Goal: Task Accomplishment & Management: Manage account settings

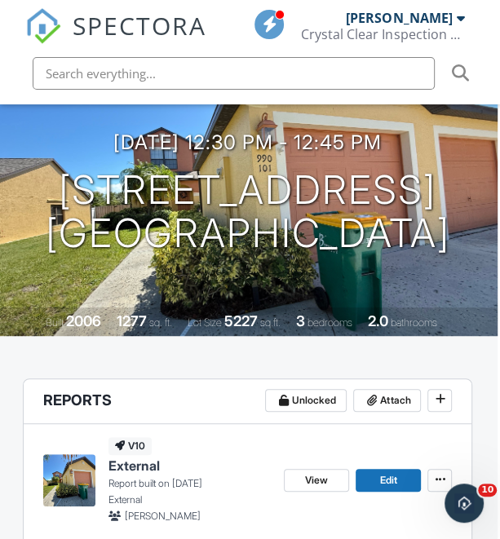
scroll to position [0, 2]
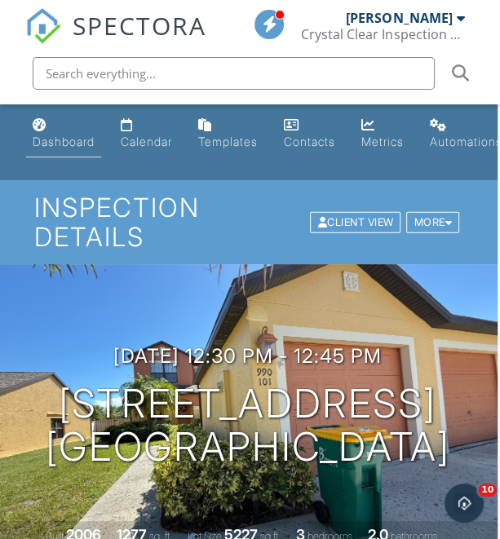
click at [51, 128] on link "Dashboard" at bounding box center [63, 134] width 75 height 46
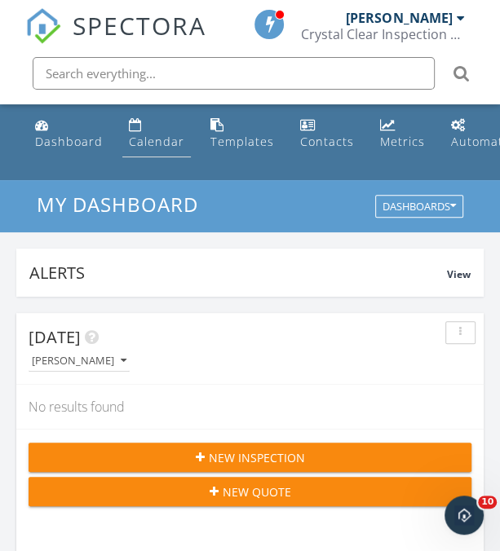
click at [134, 126] on div "Calendar" at bounding box center [135, 124] width 13 height 13
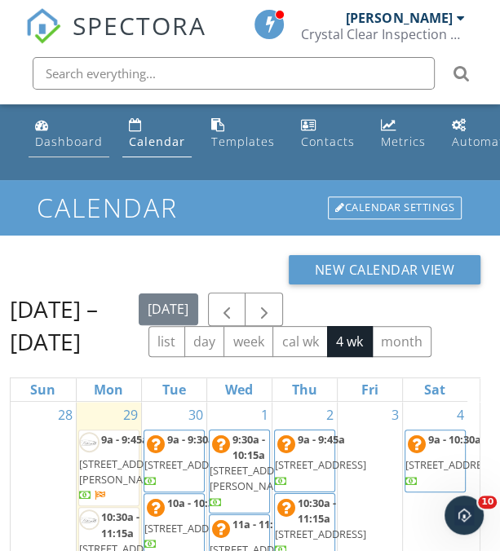
click at [76, 123] on link "Dashboard" at bounding box center [69, 134] width 81 height 46
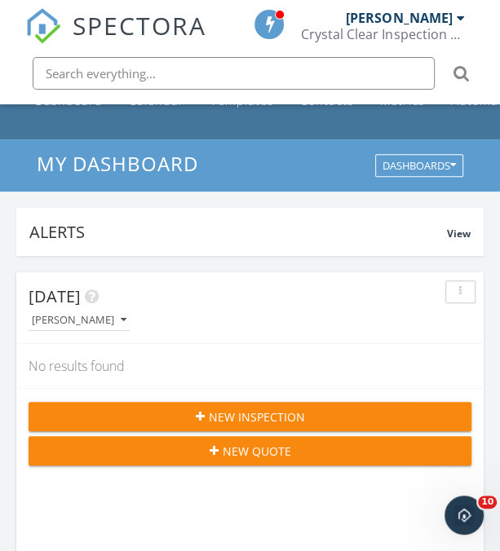
scroll to position [28, 0]
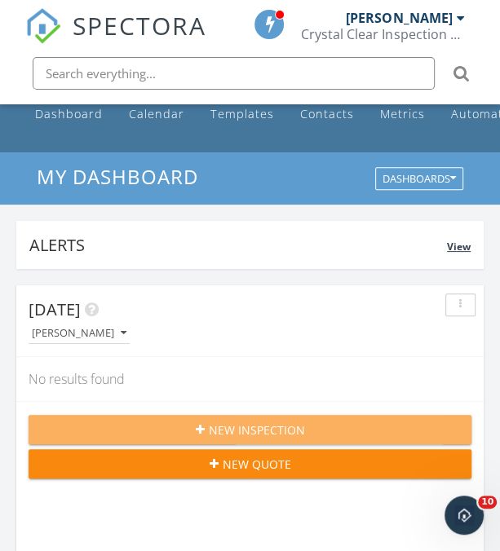
drag, startPoint x: 295, startPoint y: 432, endPoint x: 365, endPoint y: 238, distance: 206.2
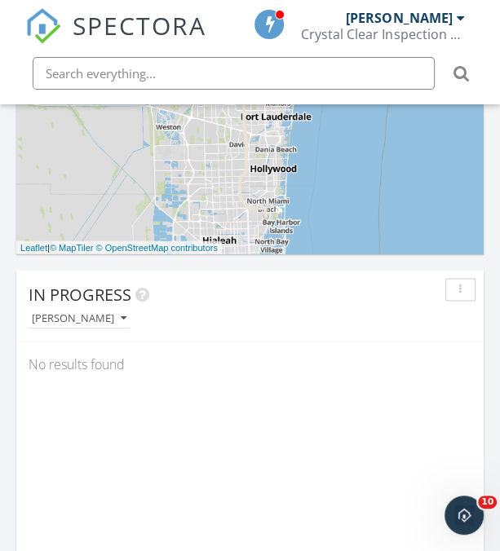
scroll to position [1051, 0]
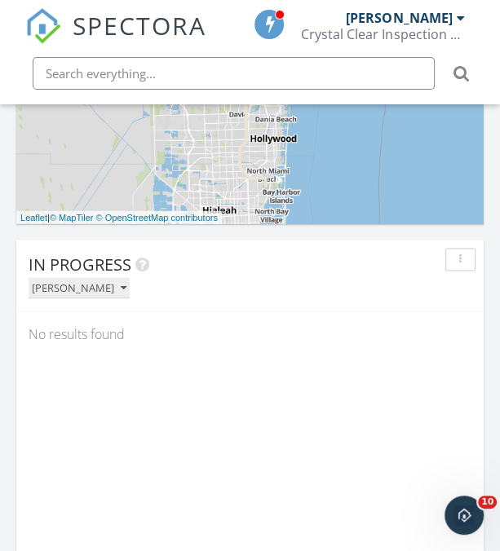
click at [96, 287] on div "[PERSON_NAME]" at bounding box center [79, 287] width 95 height 11
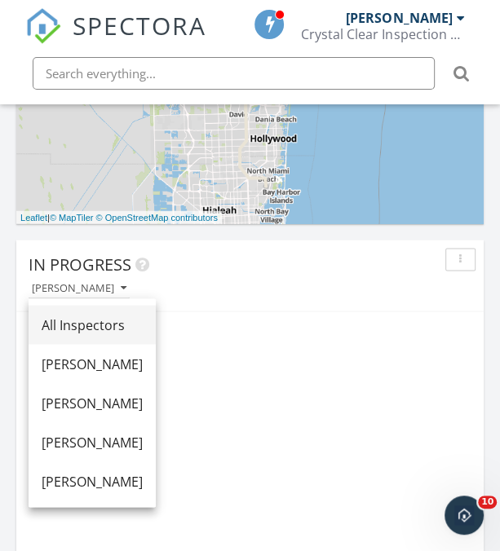
click at [130, 320] on div "All Inspectors" at bounding box center [92, 325] width 101 height 20
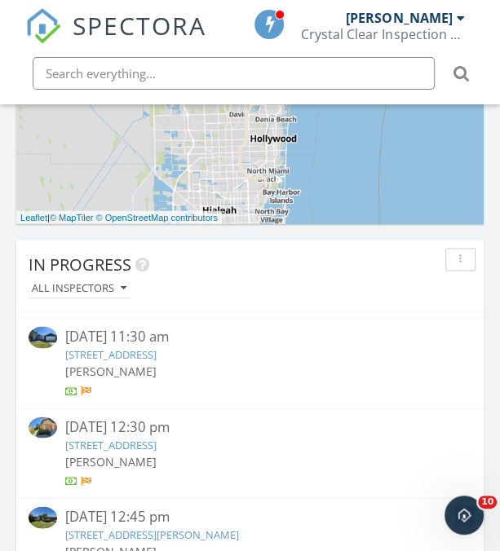
scroll to position [174, 0]
click at [156, 348] on link "664 Firestone St NE, Palm Bay, FL 32907" at bounding box center [110, 353] width 91 height 15
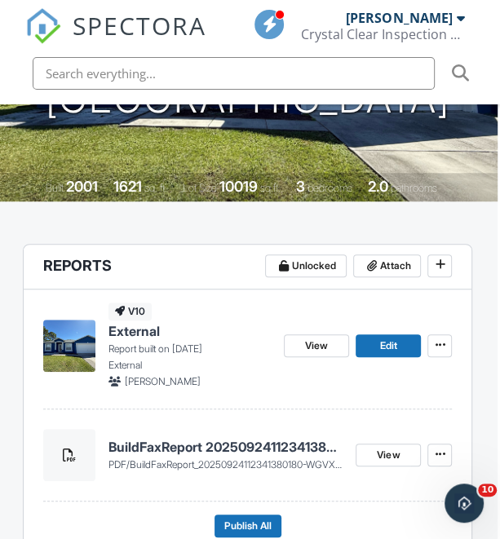
scroll to position [0, 2]
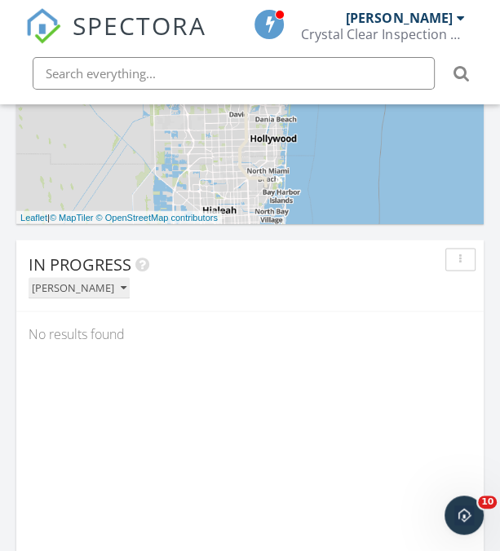
click at [94, 292] on div "[PERSON_NAME]" at bounding box center [79, 287] width 95 height 11
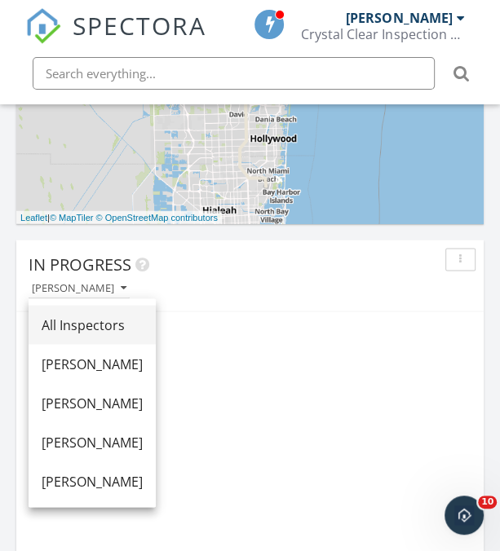
click at [119, 322] on div "All Inspectors" at bounding box center [92, 325] width 101 height 20
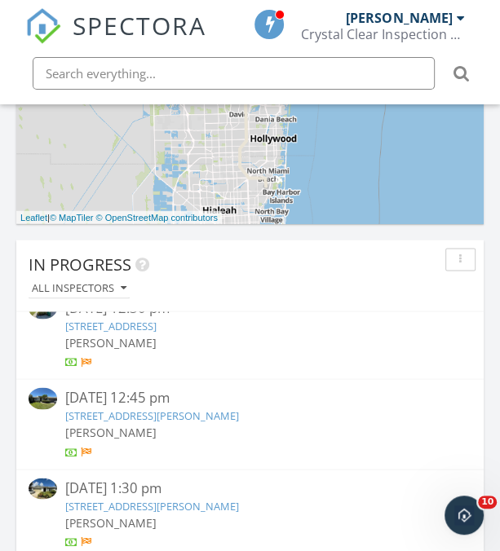
scroll to position [284, 0]
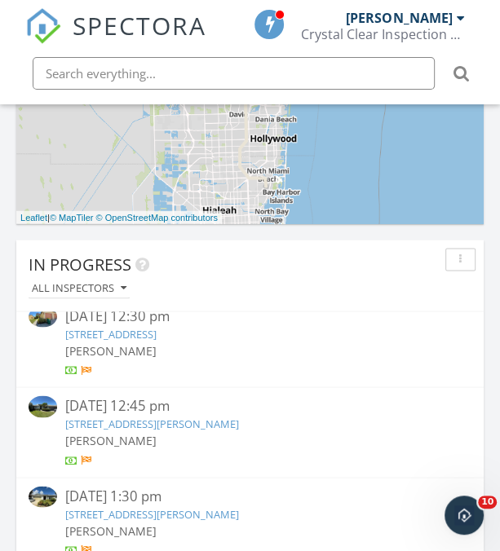
click at [246, 324] on div "09/24/25 12:30 pm" at bounding box center [249, 316] width 369 height 20
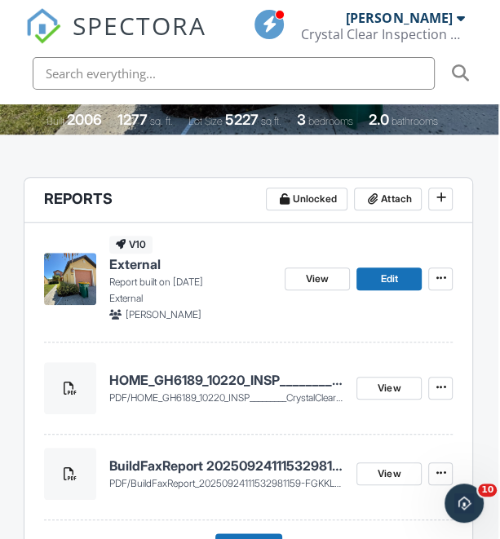
click at [171, 375] on h4 "HOME_GH6189_10220_INSP_________CrystalClear_18_40_____C_20250929" at bounding box center [226, 380] width 235 height 18
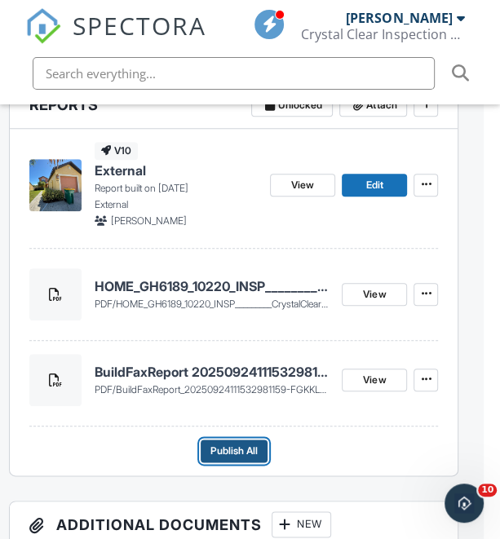
click at [232, 445] on span "Publish All" at bounding box center [233, 451] width 47 height 16
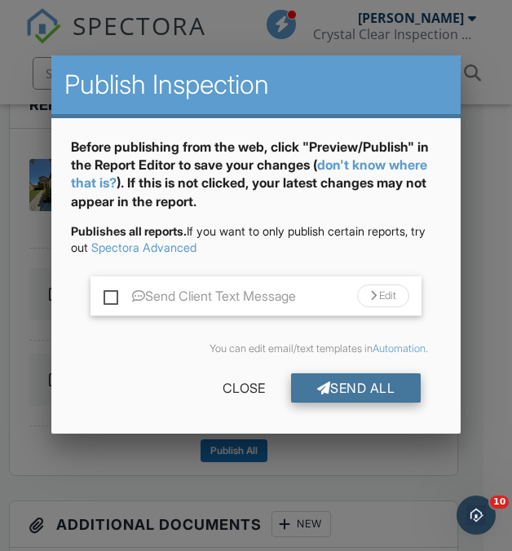
click at [370, 382] on div "Send All" at bounding box center [356, 387] width 130 height 29
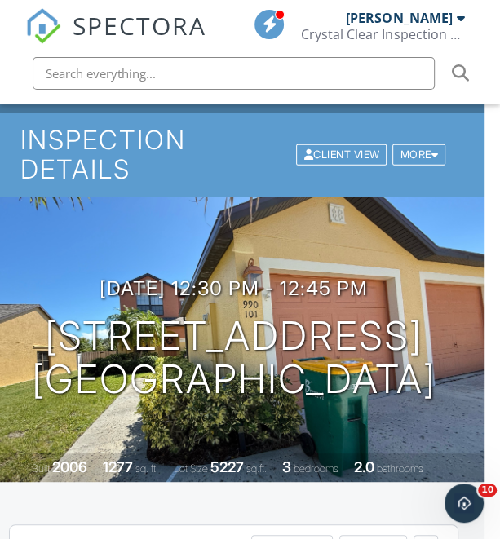
scroll to position [0, 16]
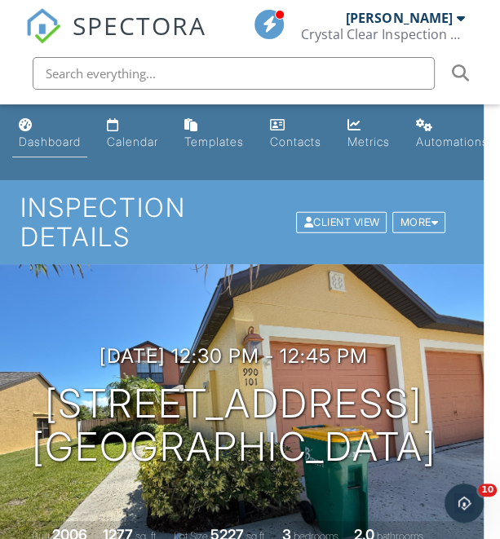
click at [73, 127] on link "Dashboard" at bounding box center [49, 134] width 75 height 46
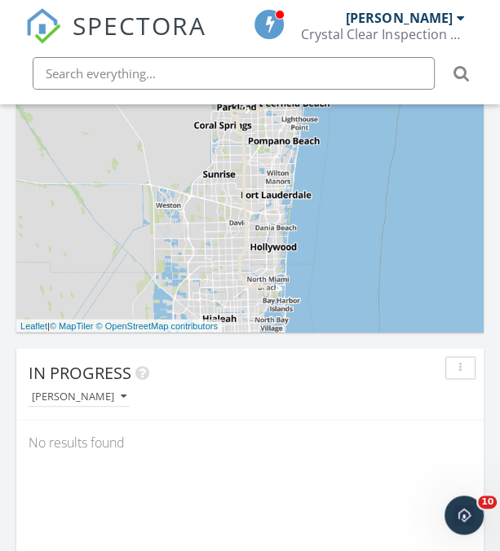
scroll to position [944, 0]
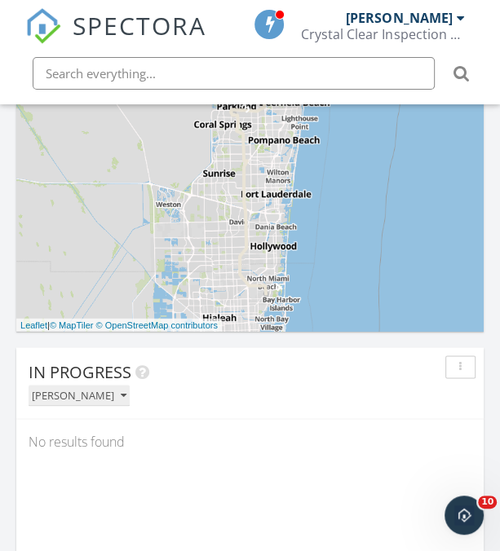
click at [91, 396] on div "[PERSON_NAME]" at bounding box center [79, 395] width 95 height 11
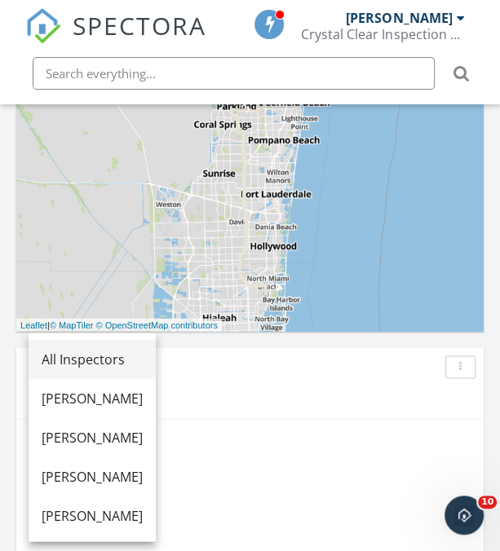
click at [134, 353] on div "All Inspectors" at bounding box center [92, 359] width 101 height 20
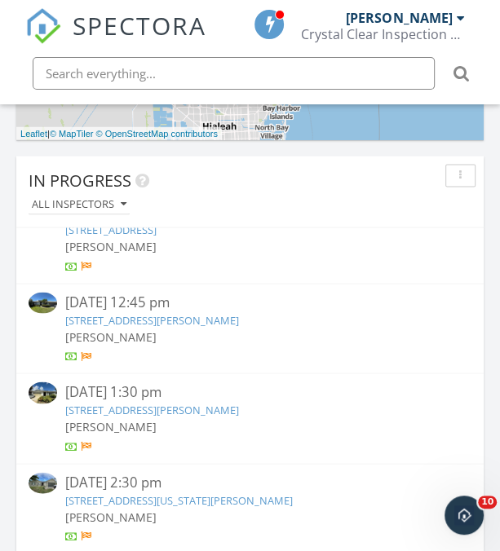
scroll to position [248, 0]
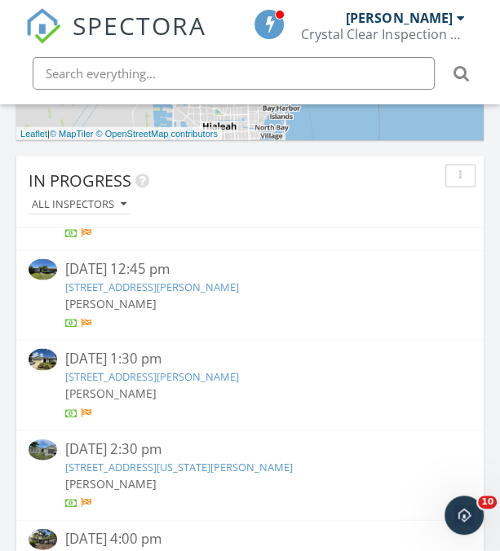
click at [204, 284] on link "6188 Joseph Ct, Melbourne, FL 32940" at bounding box center [152, 286] width 174 height 15
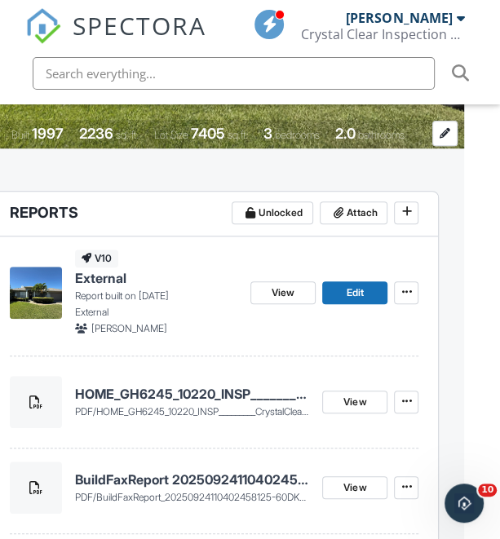
scroll to position [400, 36]
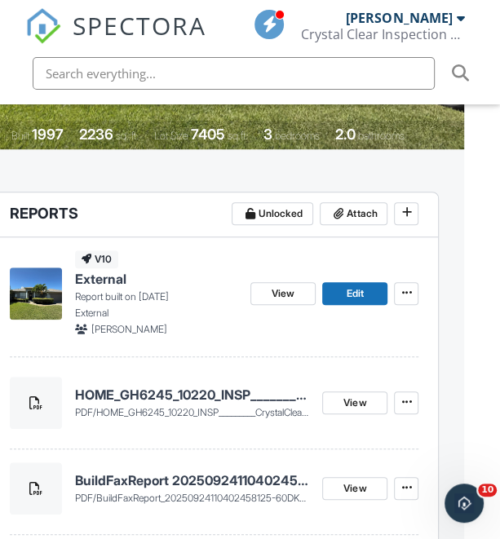
click at [217, 408] on span "HOME_GH6245_10220_INSP_________CrystalClear_18_40_____C_20250929.pdf" at bounding box center [260, 412] width 328 height 12
click at [238, 389] on h4 "HOME_GH6245_10220_INSP_________CrystalClear_18_40_____C_20250929" at bounding box center [192, 394] width 235 height 18
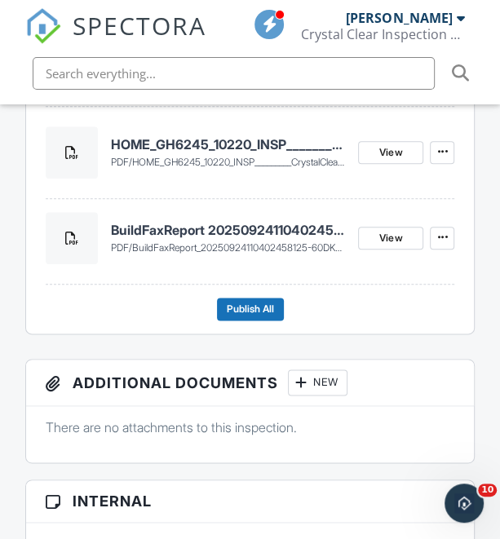
scroll to position [650, 2]
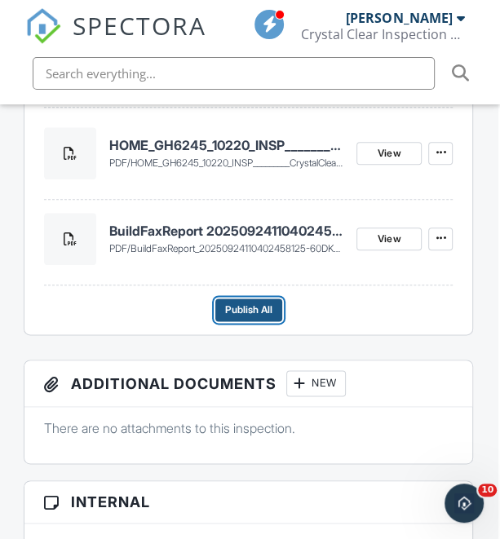
click at [264, 311] on span "Publish All" at bounding box center [248, 310] width 47 height 16
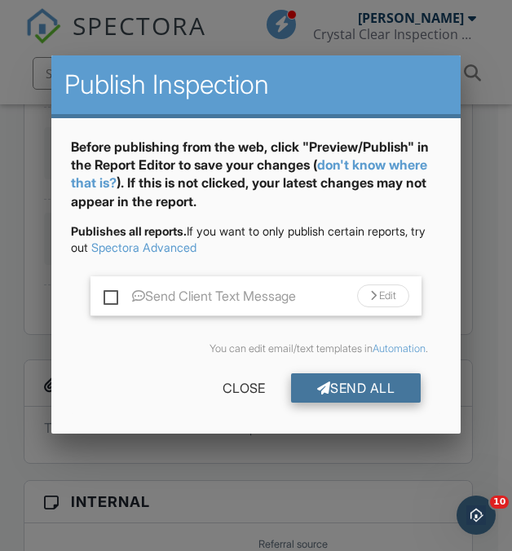
click at [363, 378] on div "Send All" at bounding box center [356, 387] width 130 height 29
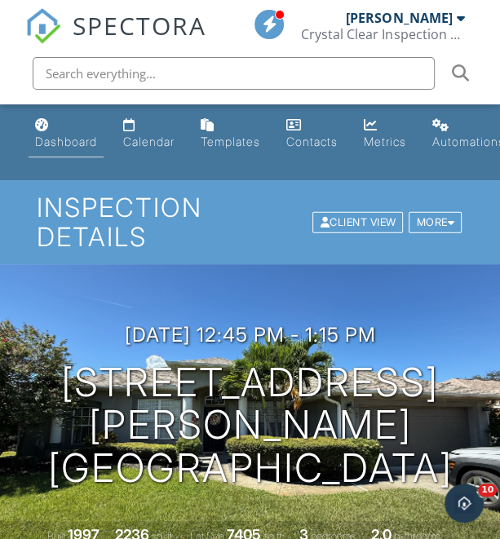
click at [70, 131] on link "Dashboard" at bounding box center [66, 134] width 75 height 46
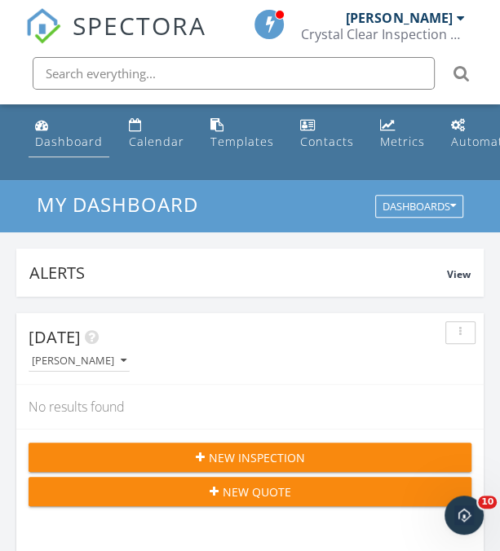
click at [83, 149] on div "Dashboard" at bounding box center [69, 141] width 68 height 15
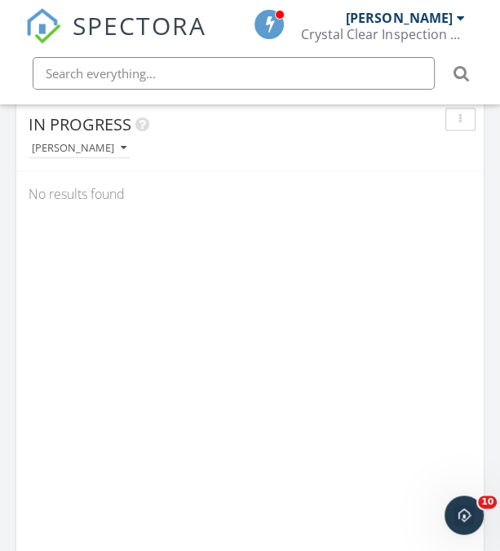
scroll to position [1187, 0]
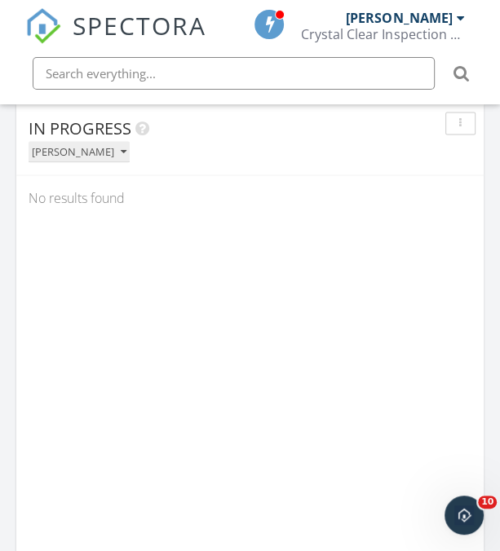
click at [93, 148] on div "[PERSON_NAME]" at bounding box center [79, 151] width 95 height 11
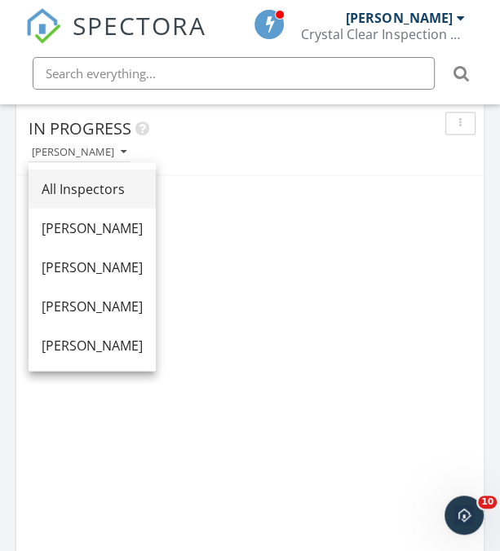
click at [127, 172] on link "All Inspectors" at bounding box center [92, 188] width 127 height 39
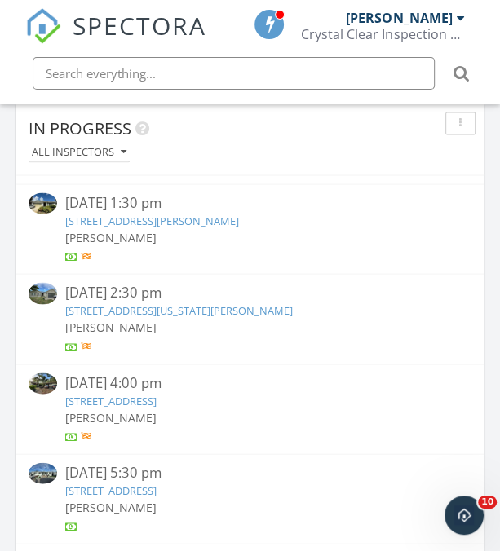
scroll to position [262, 0]
click at [227, 213] on link "120 Port Royal Ct, Sebastian, FL 32958" at bounding box center [152, 219] width 174 height 15
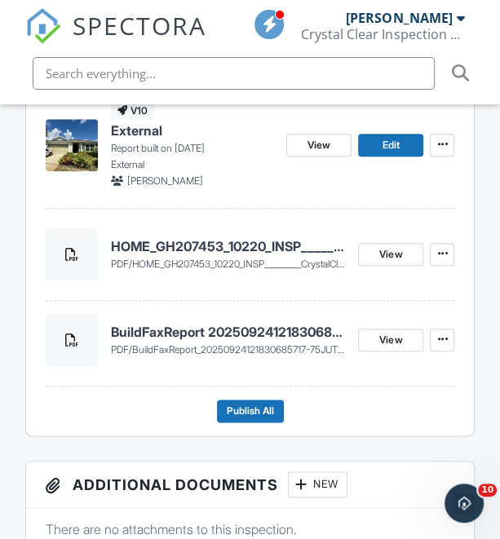
scroll to position [547, 0]
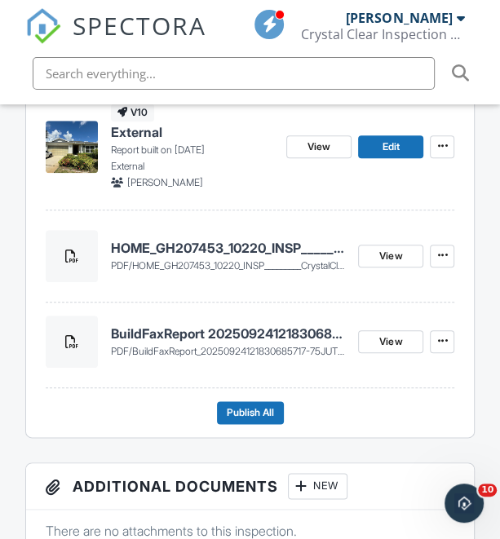
click at [218, 244] on h4 "HOME_GH207453_10220_INSP_________CrystalClear_18_94_____C_20250929" at bounding box center [228, 248] width 235 height 18
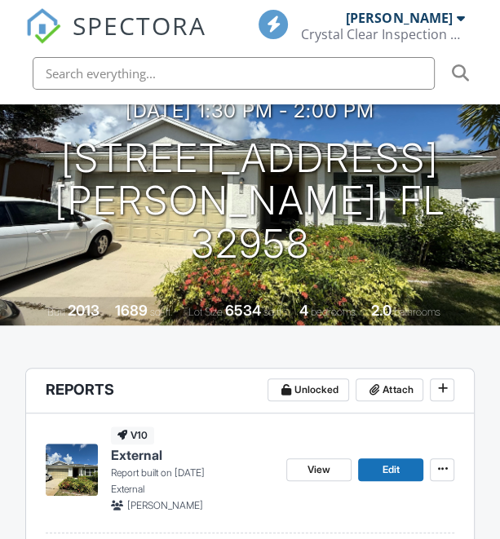
scroll to position [520, 0]
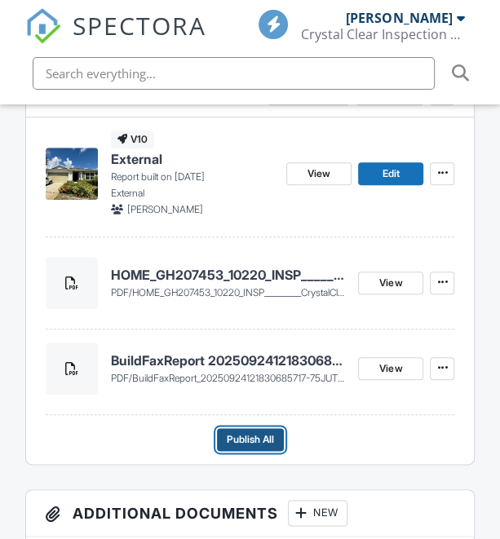
click at [266, 431] on span "Publish All" at bounding box center [250, 439] width 47 height 16
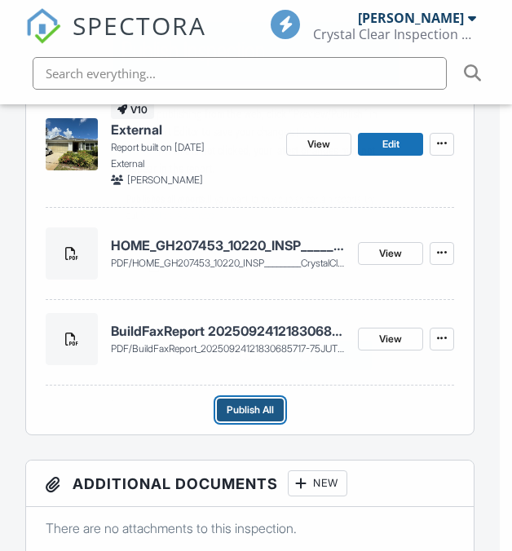
scroll to position [0, 0]
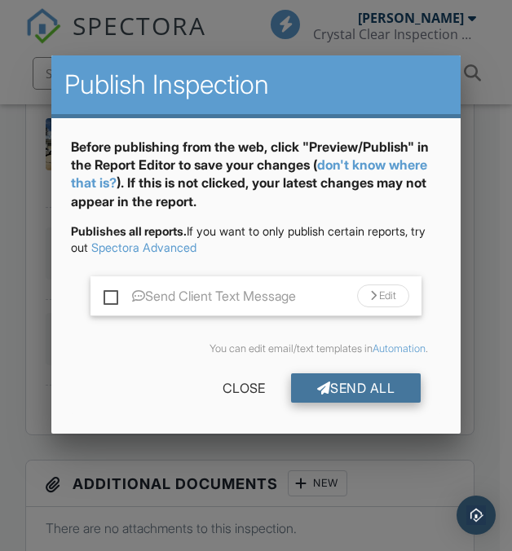
click at [383, 384] on div "Send All" at bounding box center [356, 387] width 130 height 29
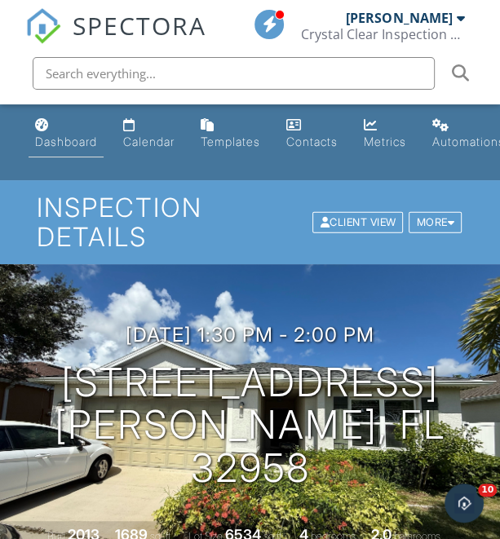
click at [74, 141] on div "Dashboard" at bounding box center [66, 141] width 62 height 14
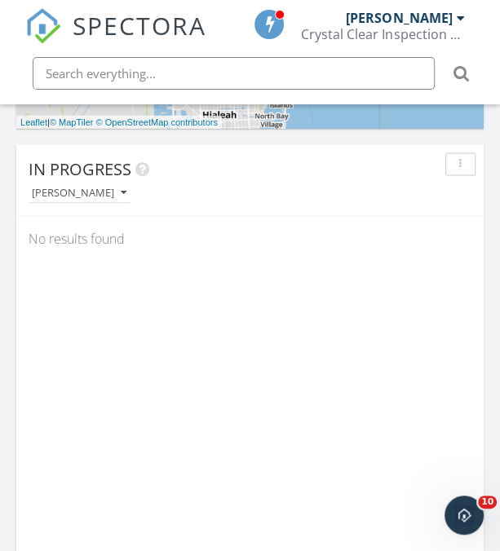
scroll to position [1148, 0]
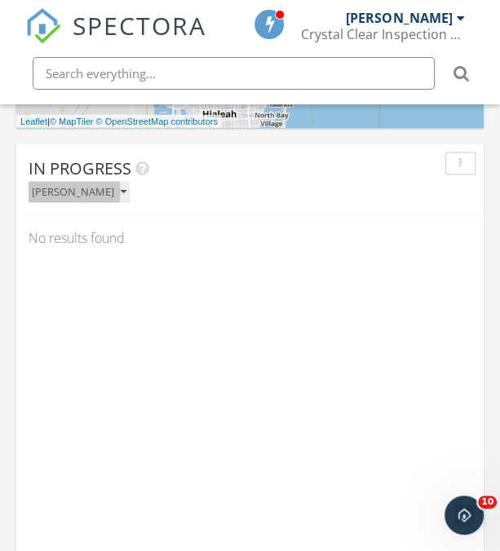
drag, startPoint x: 133, startPoint y: 263, endPoint x: 78, endPoint y: 188, distance: 92.8
click at [78, 188] on div "[PERSON_NAME]" at bounding box center [79, 191] width 95 height 11
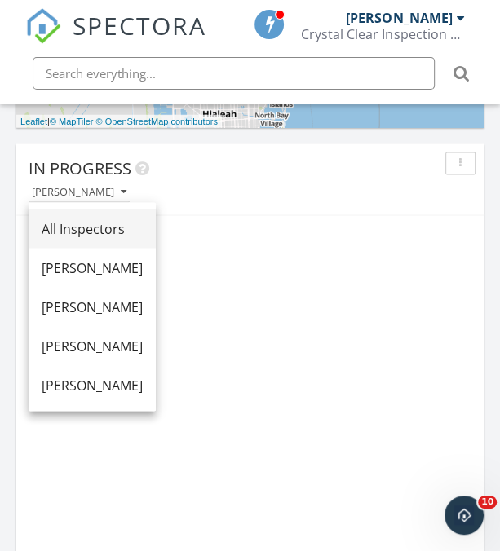
click at [139, 232] on div "All Inspectors" at bounding box center [92, 228] width 101 height 20
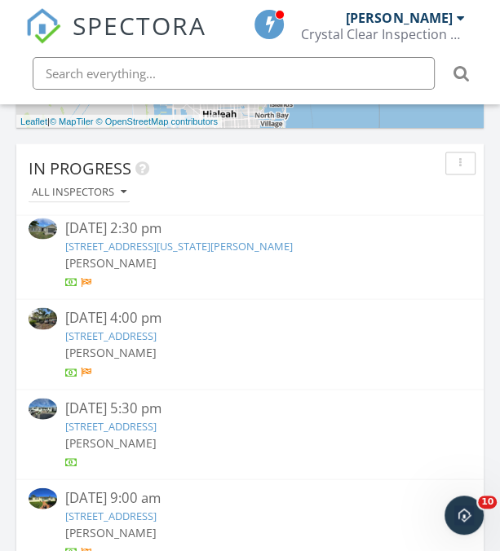
scroll to position [279, 0]
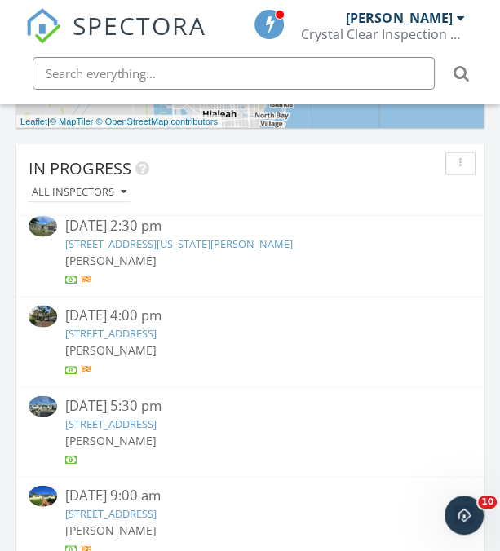
click at [225, 244] on link "2037 SW Idaho Ln, Port St. Lucie, FL 34953" at bounding box center [178, 243] width 227 height 15
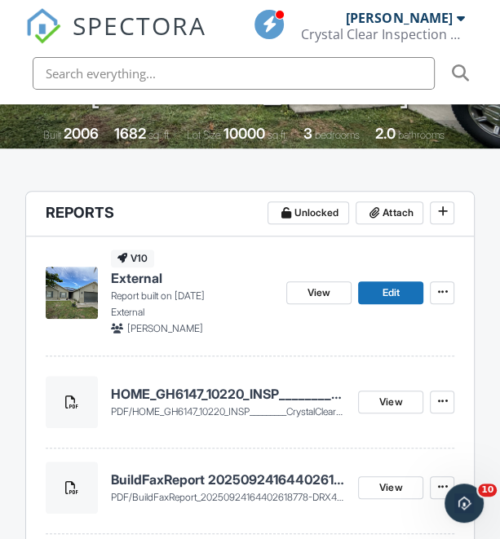
scroll to position [399, 1]
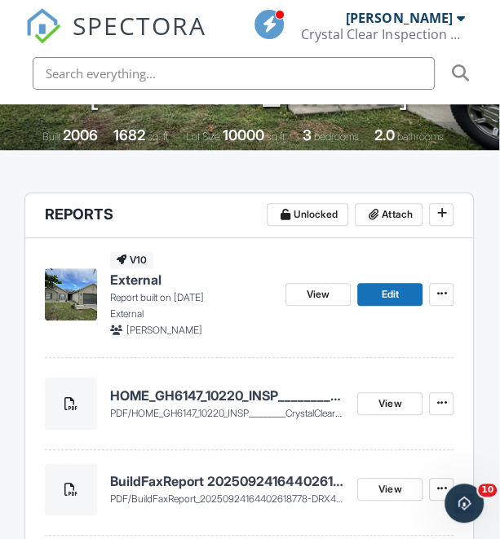
click at [219, 396] on h4 "HOME_GH6147_10220_INSP_________CrystalClear_18_94_____C_20250929" at bounding box center [227, 395] width 235 height 18
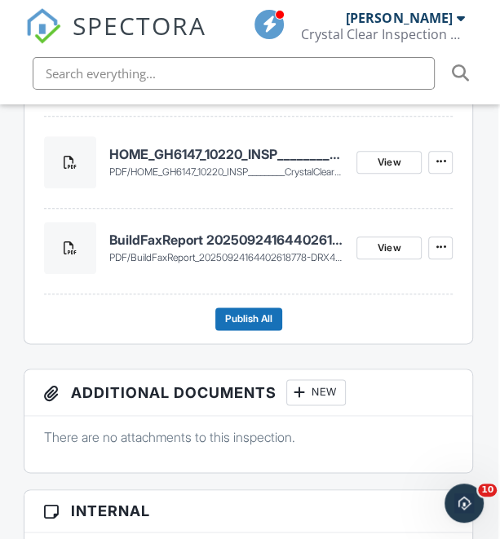
scroll to position [638, 2]
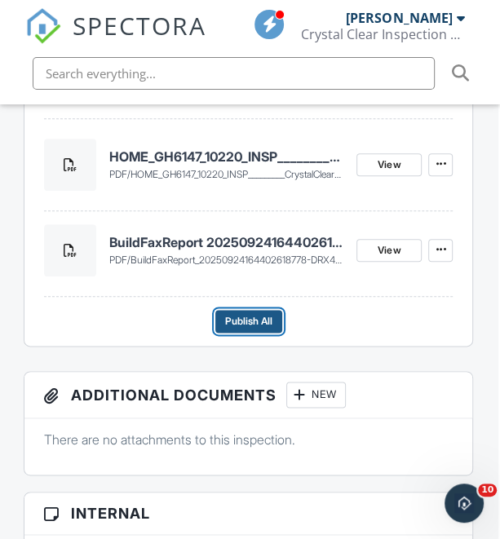
click at [244, 320] on span "Publish All" at bounding box center [248, 321] width 47 height 16
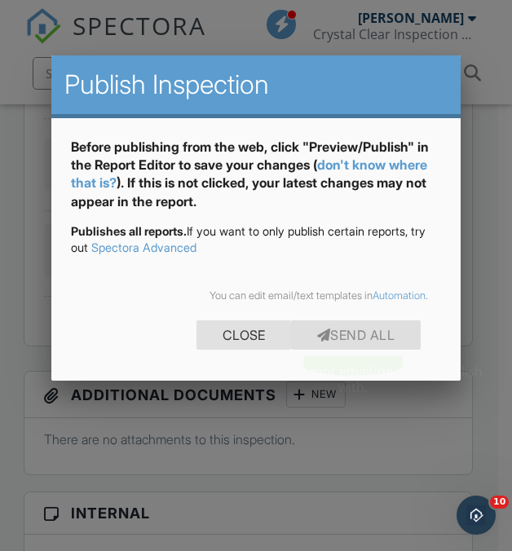
click at [249, 328] on div "Close" at bounding box center [243, 334] width 95 height 29
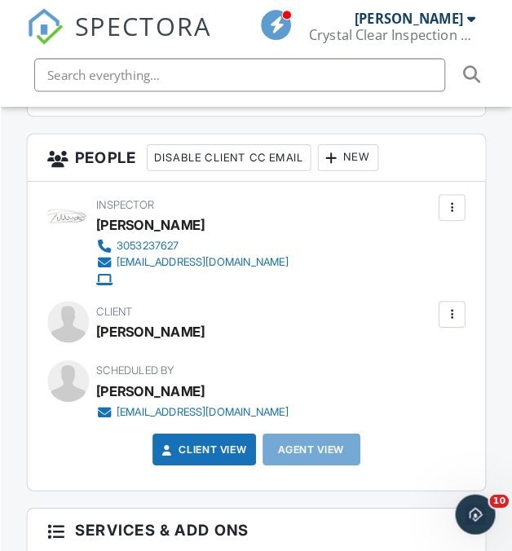
scroll to position [2058, 0]
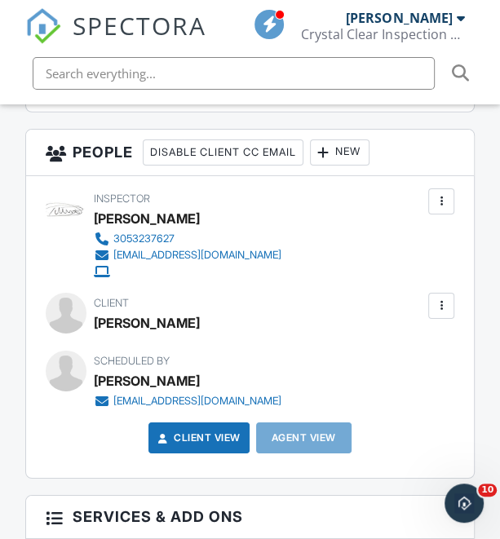
click at [440, 304] on div at bounding box center [441, 305] width 16 height 16
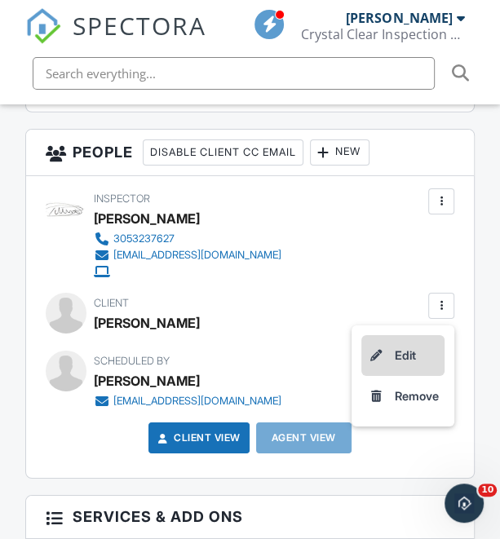
click at [437, 354] on li "Edit" at bounding box center [402, 355] width 83 height 41
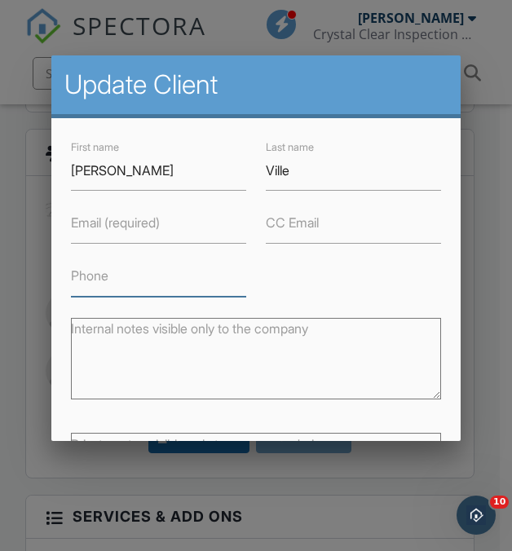
click at [171, 268] on input "Phone" at bounding box center [158, 277] width 175 height 40
click at [178, 273] on input "772 955" at bounding box center [158, 277] width 175 height 40
click at [99, 274] on input "772 955" at bounding box center [158, 277] width 175 height 40
click at [158, 278] on input "772955" at bounding box center [158, 277] width 175 height 40
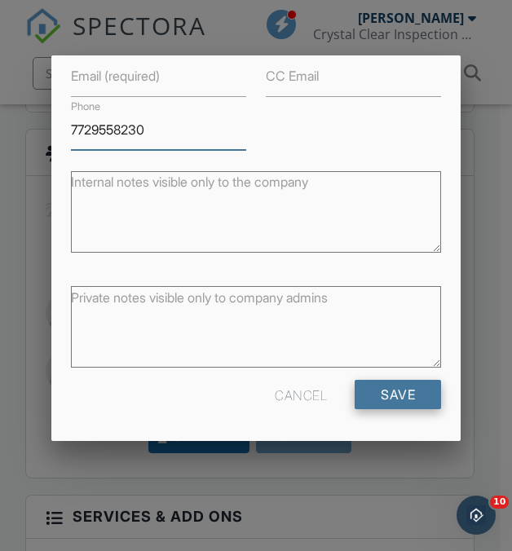
type input "7729558230"
click at [412, 401] on input "Save" at bounding box center [398, 394] width 86 height 29
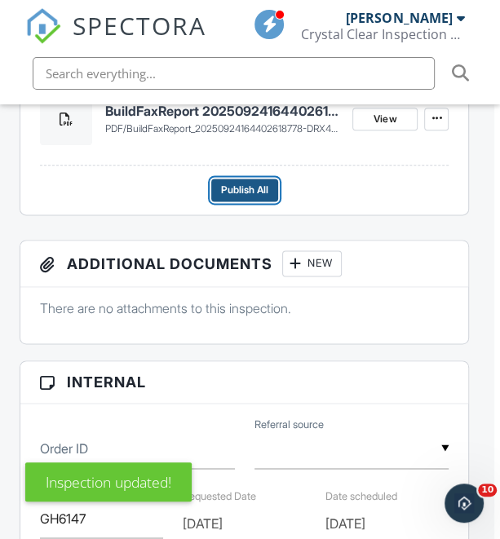
click at [244, 190] on span "Publish All" at bounding box center [244, 190] width 47 height 16
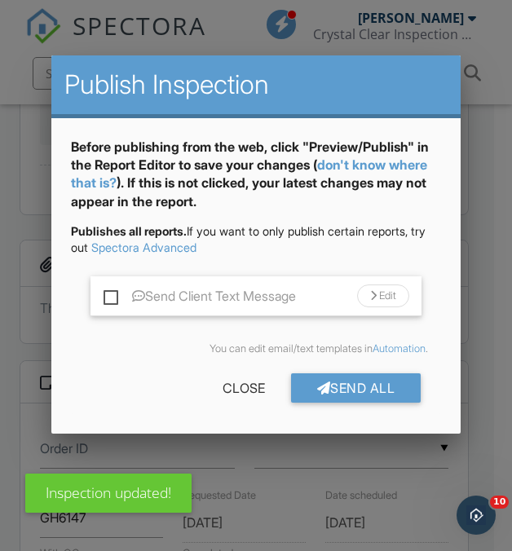
click at [354, 371] on div "Send All Close" at bounding box center [256, 391] width 370 height 46
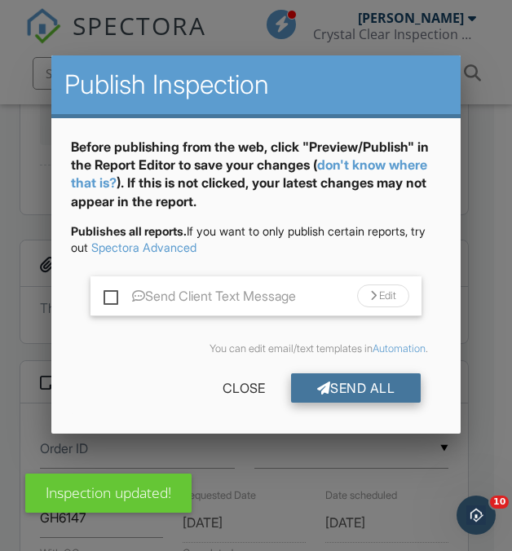
click at [369, 386] on div "Send All" at bounding box center [356, 387] width 130 height 29
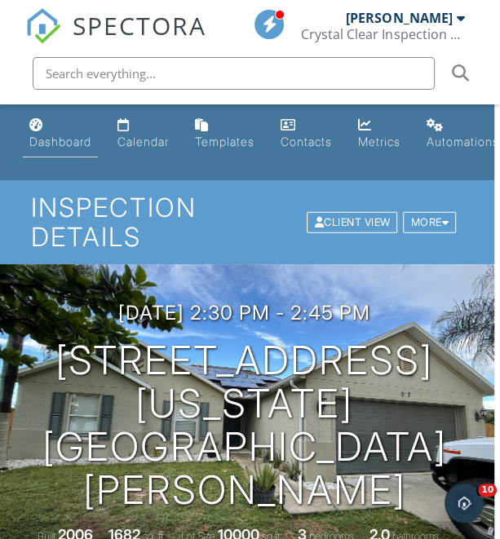
click at [55, 146] on div "Dashboard" at bounding box center [60, 141] width 62 height 14
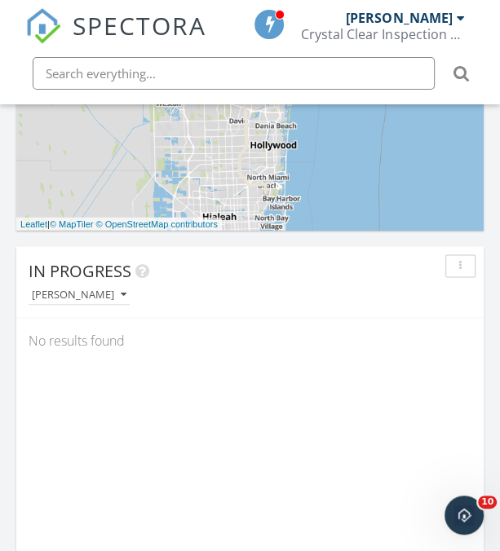
scroll to position [1046, 0]
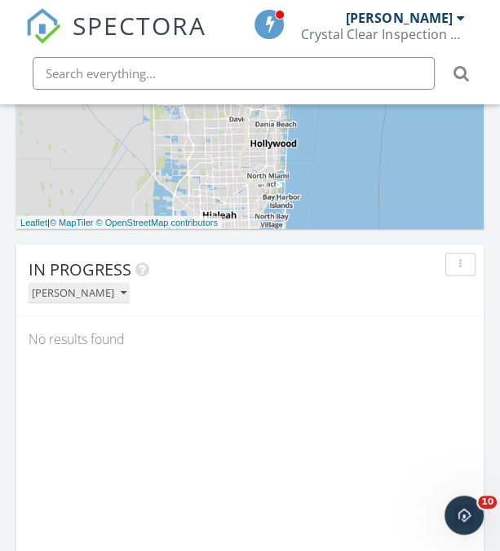
click at [121, 294] on icon "button" at bounding box center [124, 292] width 6 height 11
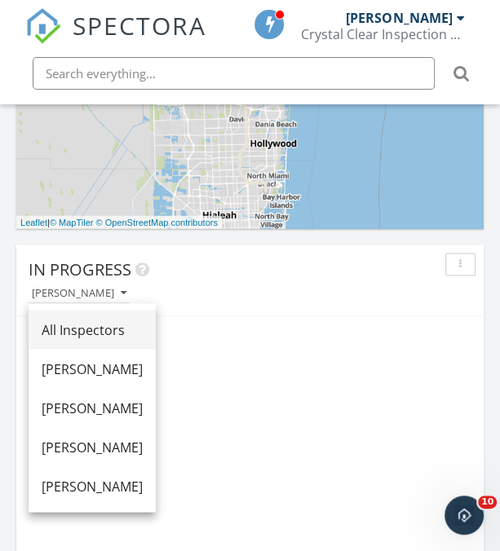
click at [142, 323] on div "All Inspectors" at bounding box center [92, 329] width 101 height 20
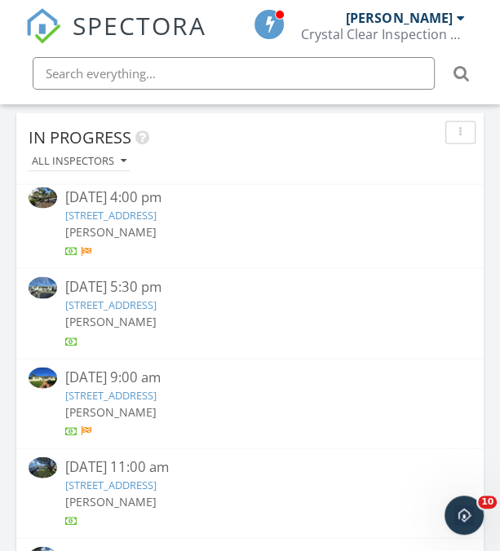
scroll to position [293, 0]
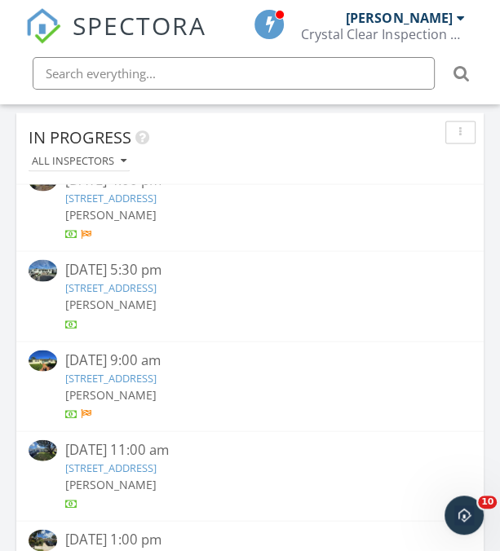
click at [156, 198] on link "16701 Okeechobee Blvd, The Acreage, FL 33470" at bounding box center [110, 197] width 91 height 15
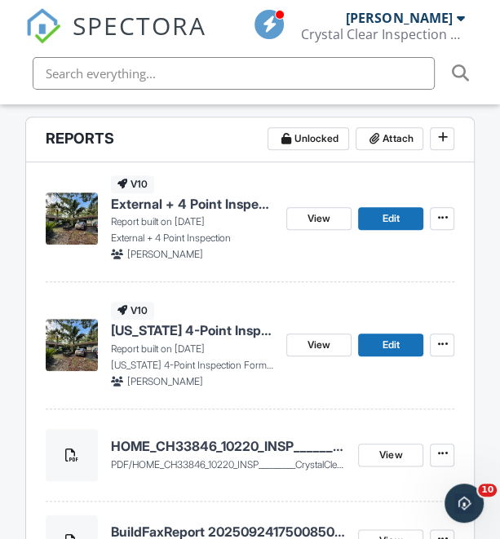
scroll to position [575, 0]
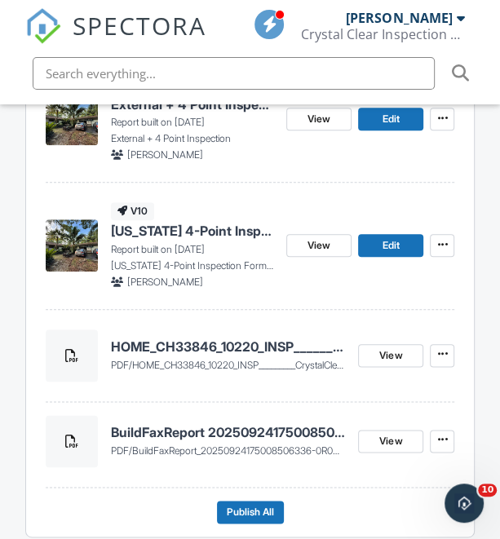
click at [243, 341] on h4 "HOME_CH33846_10220_INSP_________CrystalClear_18_94_____C_20250929" at bounding box center [228, 346] width 235 height 18
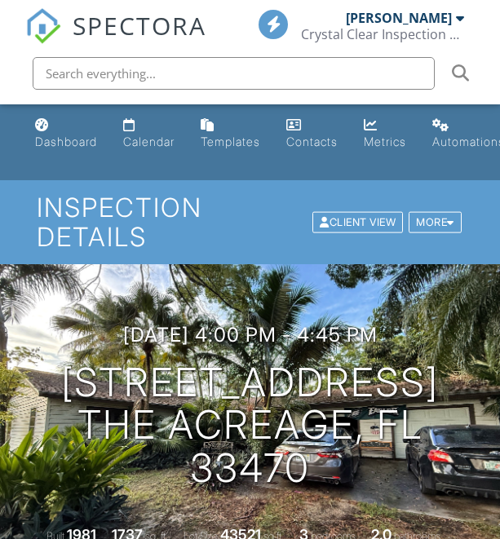
scroll to position [1130, 29]
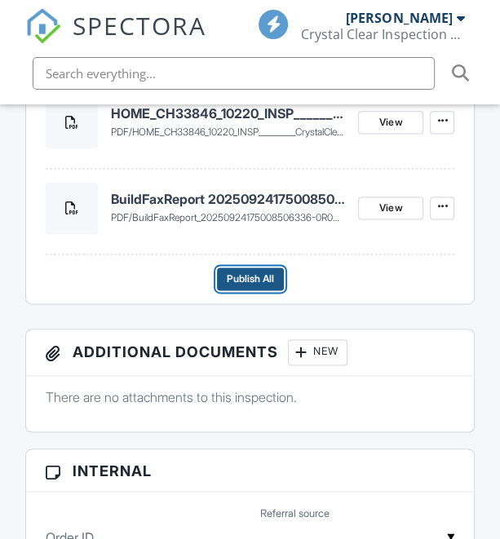
click at [246, 290] on button "Publish All" at bounding box center [250, 278] width 67 height 23
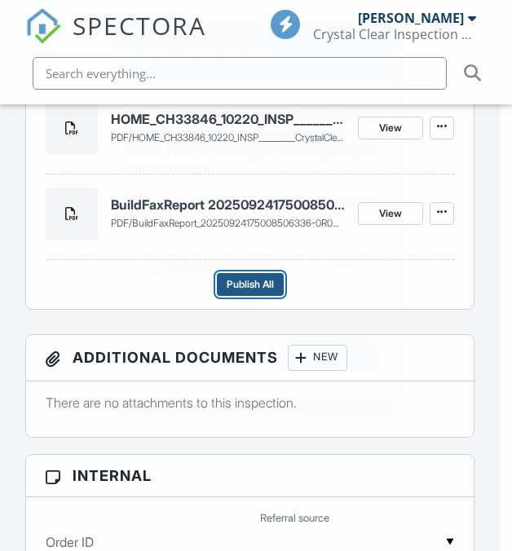
scroll to position [0, 0]
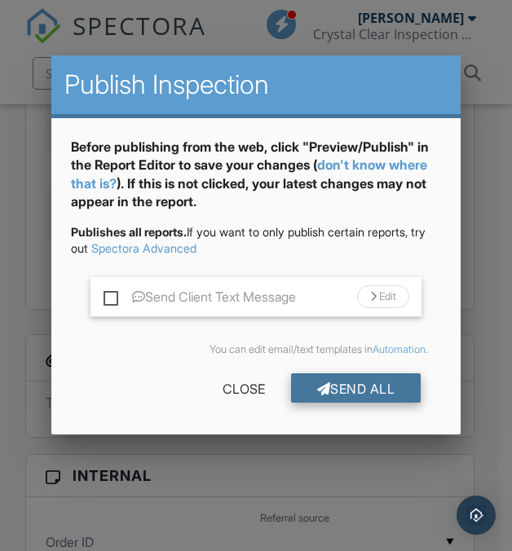
click at [377, 379] on div "Send All" at bounding box center [356, 387] width 130 height 29
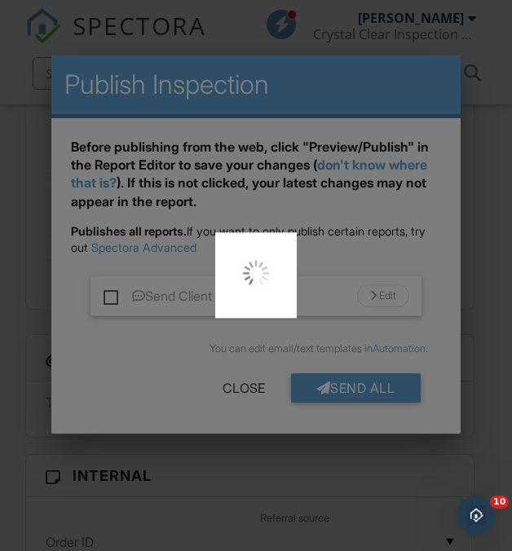
click at [373, 341] on div at bounding box center [256, 275] width 512 height 551
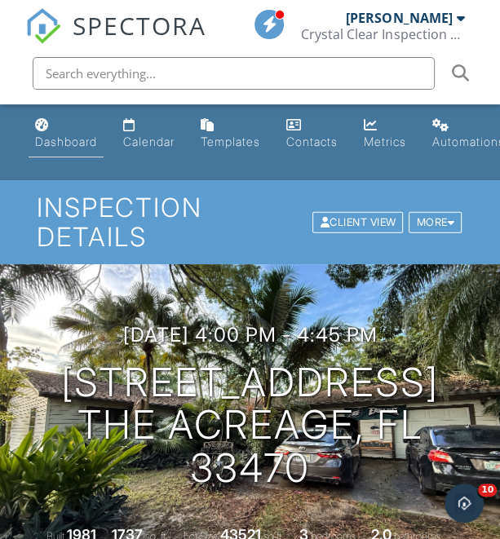
click at [77, 136] on div "Dashboard" at bounding box center [66, 141] width 62 height 14
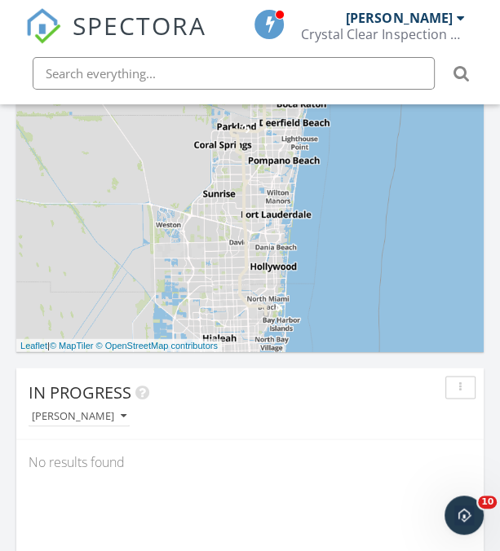
scroll to position [924, 0]
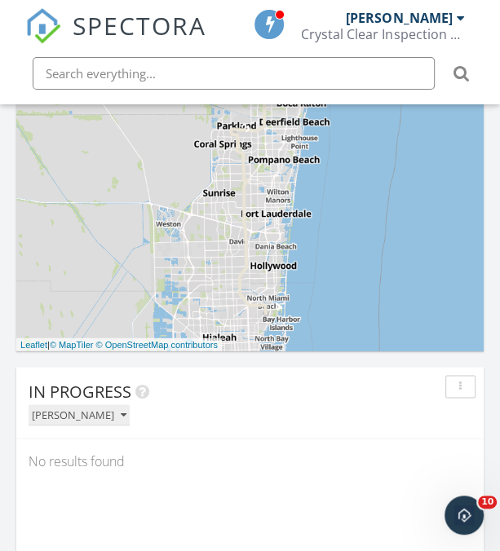
click at [121, 416] on icon "button" at bounding box center [124, 414] width 6 height 11
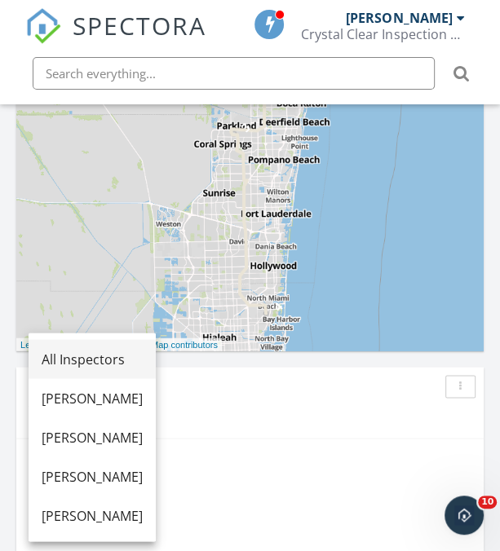
click at [143, 358] on div "All Inspectors" at bounding box center [92, 359] width 101 height 20
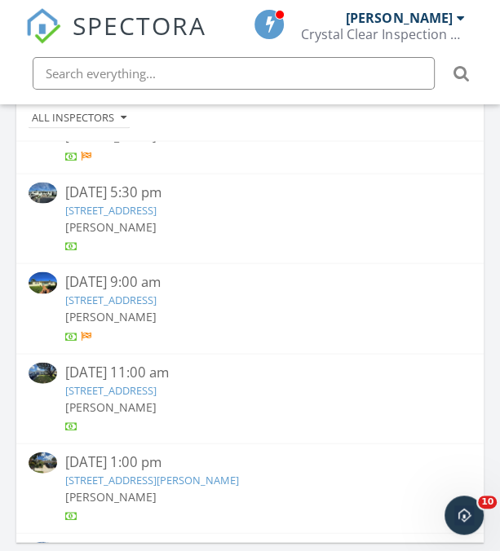
scroll to position [249, 0]
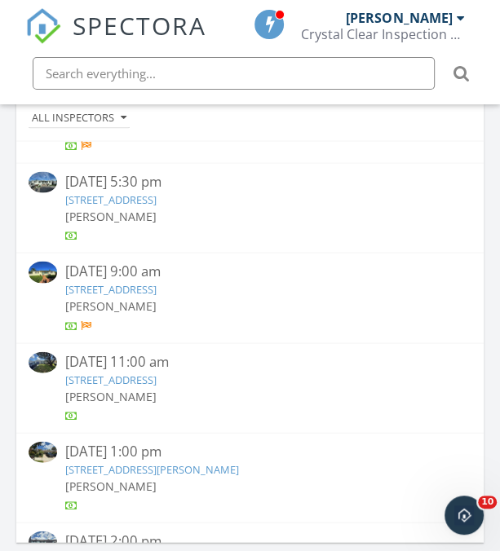
click at [156, 200] on link "1115 SE 8th Ct, Hialeah, FL 33010" at bounding box center [110, 199] width 91 height 15
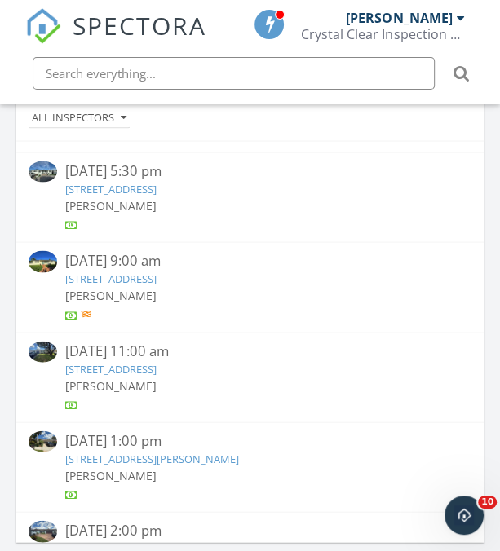
scroll to position [260, 0]
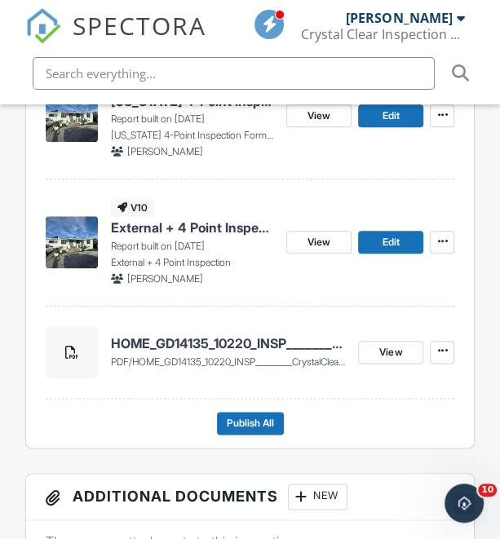
scroll to position [570, 1]
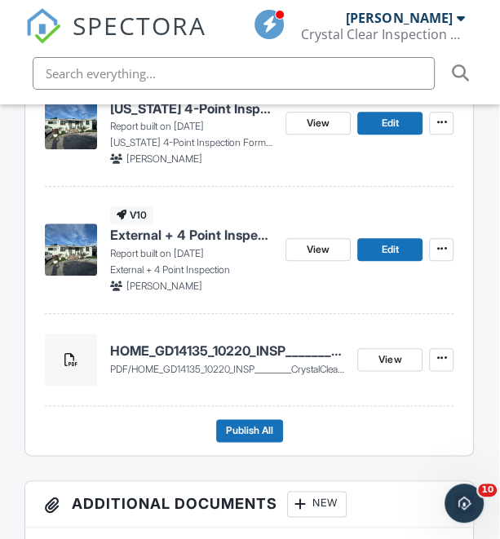
click at [220, 348] on h4 "HOME_GD14135_10220_INSP_________CrystalClear_18_94_____C_20250929" at bounding box center [227, 350] width 235 height 18
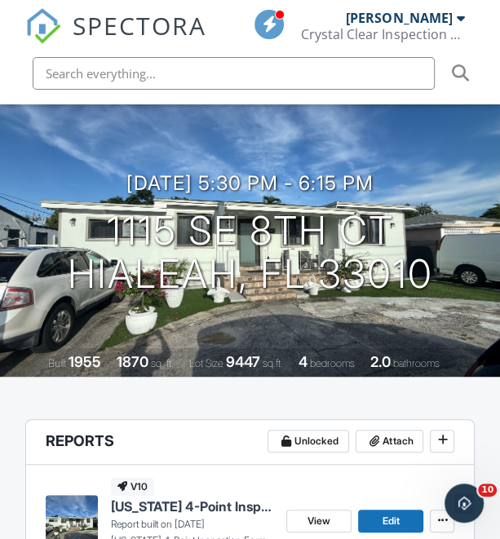
scroll to position [173, 0]
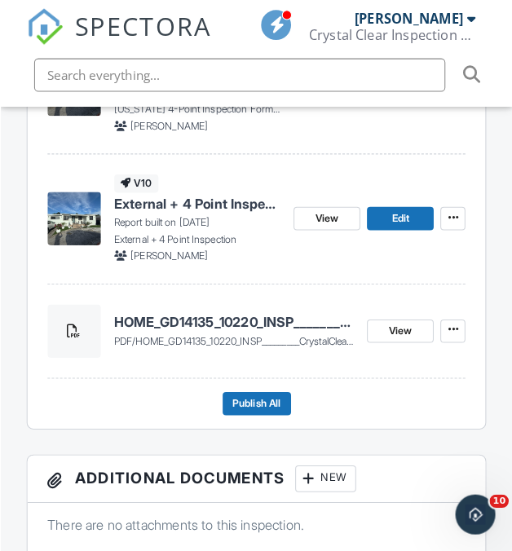
scroll to position [608, 0]
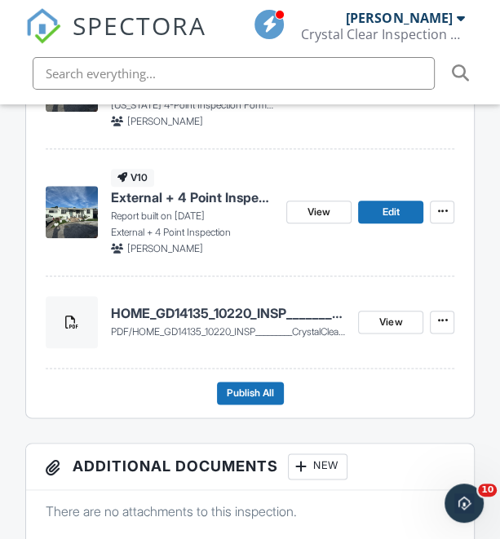
click at [264, 379] on footer "Publish All" at bounding box center [250, 386] width 409 height 36
click at [269, 395] on span "Publish All" at bounding box center [250, 393] width 47 height 16
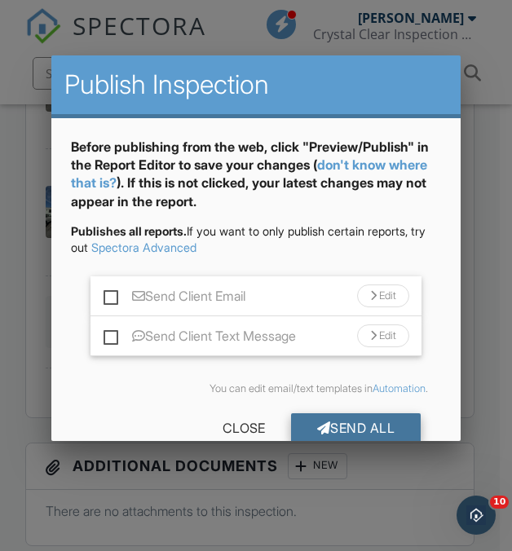
click at [367, 416] on div "Send All" at bounding box center [356, 427] width 130 height 29
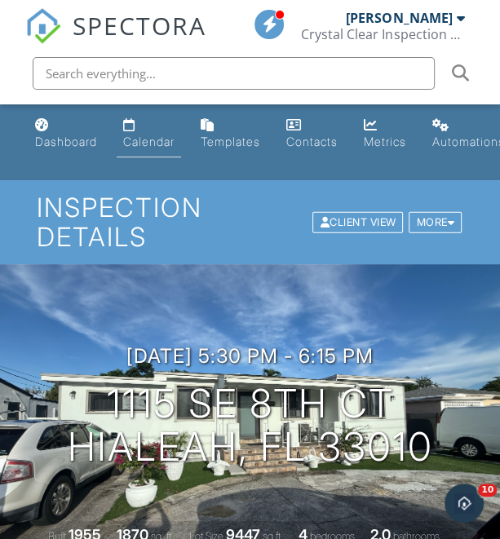
click at [152, 126] on link "Calendar" at bounding box center [149, 134] width 64 height 46
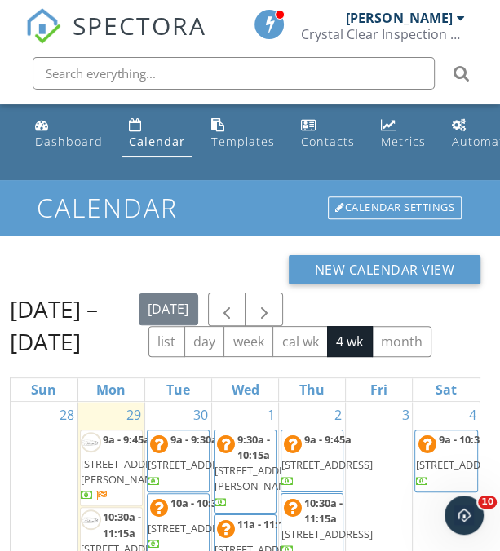
click at [207, 197] on h1 "Calendar" at bounding box center [250, 207] width 426 height 29
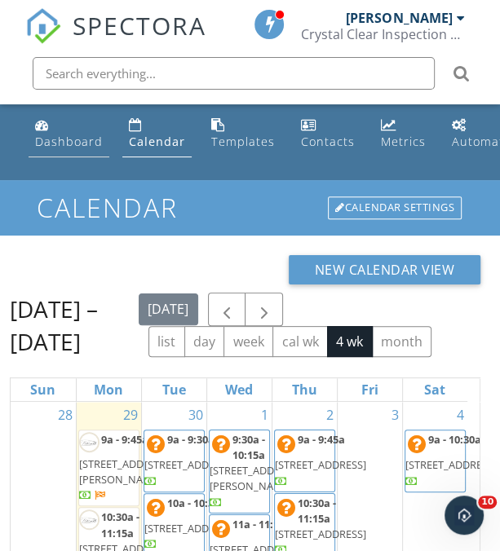
click at [52, 150] on link "Dashboard" at bounding box center [69, 134] width 81 height 46
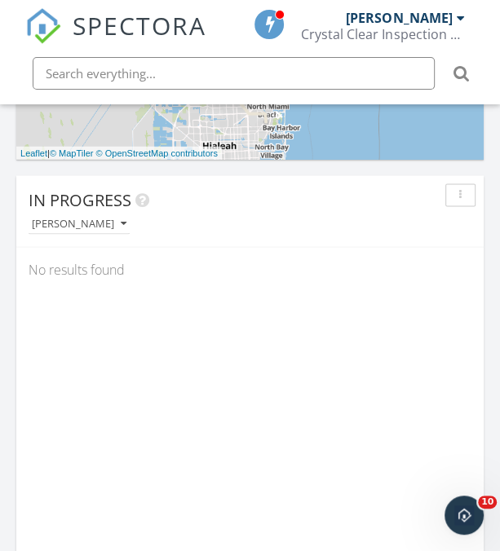
scroll to position [1080, 0]
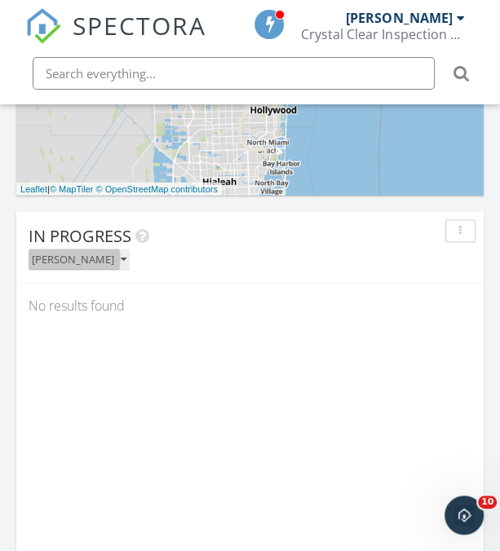
click at [70, 257] on div "[PERSON_NAME]" at bounding box center [79, 258] width 95 height 11
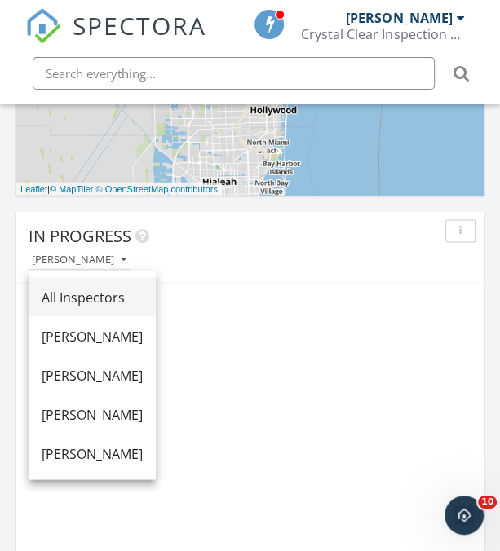
click at [107, 280] on link "All Inspectors" at bounding box center [92, 296] width 127 height 39
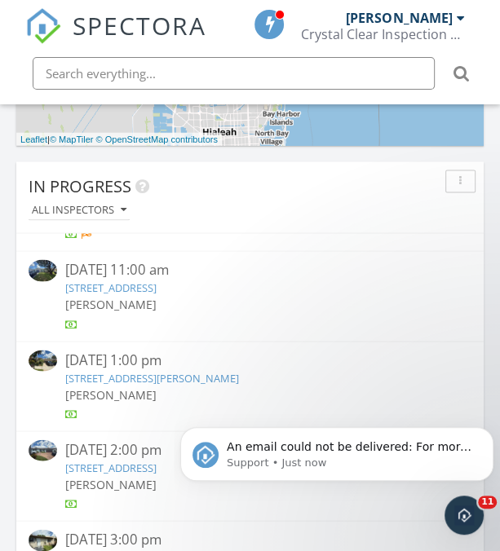
scroll to position [0, 0]
click at [488, 430] on icon "Dismiss notification" at bounding box center [488, 431] width 9 height 9
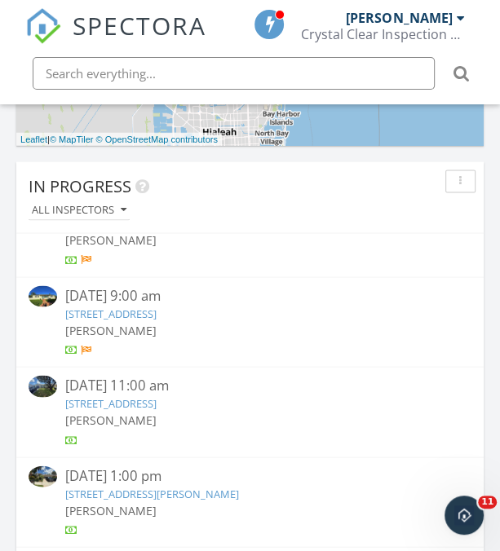
scroll to position [250, 0]
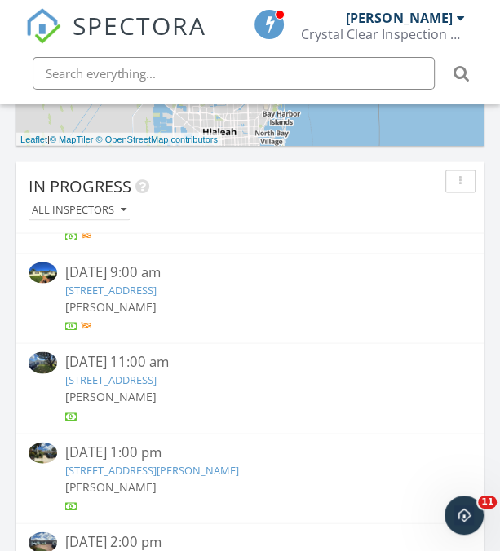
click at [156, 282] on link "7222 SW 138th Pl, MIAMI, FL 33175" at bounding box center [110, 289] width 91 height 15
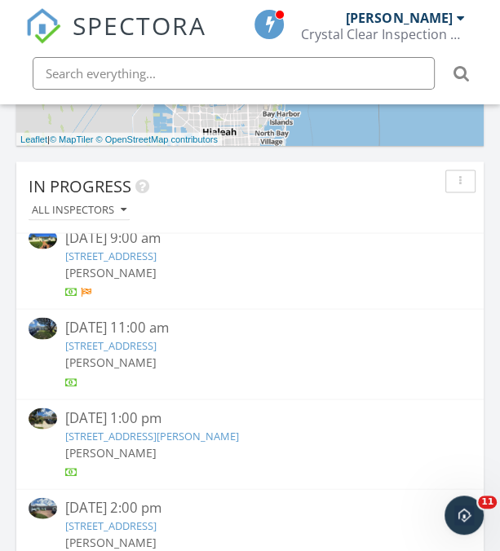
scroll to position [284, 0]
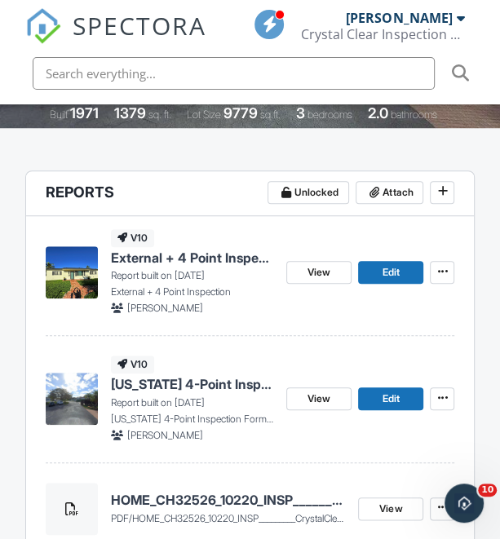
scroll to position [623, 0]
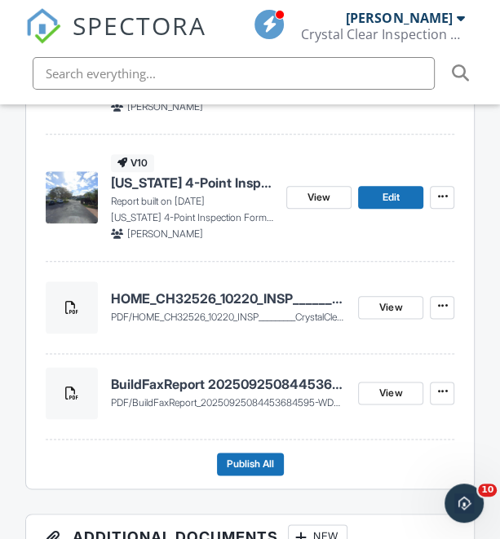
click at [236, 294] on h4 "HOME_CH32526_10220_INSP_________CrystalClear_18_94_____C_20250929" at bounding box center [228, 298] width 235 height 18
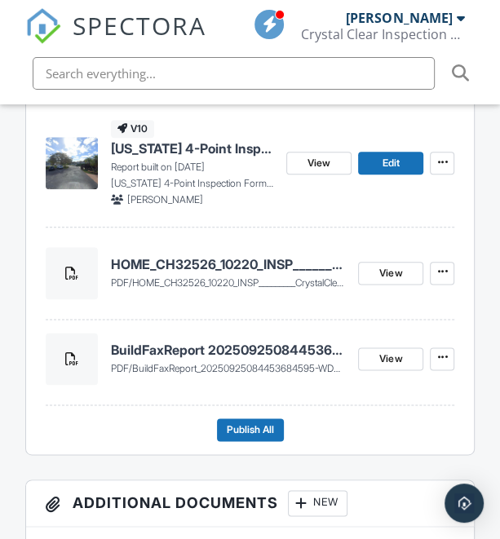
click at [244, 410] on footer "Publish All" at bounding box center [250, 423] width 409 height 36
click at [251, 424] on span "Publish All" at bounding box center [250, 429] width 47 height 16
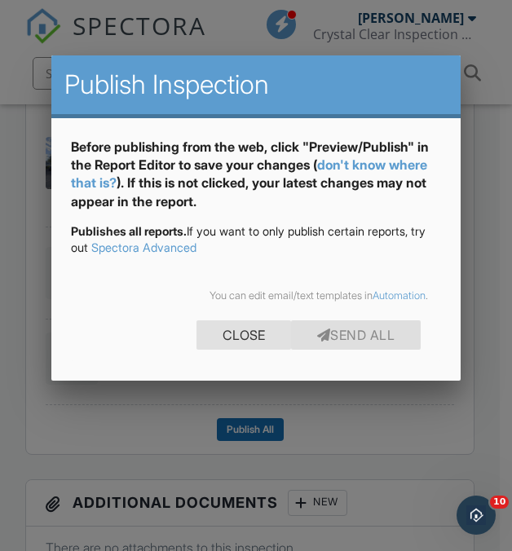
click at [229, 337] on div "Close" at bounding box center [243, 334] width 95 height 29
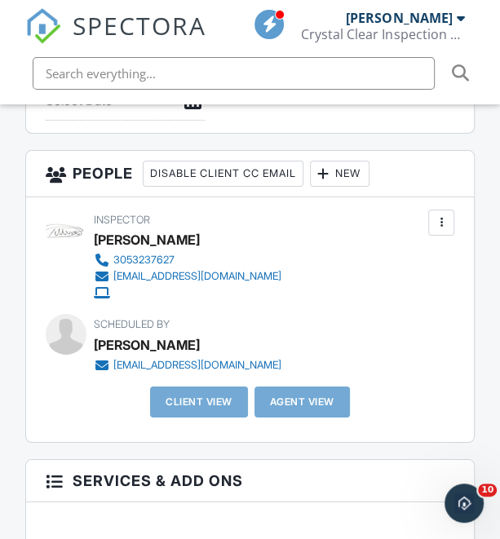
scroll to position [2163, 0]
click at [441, 221] on div at bounding box center [441, 222] width 16 height 16
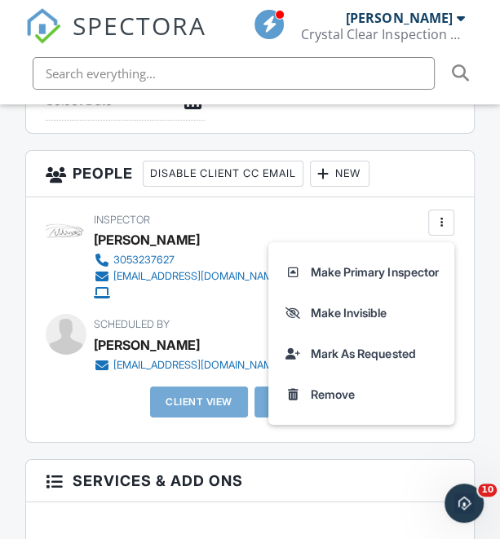
click at [375, 197] on div "Inspector Roberto Paderni 3053237627 inspection@c2cpros.com Make Primary Inspec…" at bounding box center [250, 319] width 448 height 244
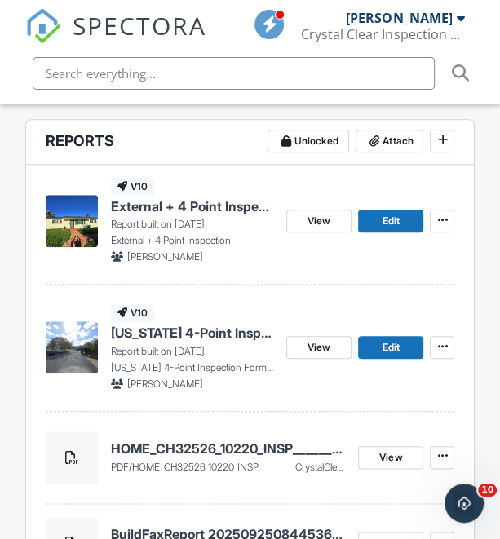
scroll to position [473, 0]
click at [183, 453] on h4 "HOME_CH32526_10220_INSP_________CrystalClear_18_94_____C_20250929" at bounding box center [228, 448] width 235 height 18
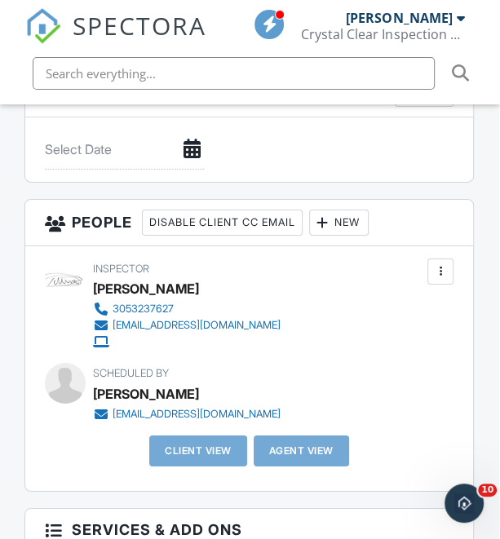
click at [346, 218] on div "New" at bounding box center [338, 222] width 59 height 26
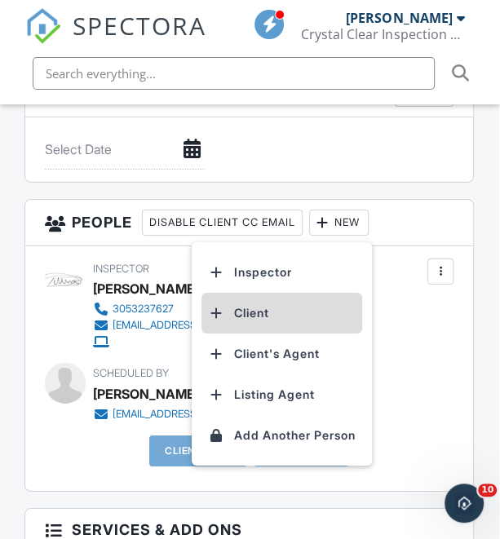
click at [324, 306] on li "Client" at bounding box center [281, 313] width 161 height 41
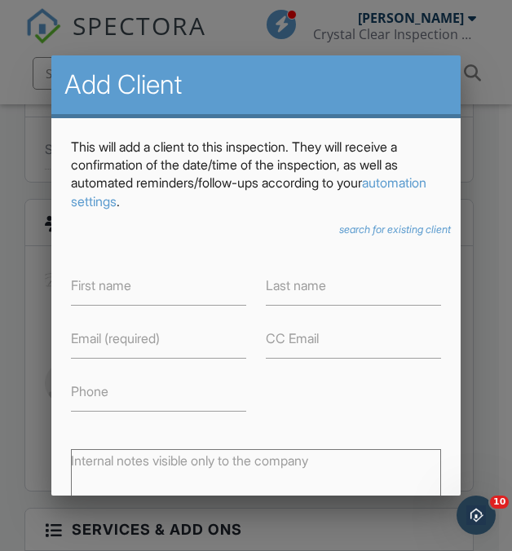
click at [275, 225] on div "search for existing client" at bounding box center [256, 229] width 390 height 13
click at [290, 201] on p "This will add a client to this inspection. They will receive a confirmation of …" at bounding box center [256, 174] width 370 height 73
click at [244, 230] on div "search for existing client" at bounding box center [256, 229] width 390 height 13
click at [166, 297] on input "First name" at bounding box center [158, 286] width 175 height 40
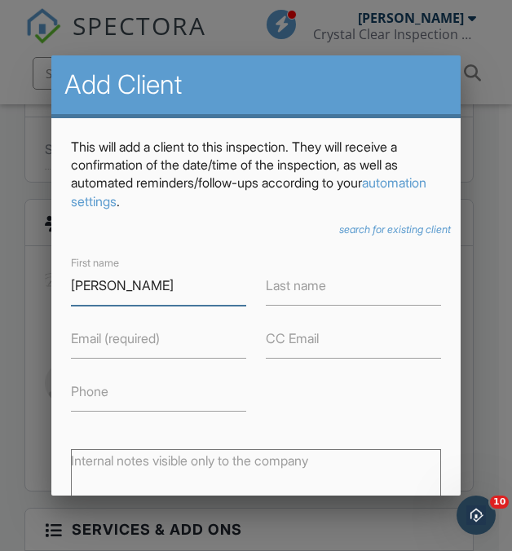
type input "[PERSON_NAME]"
click at [312, 290] on label "Last name" at bounding box center [296, 285] width 60 height 18
click at [312, 290] on input "Last name" at bounding box center [353, 286] width 175 height 40
type input "Cabanas"
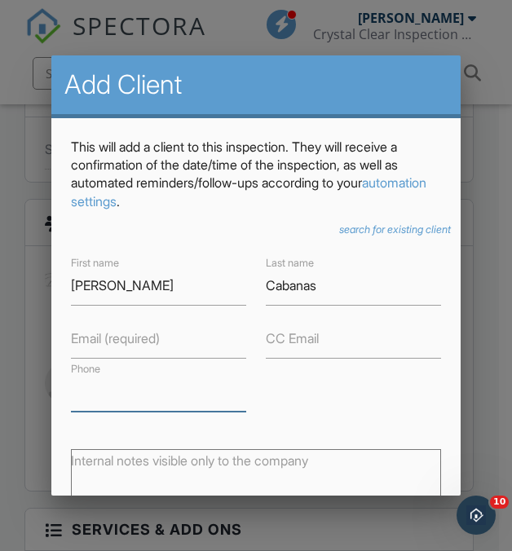
click at [150, 396] on input "Phone" at bounding box center [158, 392] width 175 height 40
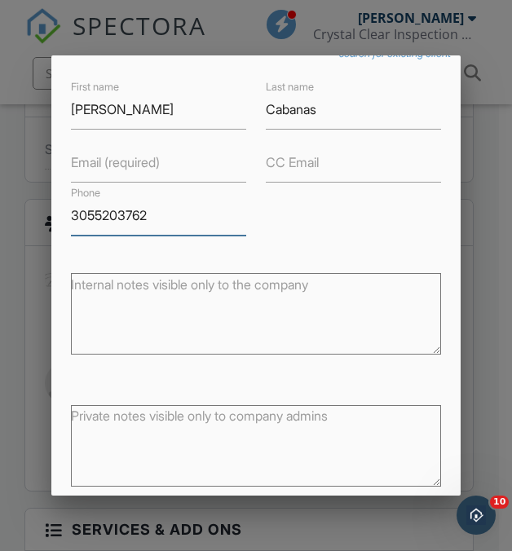
scroll to position [173, 0]
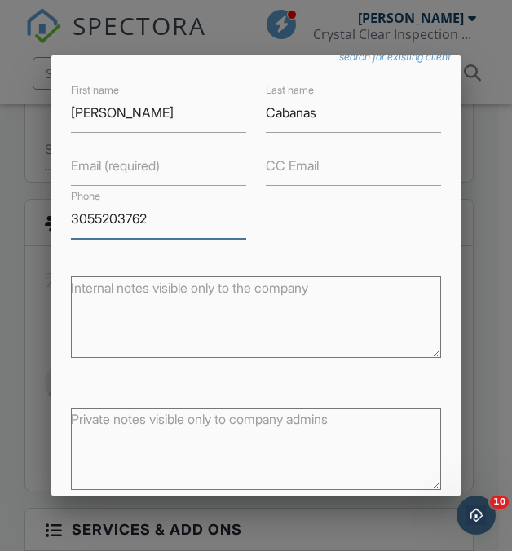
type input "3055203762"
drag, startPoint x: 355, startPoint y: 218, endPoint x: 313, endPoint y: 223, distance: 41.9
click at [313, 223] on div "First name Robert Last name Cabanas Email (required) CC Email Phone 3055203762" at bounding box center [256, 159] width 390 height 159
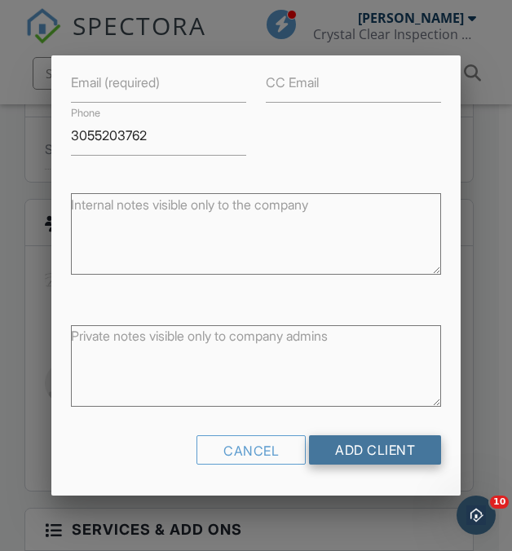
click at [398, 442] on input "Add Client" at bounding box center [375, 449] width 132 height 29
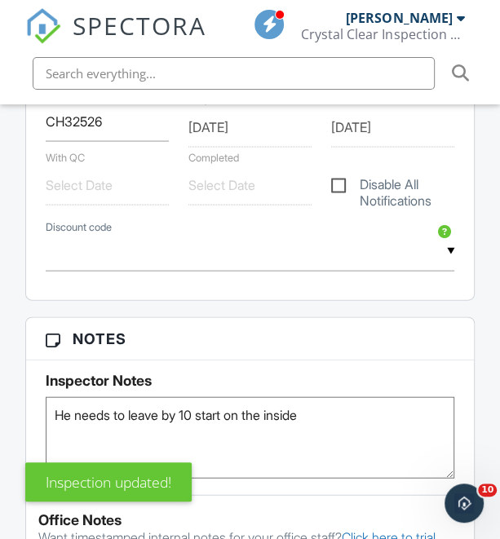
scroll to position [1293, 0]
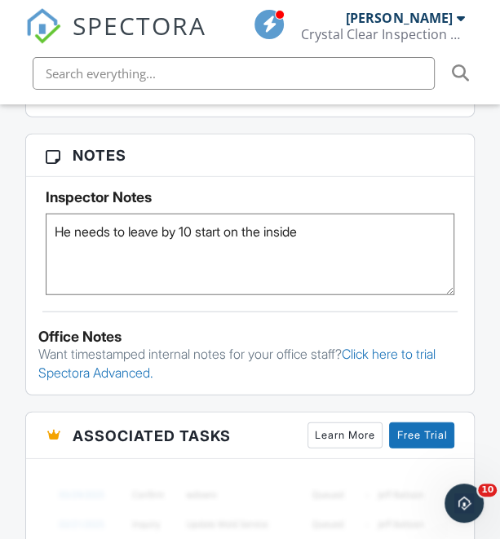
click at [222, 283] on textarea "He needs to leave by 10 start on the inside" at bounding box center [250, 254] width 409 height 81
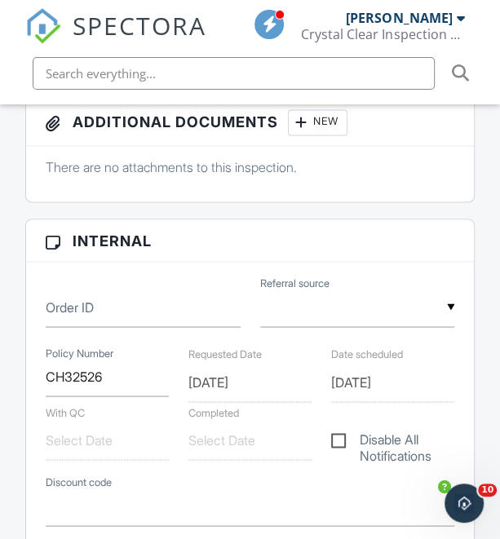
scroll to position [1000, 0]
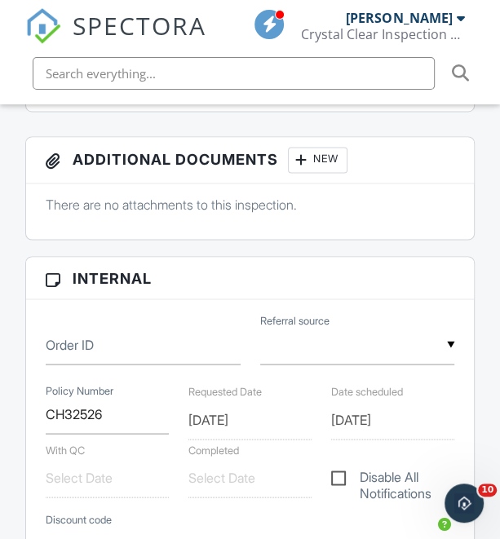
drag, startPoint x: 222, startPoint y: 283, endPoint x: 194, endPoint y: 294, distance: 30.7
click at [194, 294] on h3 "Internal" at bounding box center [250, 278] width 448 height 42
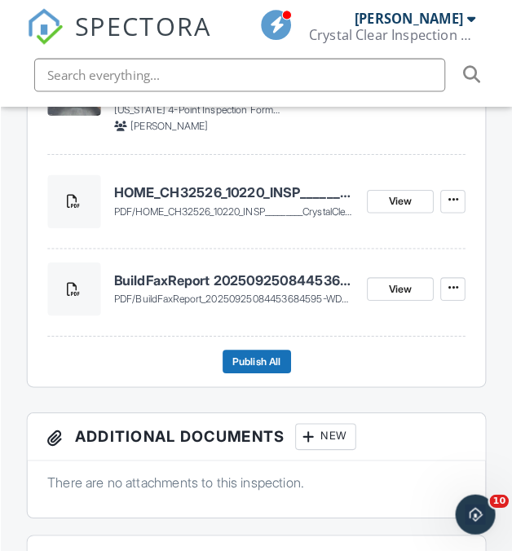
scroll to position [724, 0]
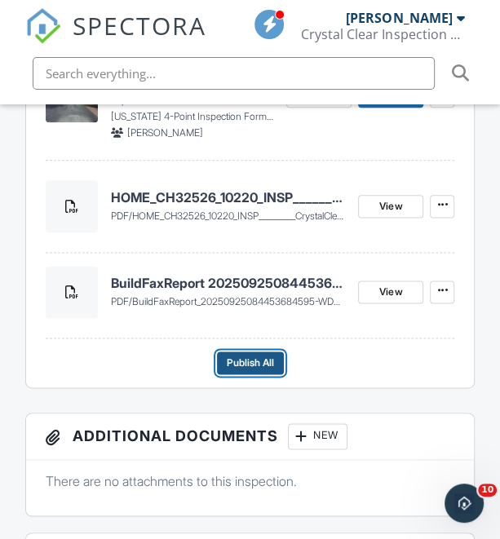
click at [269, 355] on span "Publish All" at bounding box center [250, 363] width 47 height 16
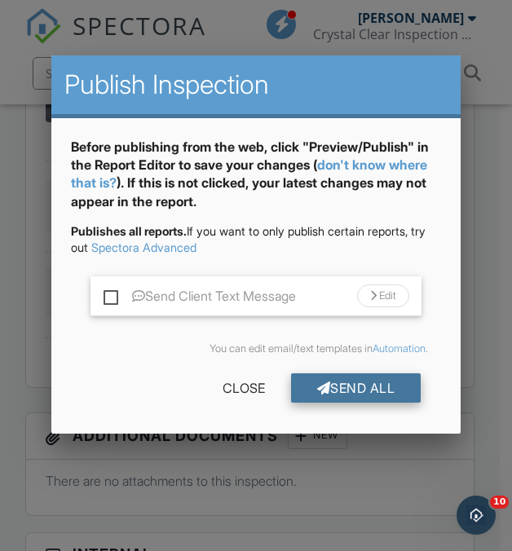
click at [384, 386] on div "Send All" at bounding box center [356, 387] width 130 height 29
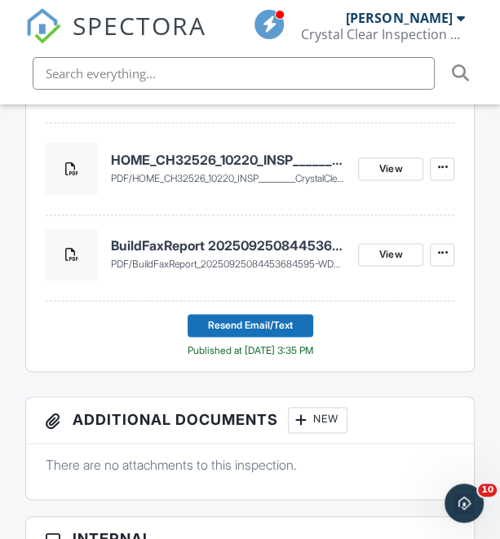
scroll to position [762, 0]
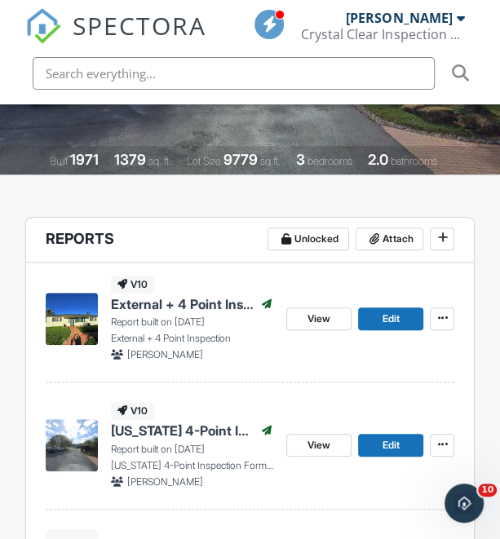
scroll to position [374, 0]
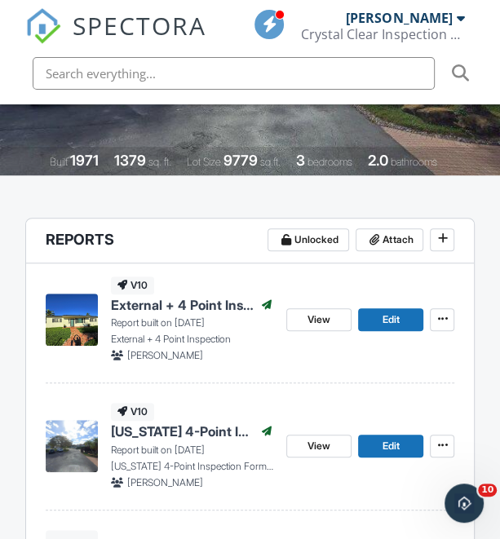
click at [162, 242] on header "Reports Unlocked Attach" at bounding box center [250, 240] width 448 height 45
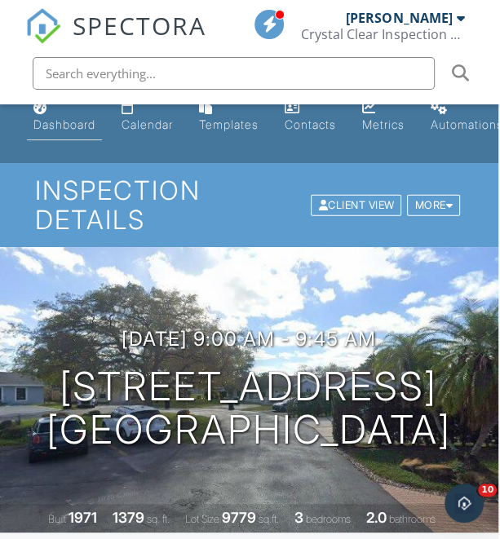
scroll to position [11, 2]
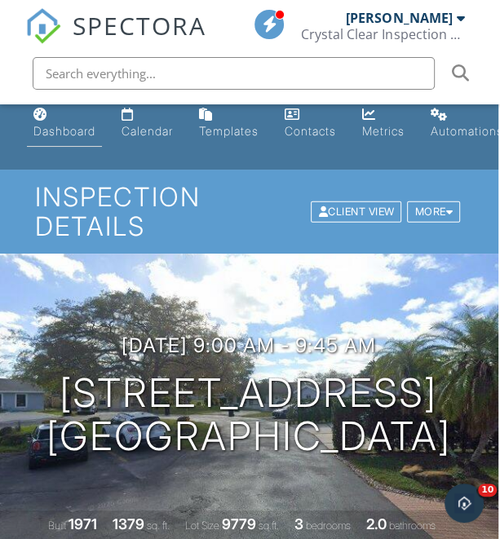
click at [76, 144] on link "Dashboard" at bounding box center [64, 123] width 75 height 46
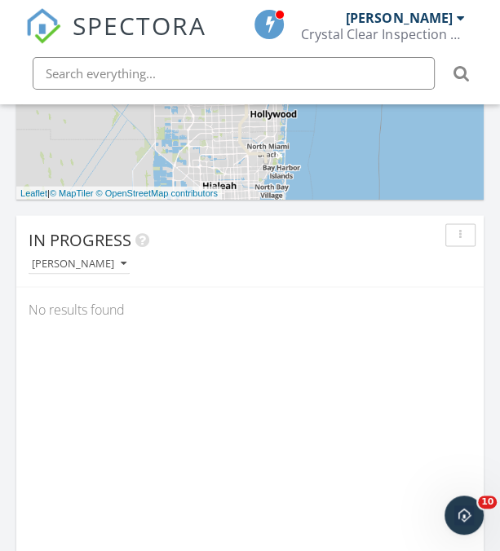
scroll to position [1085, 0]
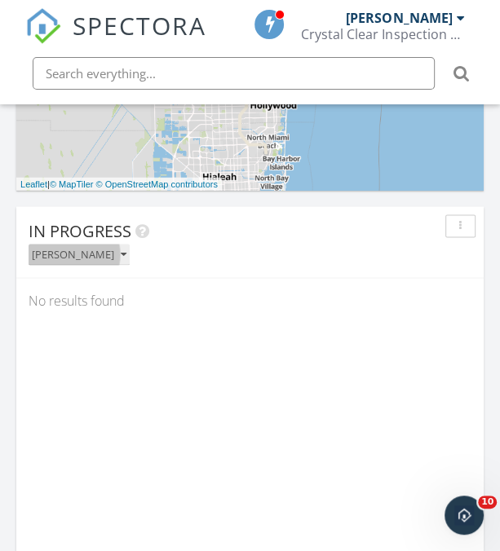
click at [94, 257] on div "[PERSON_NAME]" at bounding box center [79, 254] width 95 height 11
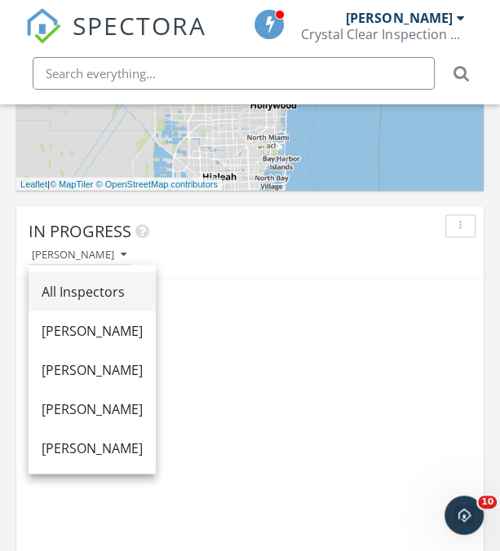
click at [143, 288] on div "All Inspectors" at bounding box center [92, 291] width 101 height 20
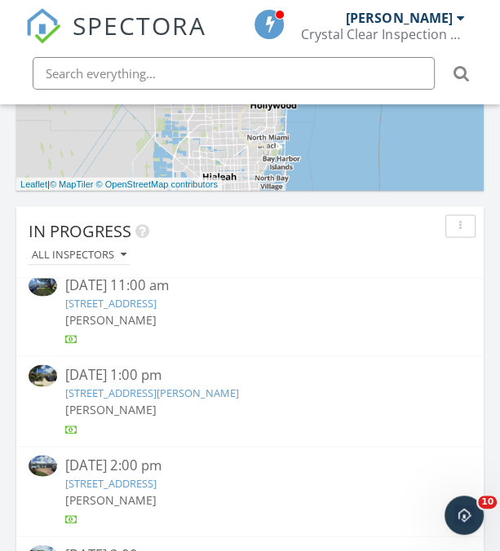
scroll to position [280, 0]
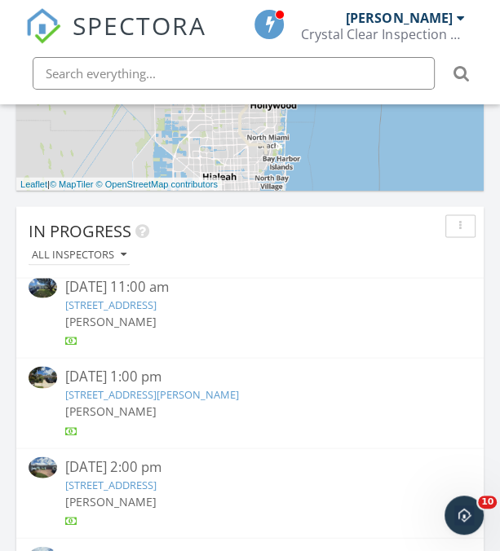
click at [156, 302] on link "6810 NW 34th Ave, Fort Lauderdale, FL 33309" at bounding box center [110, 304] width 91 height 15
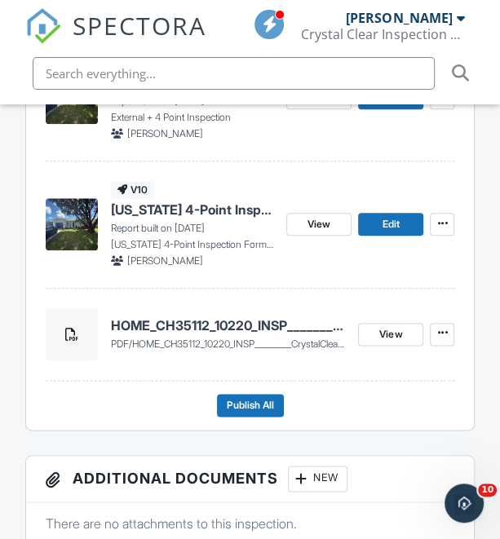
scroll to position [597, 0]
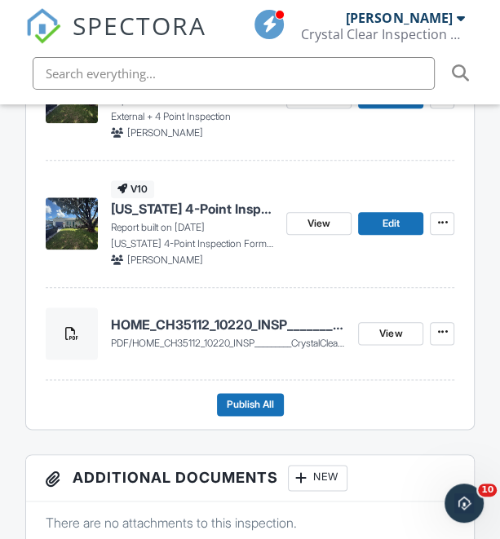
click at [231, 328] on h4 "HOME_CH35112_10220_INSP_________CrystalClear_18_40_____C_20250929" at bounding box center [228, 324] width 235 height 18
click at [46, 357] on div at bounding box center [72, 333] width 52 height 52
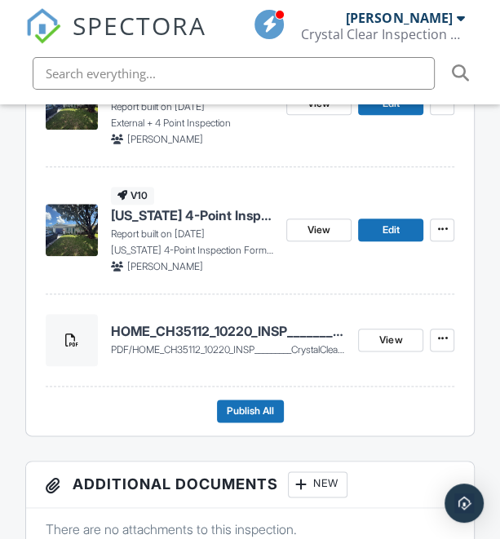
click at [409, 416] on footer "Publish All" at bounding box center [250, 404] width 409 height 36
click at [278, 407] on button "Publish All" at bounding box center [250, 410] width 67 height 23
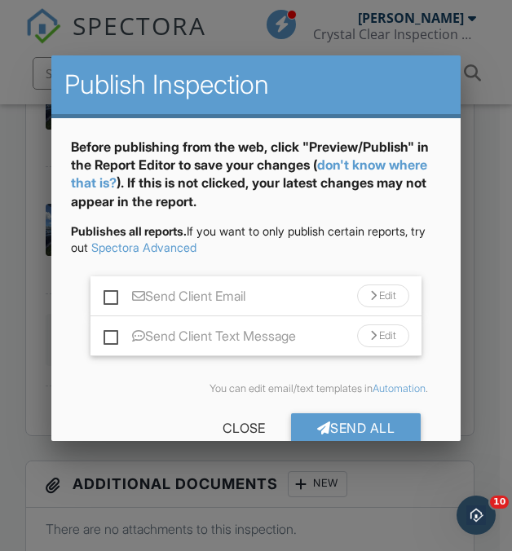
scroll to position [33, 0]
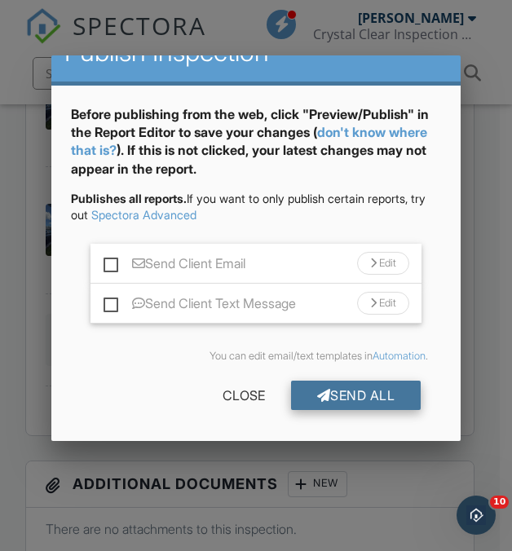
click at [347, 399] on div "Send All" at bounding box center [356, 395] width 130 height 29
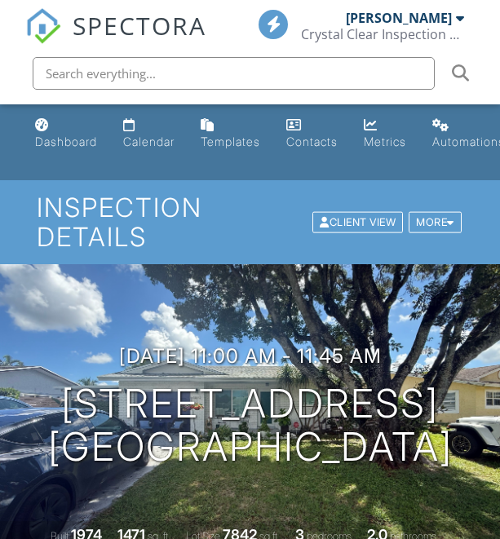
drag, startPoint x: 0, startPoint y: 0, endPoint x: 289, endPoint y: 270, distance: 395.0
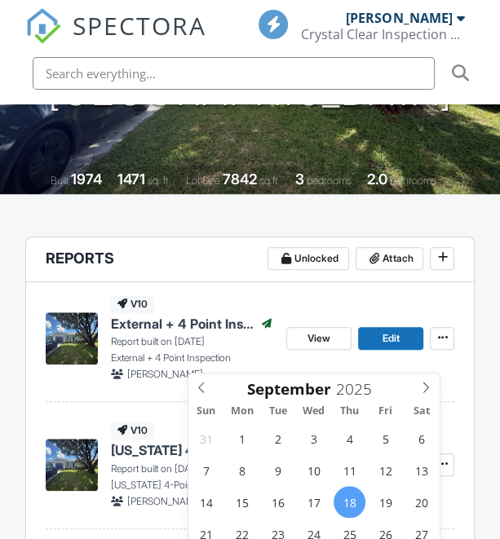
scroll to position [353, 0]
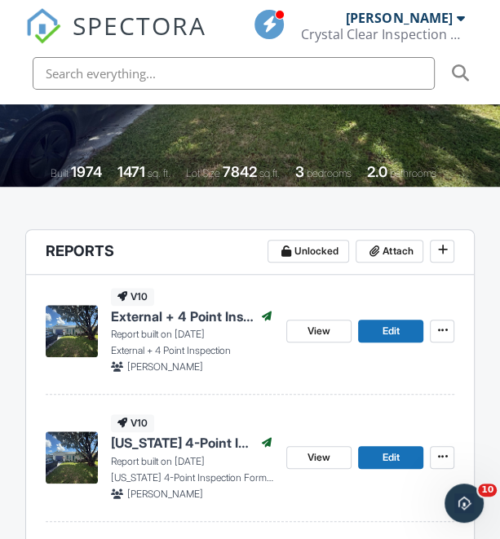
scroll to position [341, 0]
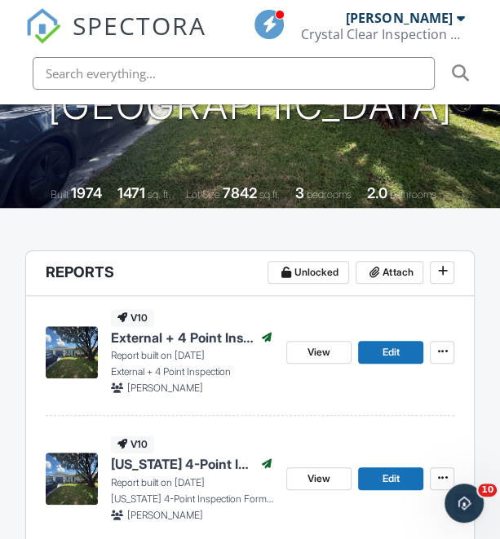
click at [129, 258] on header "Reports Unlocked Attach" at bounding box center [250, 273] width 448 height 45
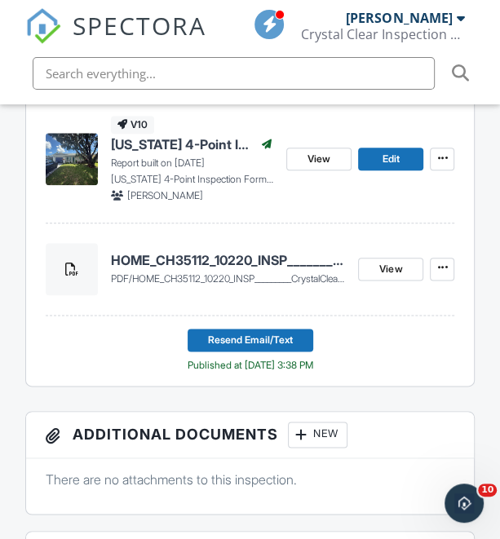
scroll to position [662, 1]
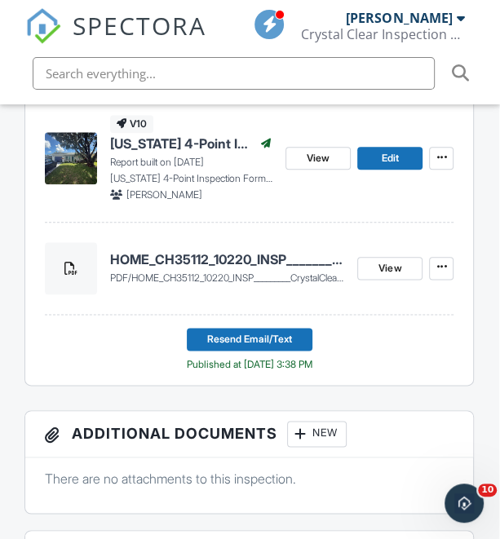
click at [448, 359] on footer "Resend Email/Text Published at 09/29/2025 3:38 PM" at bounding box center [249, 343] width 409 height 57
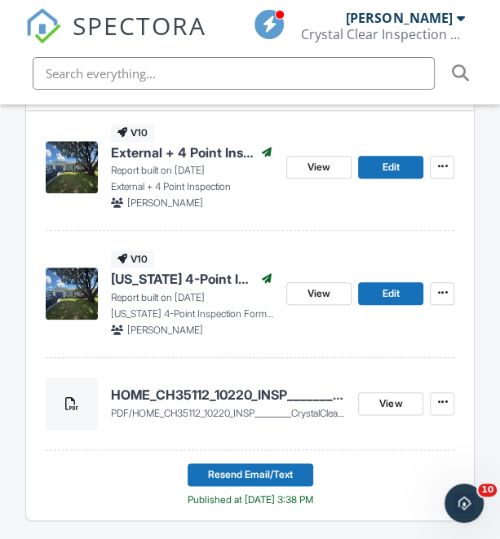
scroll to position [527, 1]
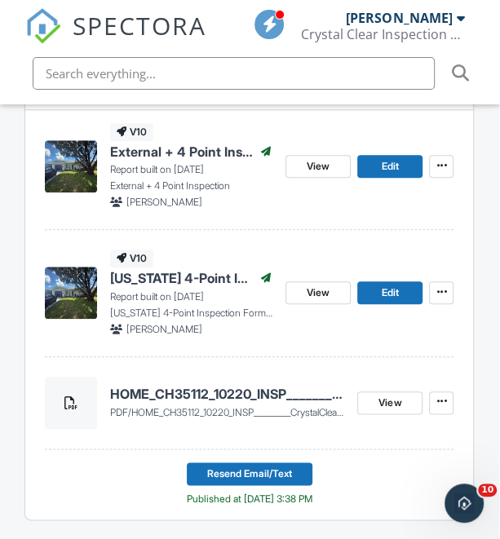
drag, startPoint x: 368, startPoint y: 340, endPoint x: 90, endPoint y: 484, distance: 313.1
click at [90, 484] on footer "Resend Email/Text Published at 09/29/2025 3:38 PM" at bounding box center [249, 477] width 409 height 57
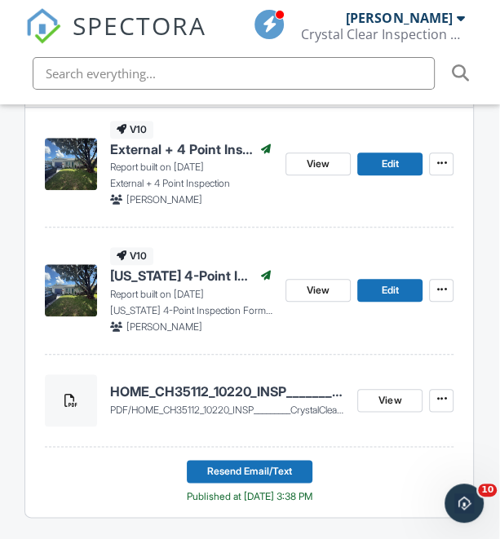
scroll to position [529, 1]
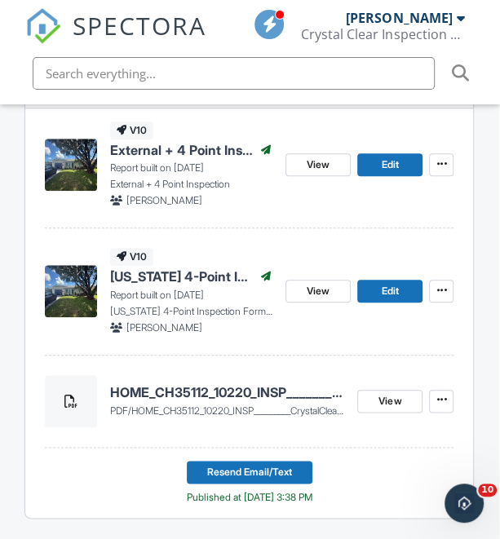
click at [132, 459] on footer "Resend Email/Text Published at 09/29/2025 3:38 PM" at bounding box center [249, 475] width 409 height 57
click at [101, 437] on div "HOME_CH35112_10220_INSP_________CrystalClear_18_40_____C_20250929 pdf / HOME_CH…" at bounding box center [249, 405] width 409 height 86
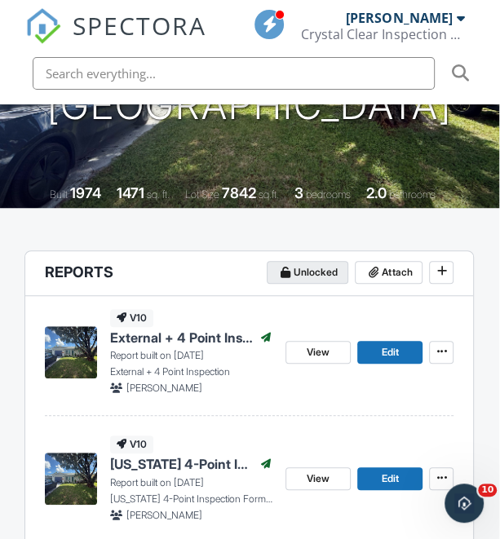
scroll to position [224, 1]
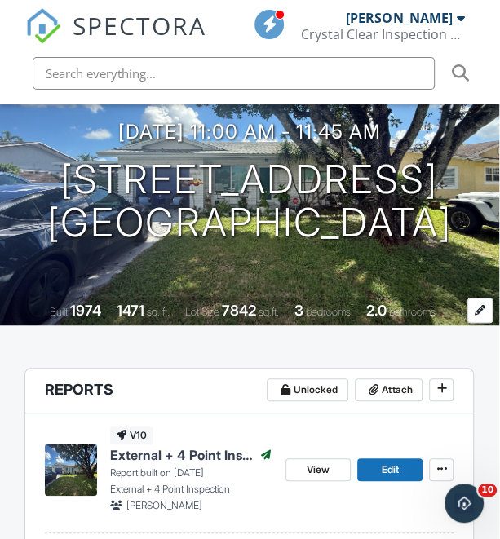
click at [246, 313] on div "7842" at bounding box center [239, 310] width 34 height 17
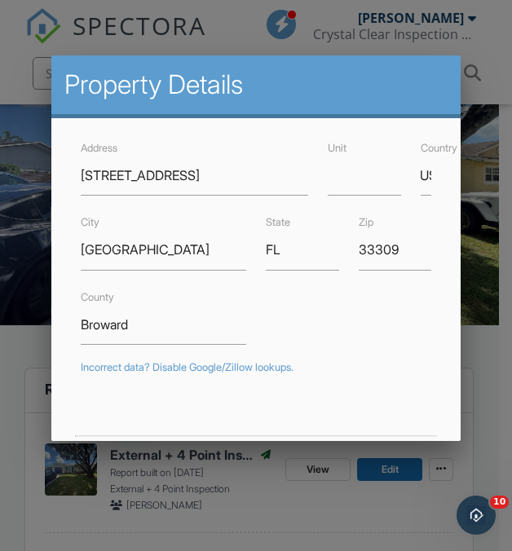
click at [468, 346] on div at bounding box center [256, 263] width 512 height 689
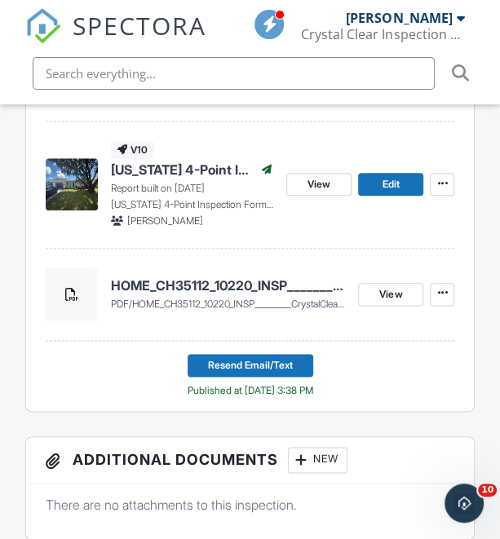
scroll to position [636, 1]
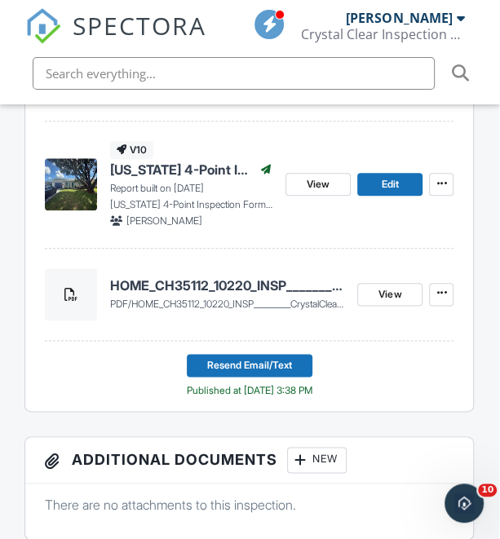
drag, startPoint x: 380, startPoint y: 243, endPoint x: 356, endPoint y: 384, distance: 143.0
click at [356, 384] on footer "Resend Email/Text Published at 09/29/2025 3:38 PM" at bounding box center [249, 369] width 409 height 57
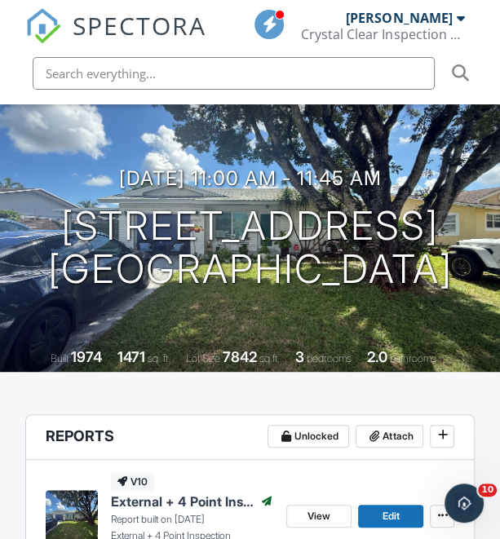
scroll to position [0, 0]
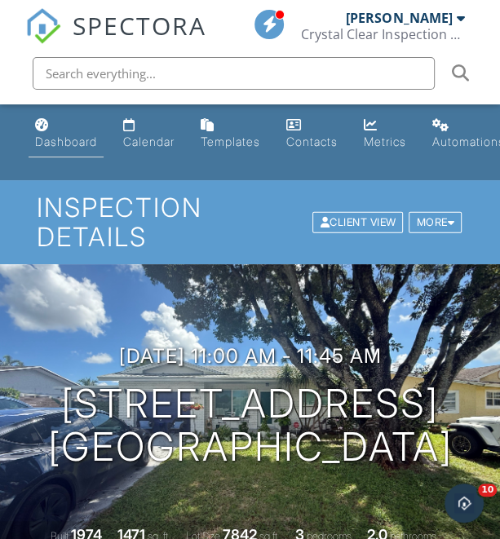
click at [64, 131] on link "Dashboard" at bounding box center [66, 134] width 75 height 46
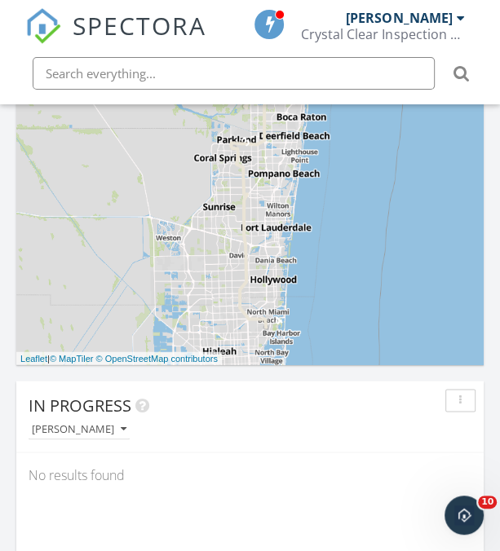
scroll to position [911, 0]
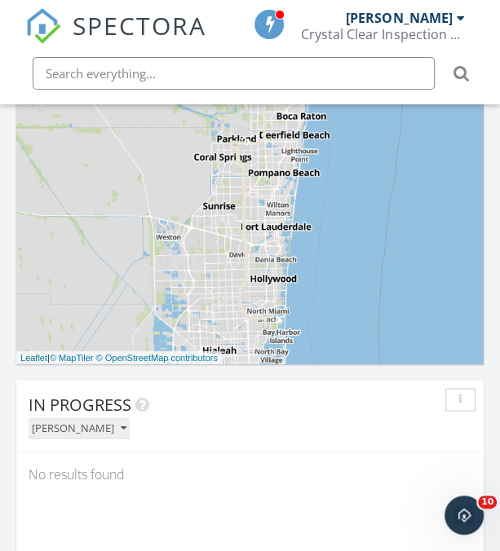
click at [73, 430] on div "[PERSON_NAME]" at bounding box center [79, 427] width 95 height 11
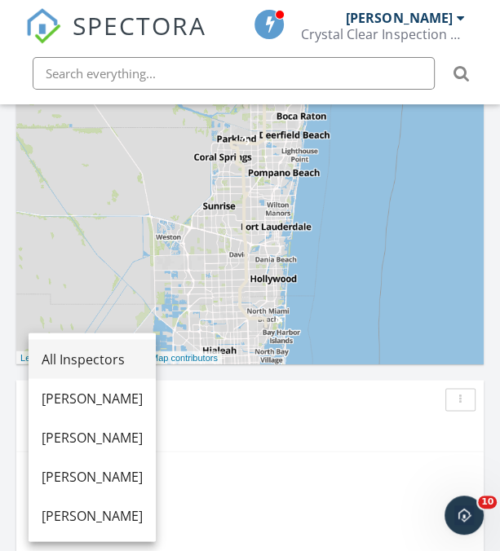
click at [156, 351] on link "All Inspectors" at bounding box center [92, 358] width 127 height 39
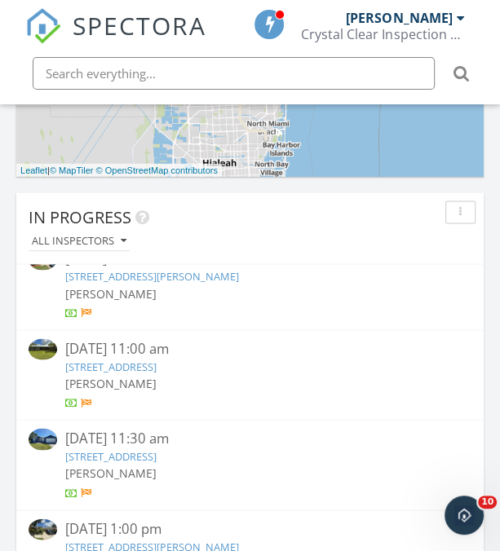
scroll to position [0, 0]
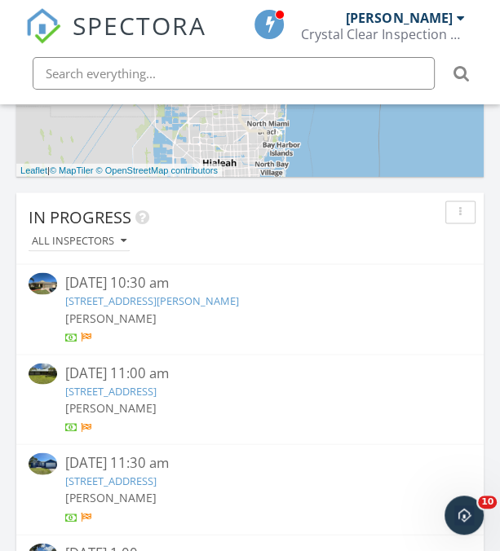
click at [222, 302] on link "239 Abernathy Cir, Palm Bay, FL 32909" at bounding box center [152, 300] width 174 height 15
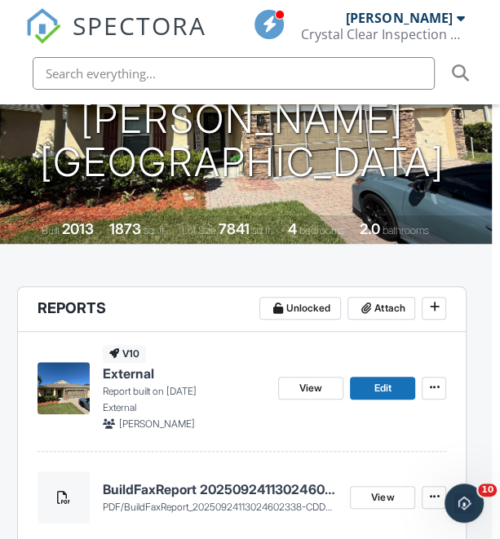
scroll to position [0, 8]
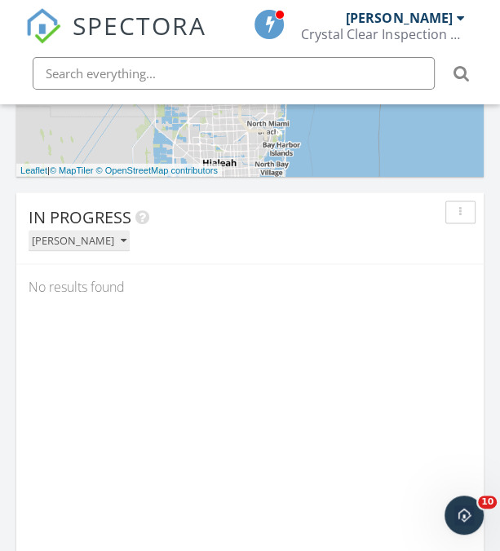
click at [80, 238] on div "[PERSON_NAME]" at bounding box center [79, 240] width 95 height 11
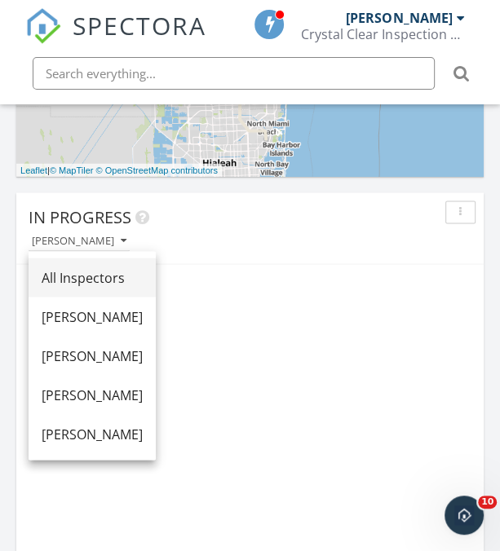
click at [117, 267] on div "All Inspectors" at bounding box center [92, 277] width 101 height 20
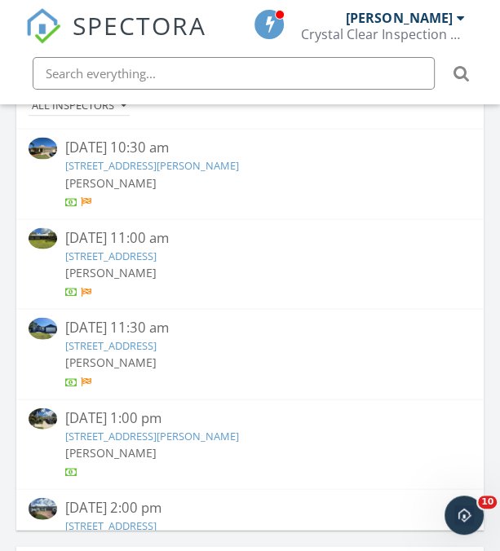
click at [156, 249] on link "12820 83rd St, Fellsmere, FL 32948" at bounding box center [110, 255] width 91 height 15
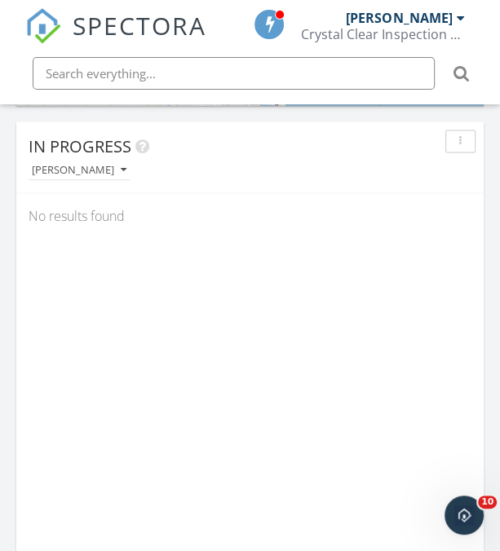
scroll to position [1169, 0]
click at [92, 169] on div "[PERSON_NAME]" at bounding box center [79, 170] width 95 height 11
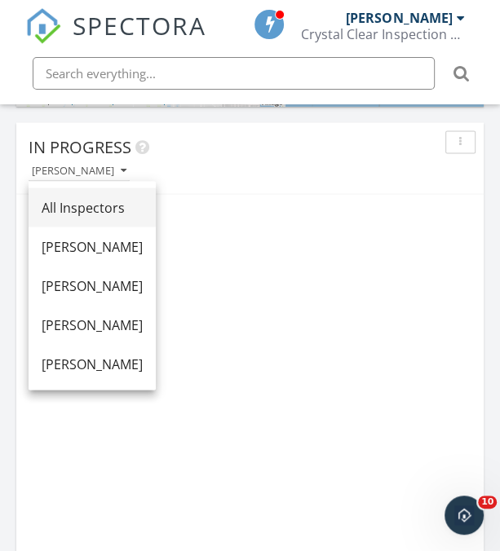
click at [143, 209] on div "All Inspectors" at bounding box center [92, 207] width 101 height 20
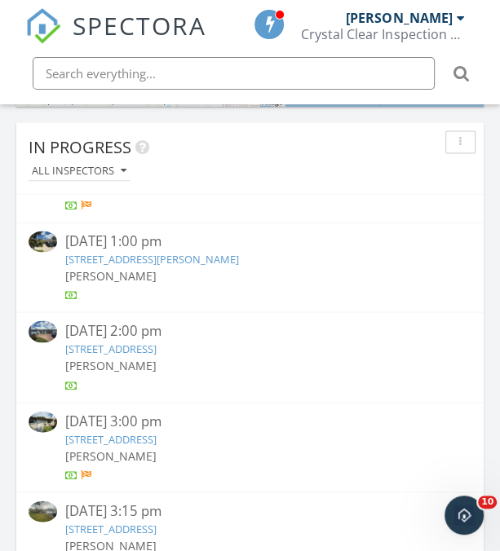
scroll to position [243, 0]
click at [218, 250] on div "1176 Ginger Cir, Weston, FL 33326" at bounding box center [249, 257] width 369 height 15
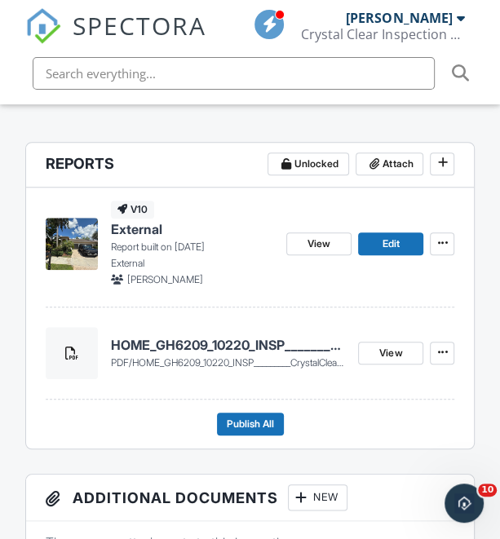
scroll to position [449, 0]
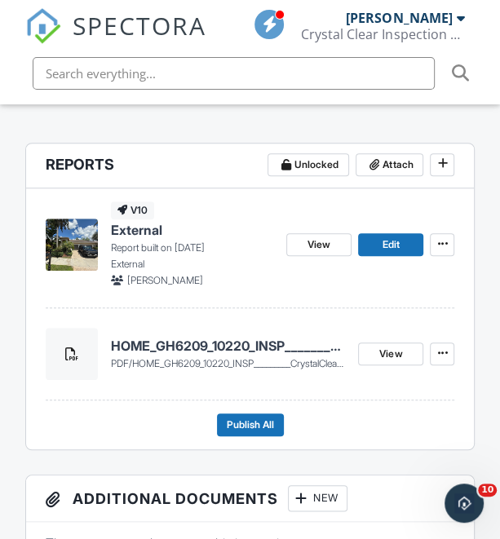
click at [189, 349] on h4 "HOME_GH6209_10220_INSP_________CrystalClear_18_40_____C_20250929" at bounding box center [228, 346] width 235 height 18
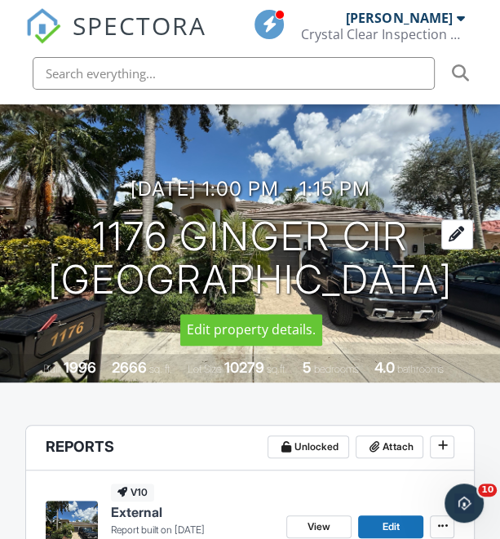
scroll to position [437, 0]
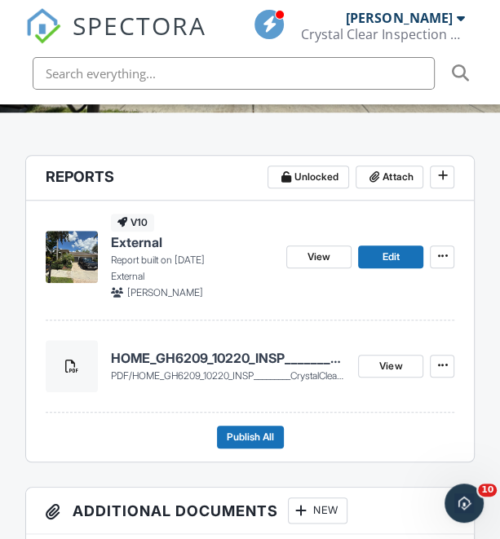
click at [234, 360] on h4 "HOME_GH6209_10220_INSP_________CrystalClear_18_40_____C_20250929" at bounding box center [228, 358] width 235 height 18
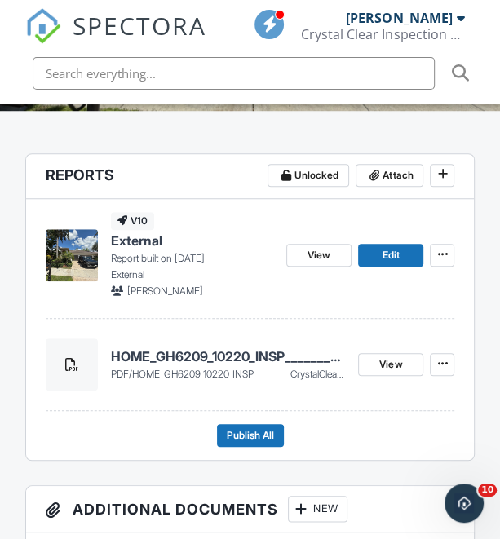
drag, startPoint x: 262, startPoint y: 427, endPoint x: 385, endPoint y: 456, distance: 126.5
click at [385, 456] on div "v10 External Report built on 09/25/2025 External Kevin Curotz View Edit HOME_GH…" at bounding box center [250, 329] width 448 height 261
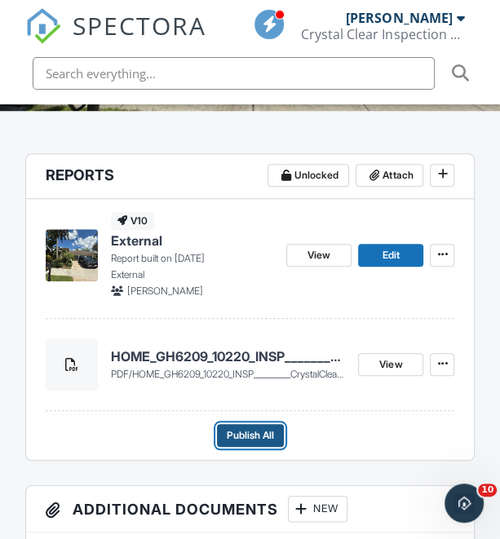
click at [258, 430] on span "Publish All" at bounding box center [250, 435] width 47 height 16
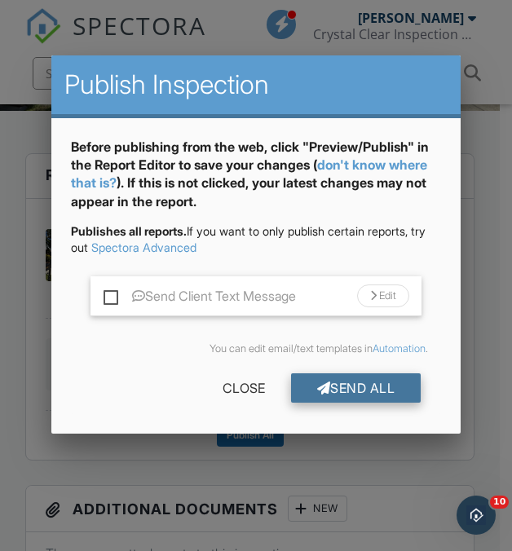
click at [368, 387] on div "Send All" at bounding box center [356, 387] width 130 height 29
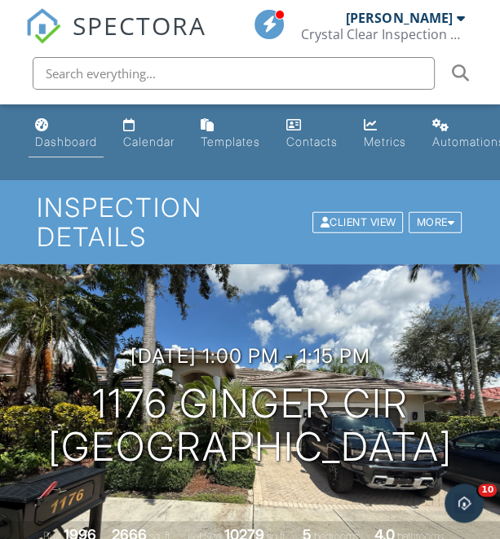
click at [57, 136] on div "Dashboard" at bounding box center [66, 141] width 62 height 14
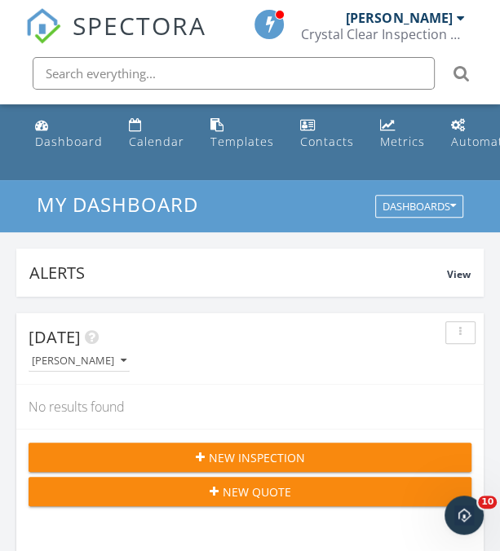
scroll to position [1, 0]
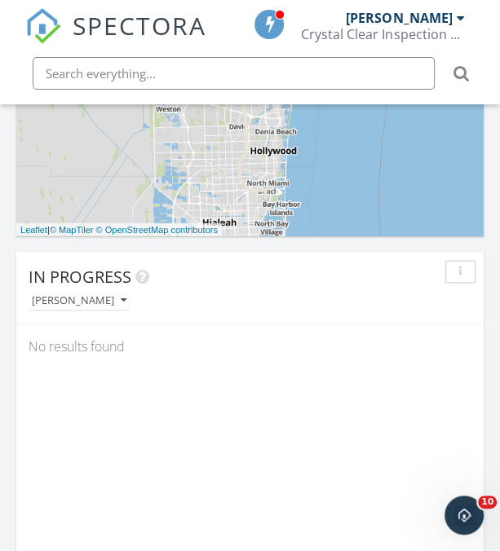
scroll to position [1099, 0]
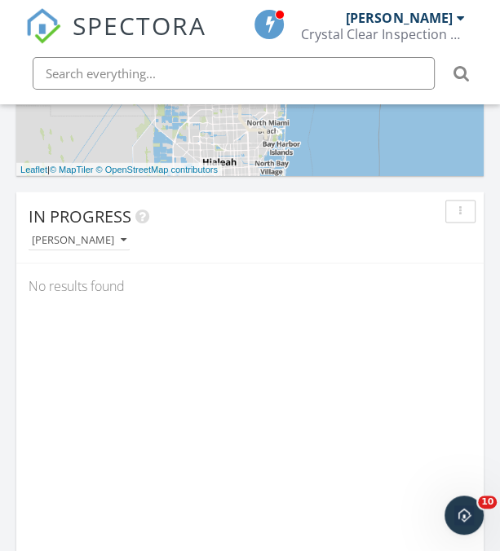
click at [108, 252] on div "In Progress [PERSON_NAME]" at bounding box center [249, 228] width 467 height 72
click at [103, 244] on button "[PERSON_NAME]" at bounding box center [79, 240] width 101 height 22
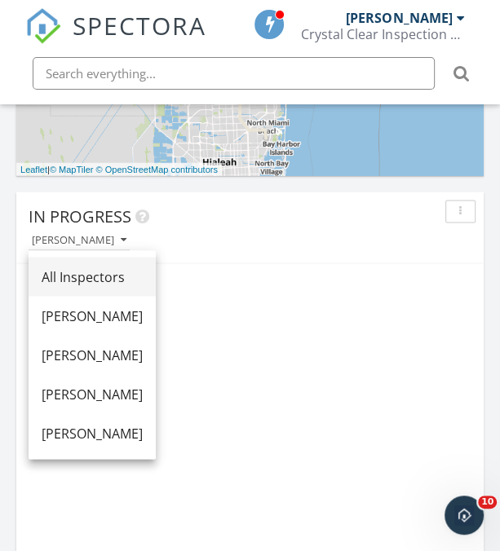
click at [134, 265] on link "All Inspectors" at bounding box center [92, 276] width 127 height 39
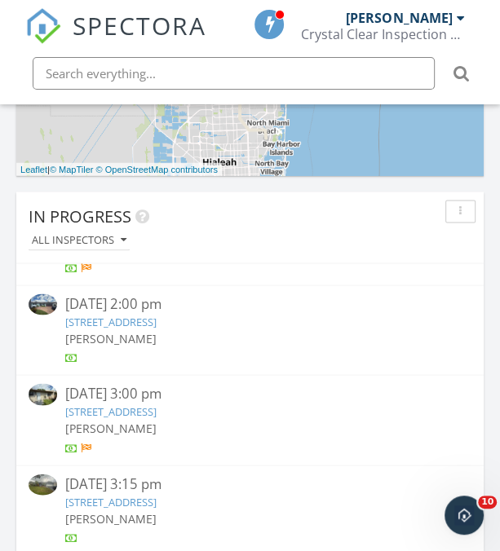
scroll to position [252, 0]
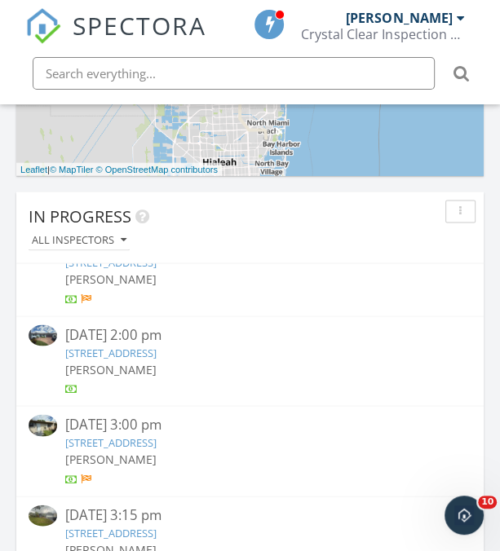
click at [221, 345] on div "[STREET_ADDRESS]" at bounding box center [249, 352] width 369 height 15
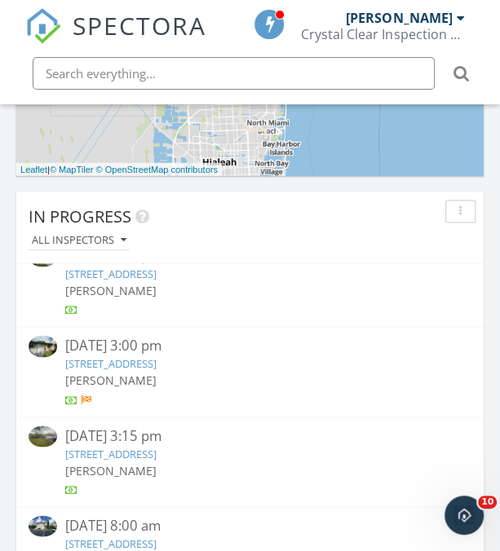
scroll to position [294, 0]
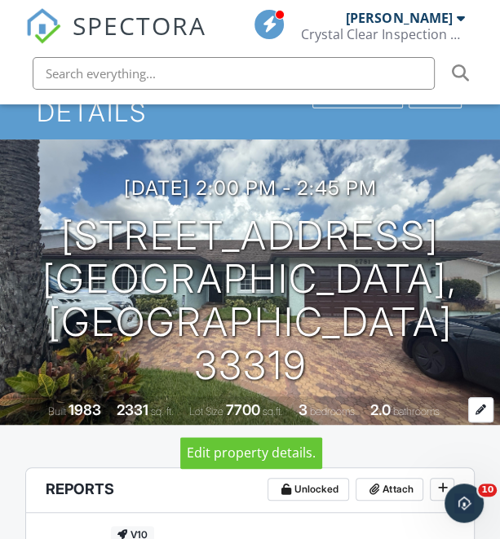
scroll to position [126, 0]
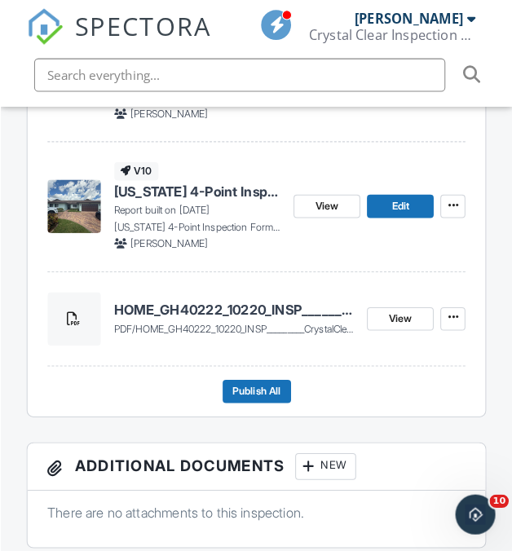
scroll to position [620, 0]
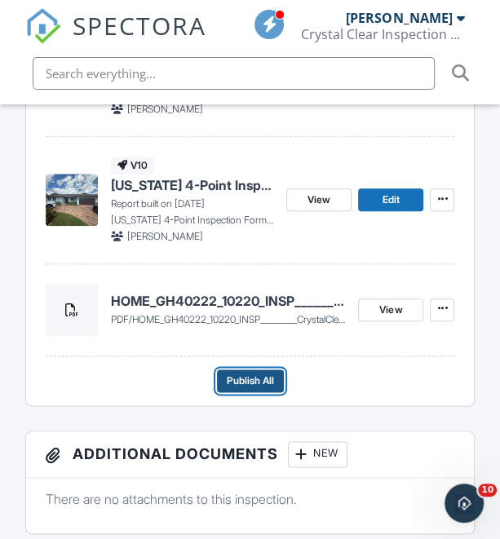
click at [253, 381] on span "Publish All" at bounding box center [250, 380] width 47 height 16
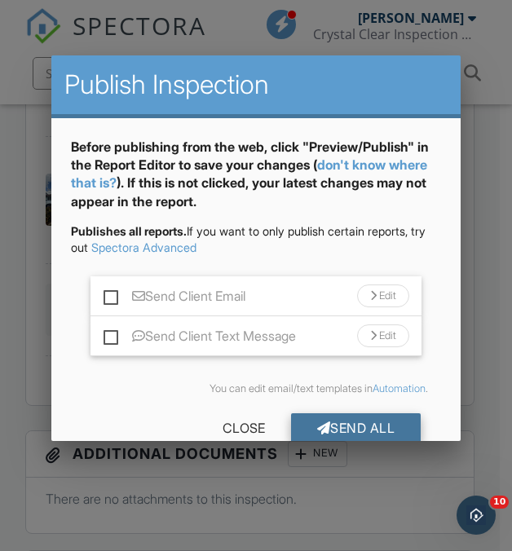
click at [360, 435] on div "Send All" at bounding box center [356, 427] width 130 height 29
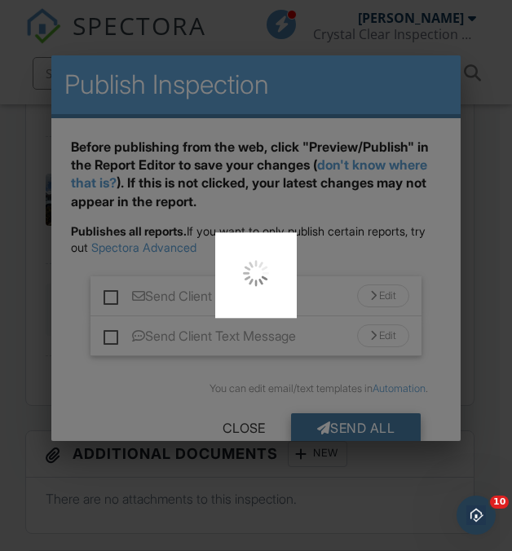
click at [360, 435] on div at bounding box center [256, 275] width 512 height 551
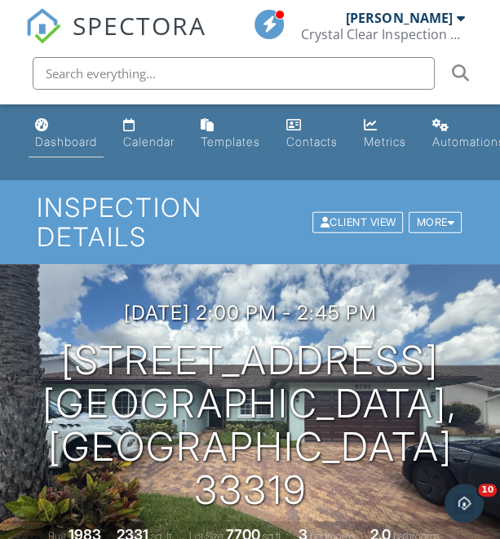
click at [77, 134] on link "Dashboard" at bounding box center [66, 134] width 75 height 46
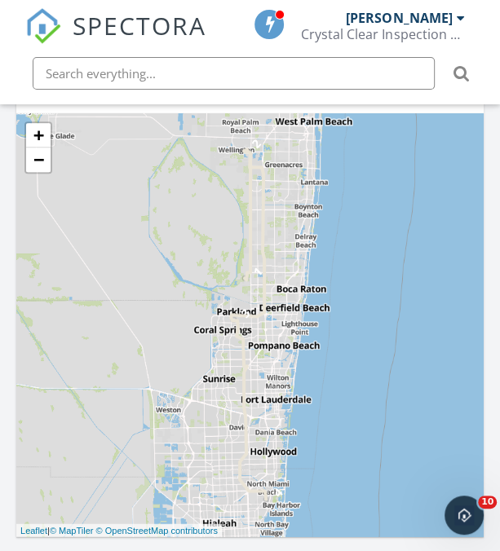
scroll to position [1102, 0]
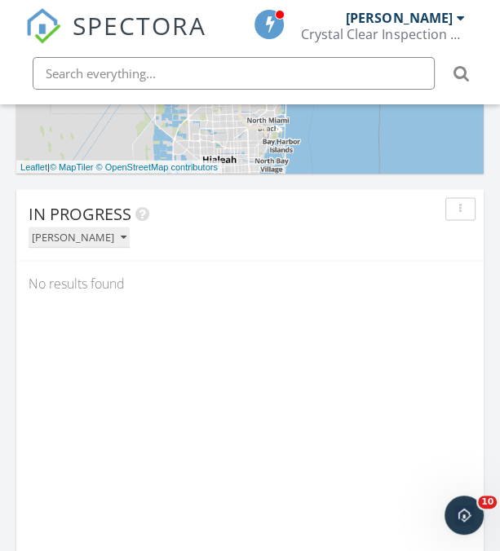
click at [107, 236] on div "[PERSON_NAME]" at bounding box center [79, 236] width 95 height 11
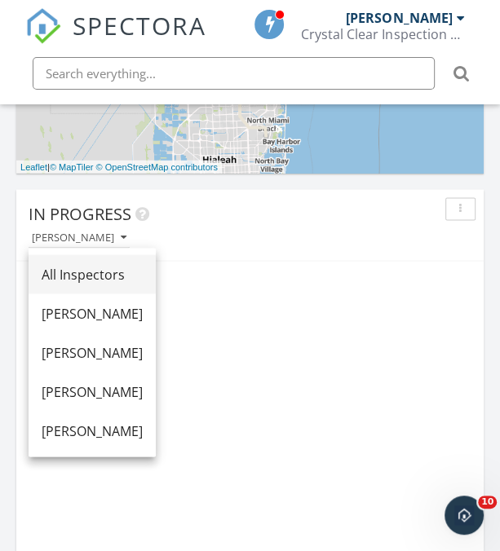
click at [143, 267] on div "All Inspectors" at bounding box center [92, 274] width 101 height 20
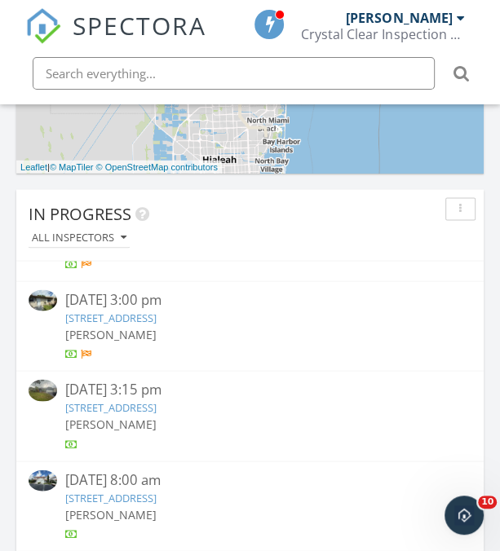
scroll to position [252, 0]
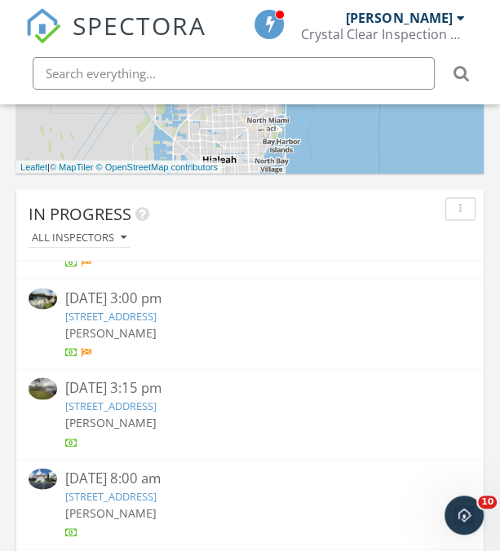
click at [156, 320] on link "1319 Woodpecker St, Homestead, FL 33035" at bounding box center [110, 315] width 91 height 15
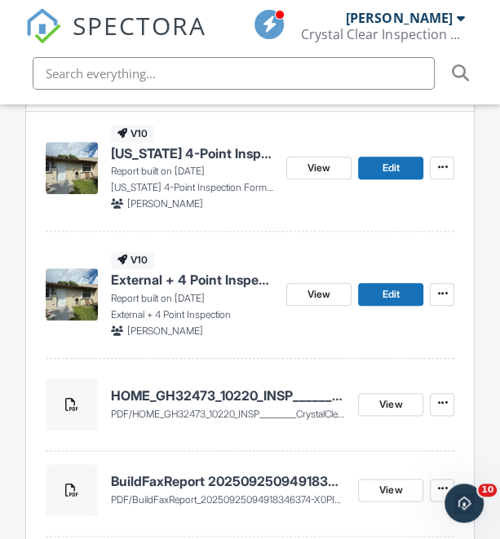
drag, startPoint x: 0, startPoint y: 0, endPoint x: 275, endPoint y: 366, distance: 457.5
click at [275, 366] on div "HOME_GH32473_10220_INSP_________CrystalClear_18_94_____C_20250929 pdf / HOME_GH…" at bounding box center [250, 408] width 409 height 86
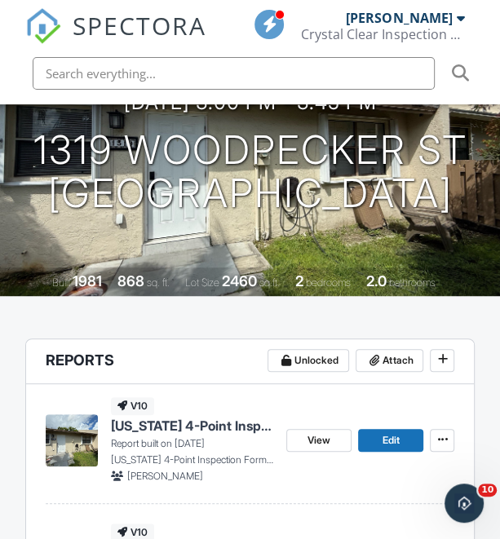
scroll to position [254, 0]
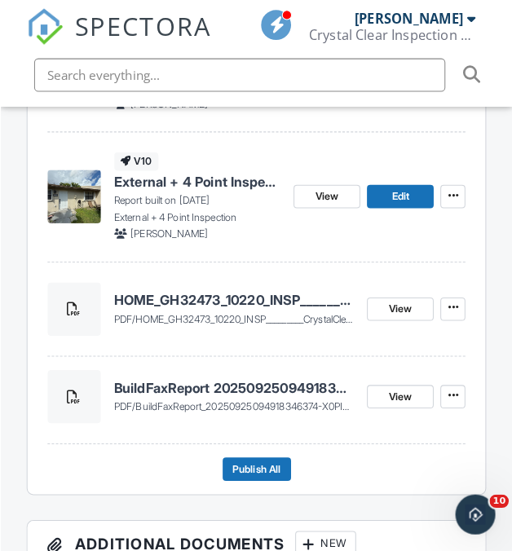
scroll to position [627, 0]
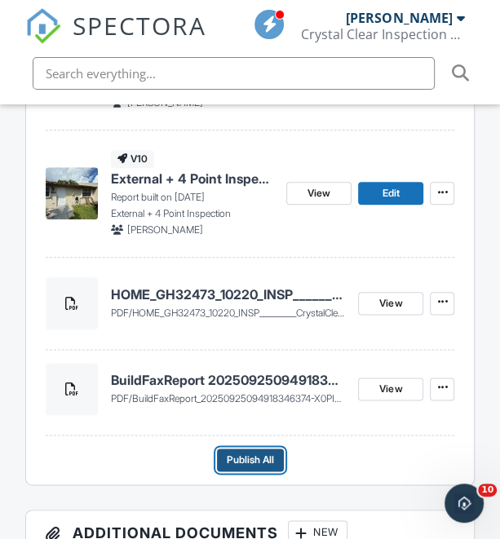
click at [267, 465] on span "Publish All" at bounding box center [250, 460] width 47 height 16
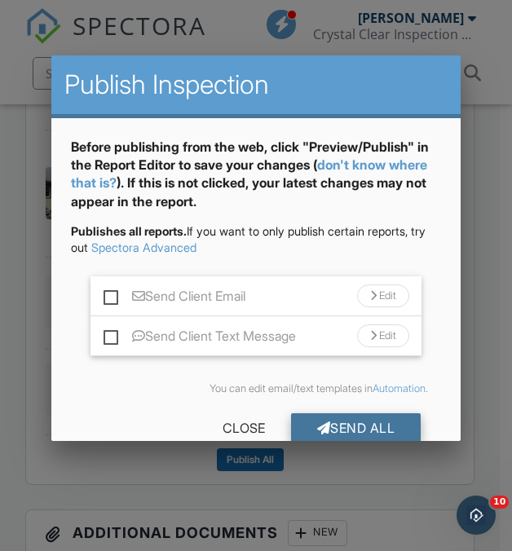
click at [359, 413] on div "Send All" at bounding box center [356, 427] width 130 height 29
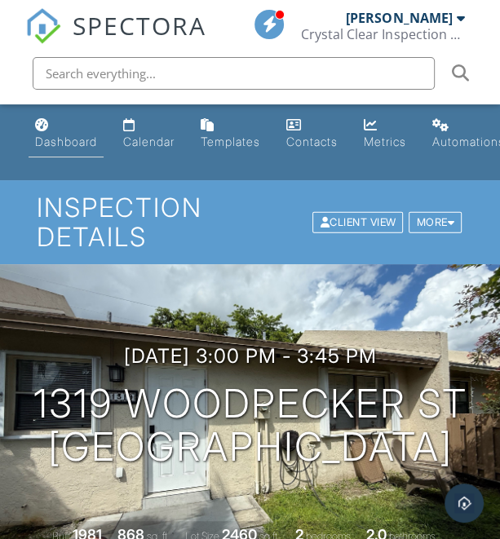
click at [59, 156] on link "Dashboard" at bounding box center [66, 134] width 75 height 46
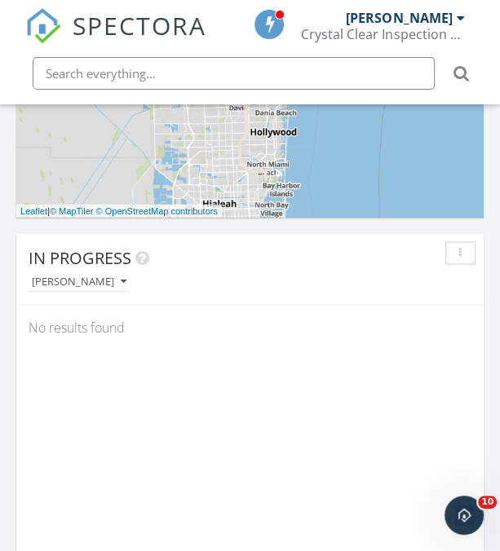
scroll to position [1059, 0]
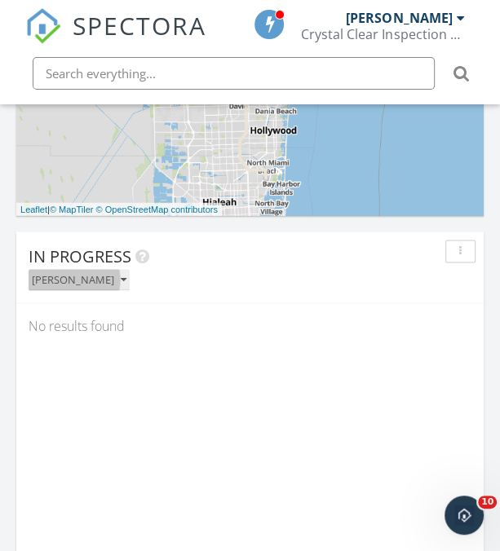
click at [90, 282] on div "[PERSON_NAME]" at bounding box center [79, 279] width 95 height 11
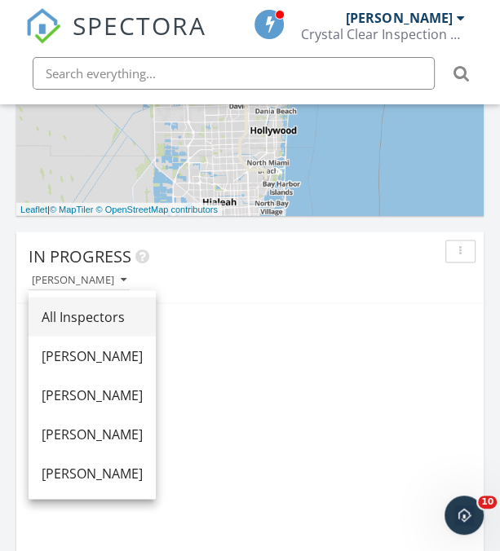
click at [132, 306] on div "All Inspectors" at bounding box center [92, 316] width 101 height 20
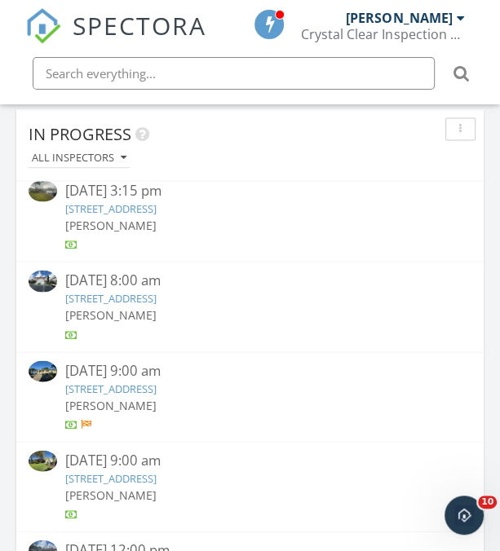
scroll to position [279, 0]
click at [156, 205] on link "5315 SW 87th Ave, Cooper City, FL 33328" at bounding box center [110, 208] width 91 height 15
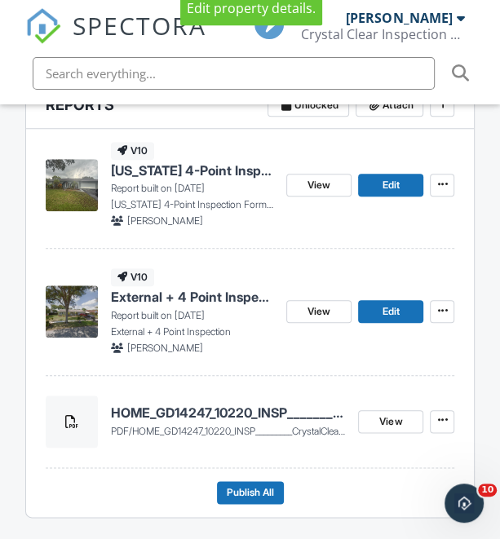
scroll to position [510, 0]
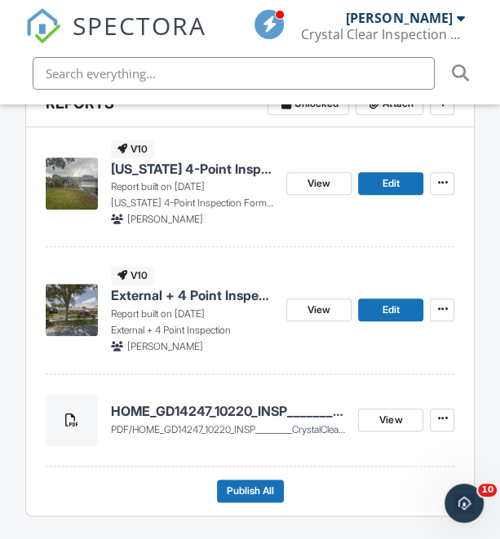
click at [163, 412] on h4 "HOME_GD14247_10220_INSP_________CrystalClear_18_94_____C_20250929" at bounding box center [228, 411] width 235 height 18
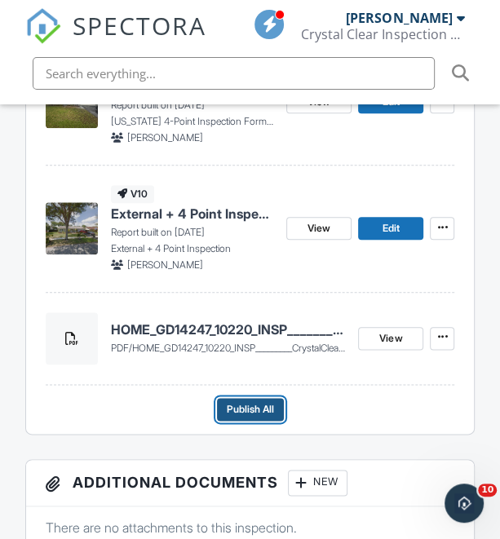
click at [248, 399] on button "Publish All" at bounding box center [250, 409] width 67 height 23
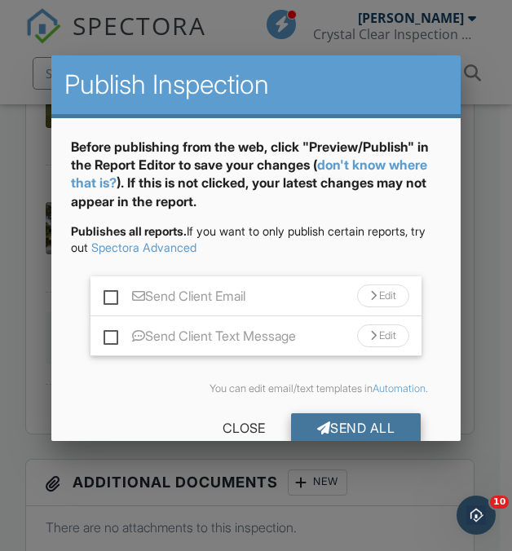
click at [361, 413] on div "Send All" at bounding box center [356, 427] width 130 height 29
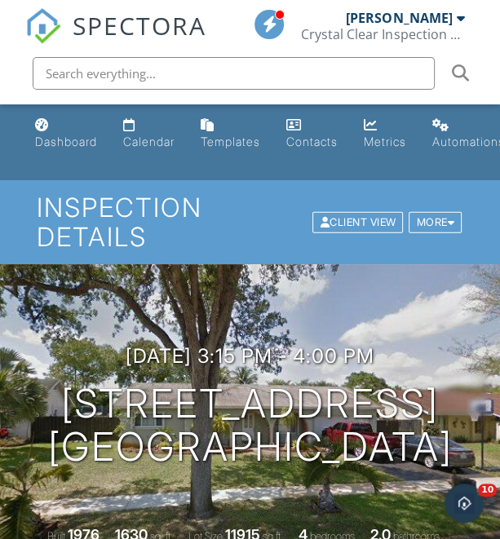
click at [71, 143] on div "Dashboard" at bounding box center [66, 141] width 62 height 14
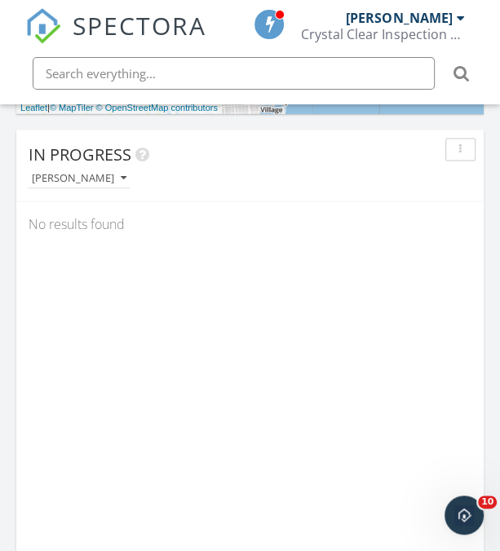
scroll to position [1162, 0]
click at [92, 165] on div "In Progress" at bounding box center [238, 153] width 418 height 24
click at [98, 178] on div "[PERSON_NAME]" at bounding box center [79, 176] width 95 height 11
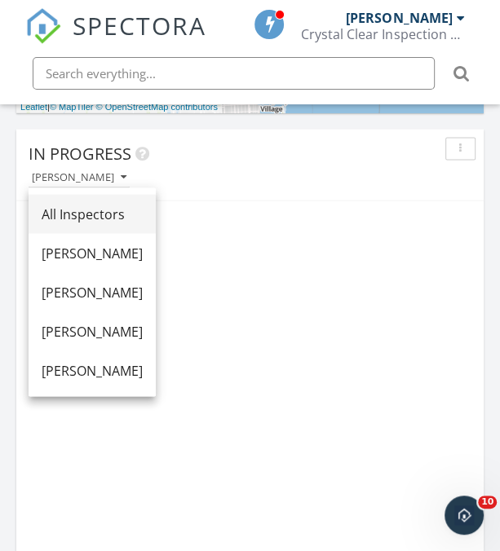
click at [121, 214] on div "All Inspectors" at bounding box center [92, 214] width 101 height 20
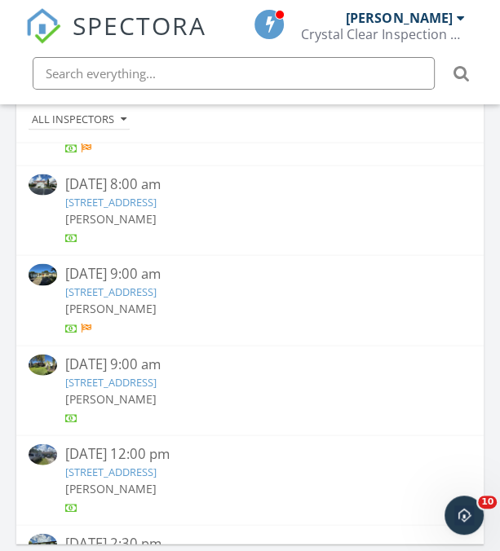
scroll to position [248, 0]
click at [216, 324] on div at bounding box center [249, 327] width 369 height 16
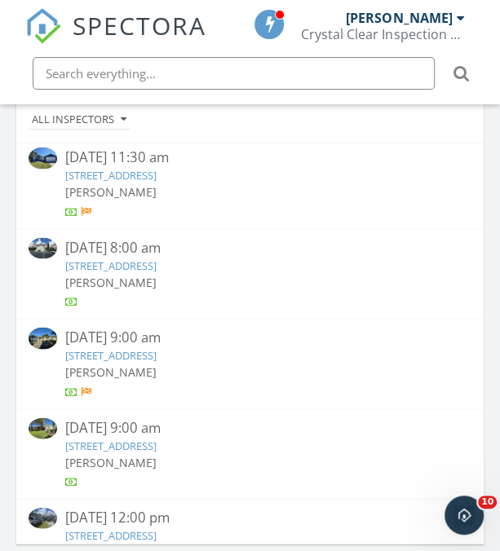
scroll to position [185, 0]
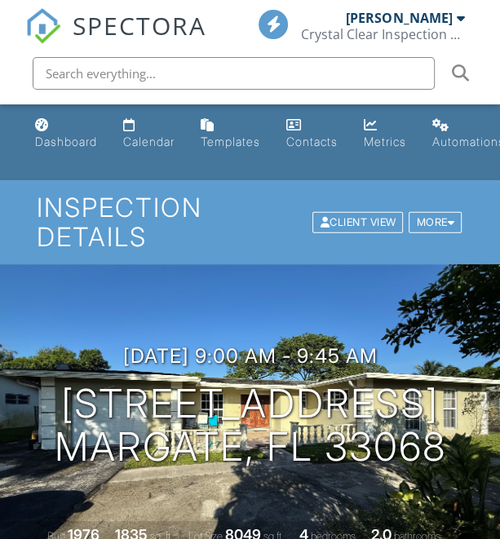
click at [68, 146] on div "Dashboard" at bounding box center [66, 141] width 62 height 14
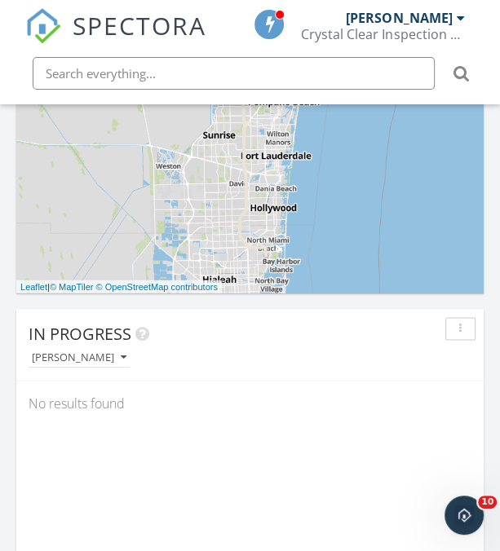
scroll to position [983, 0]
click at [81, 351] on div "[PERSON_NAME]" at bounding box center [79, 355] width 95 height 11
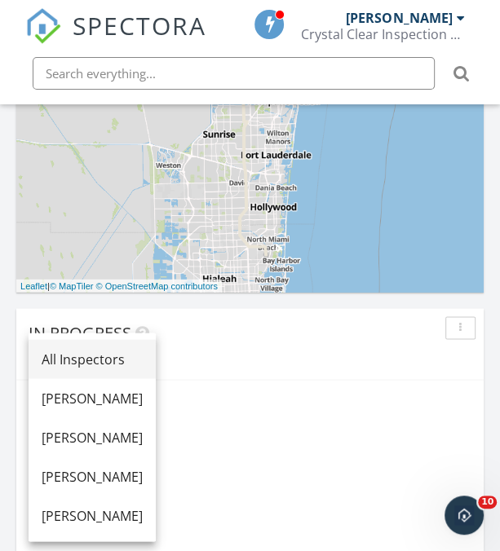
click at [99, 356] on div "All Inspectors" at bounding box center [92, 359] width 101 height 20
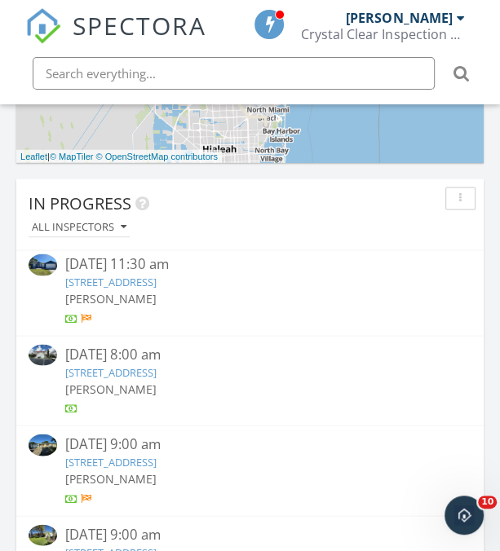
scroll to position [227, 0]
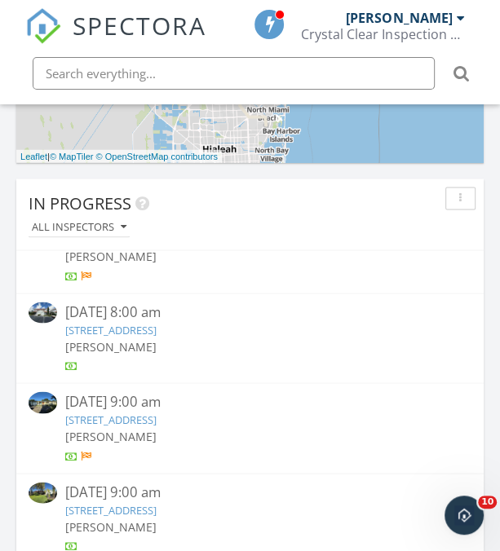
click at [156, 326] on link "13541 Fountain View Blvd, Wellington, FL 33414" at bounding box center [110, 329] width 91 height 15
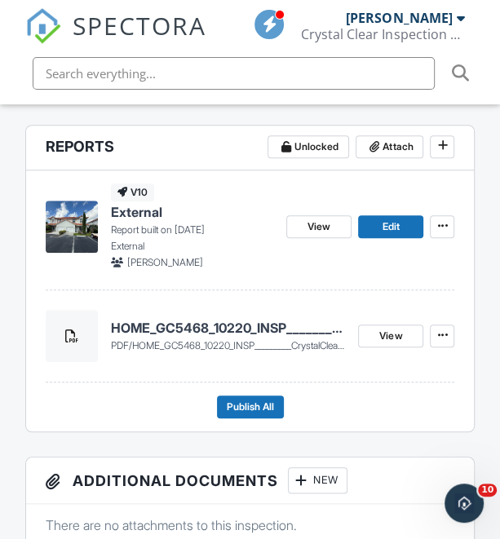
scroll to position [469, 0]
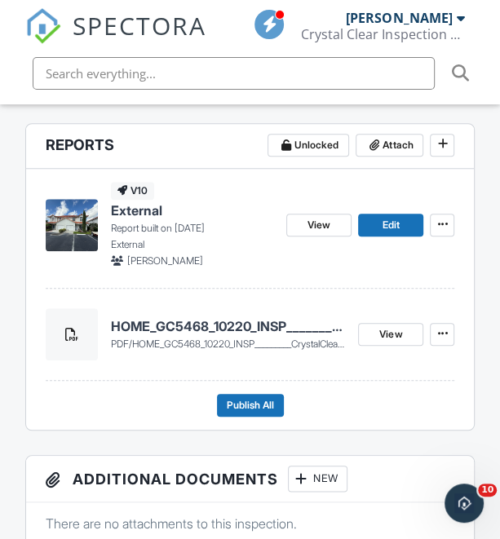
click at [224, 320] on h4 "HOME_GC5468_10220_INSP_________CrystalClear_18_94_____C_20250929" at bounding box center [228, 326] width 235 height 18
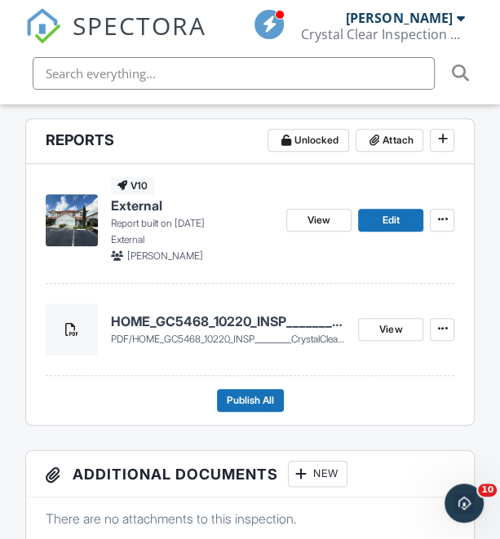
scroll to position [478, 0]
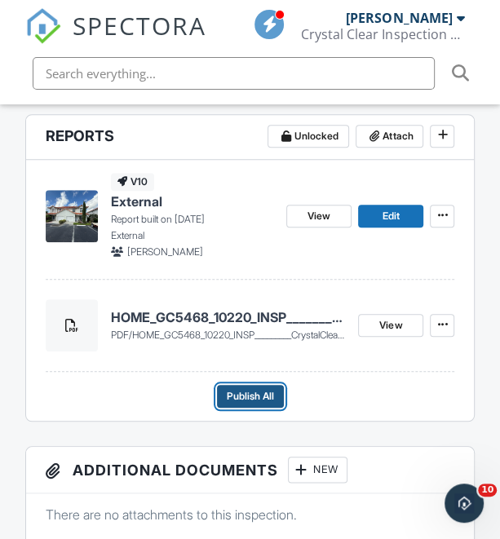
click at [260, 395] on span "Publish All" at bounding box center [250, 396] width 47 height 16
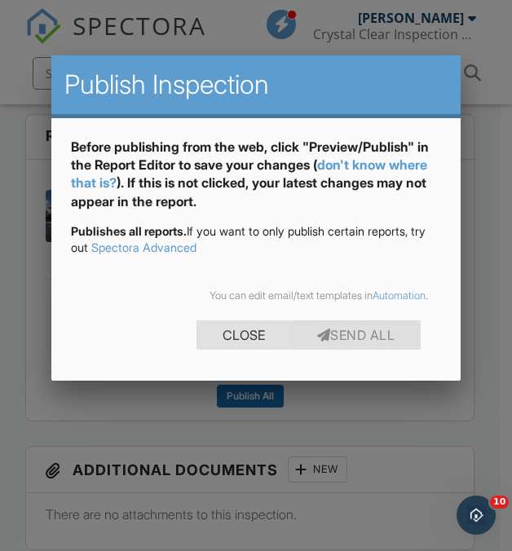
click at [221, 327] on div "Close" at bounding box center [243, 334] width 95 height 29
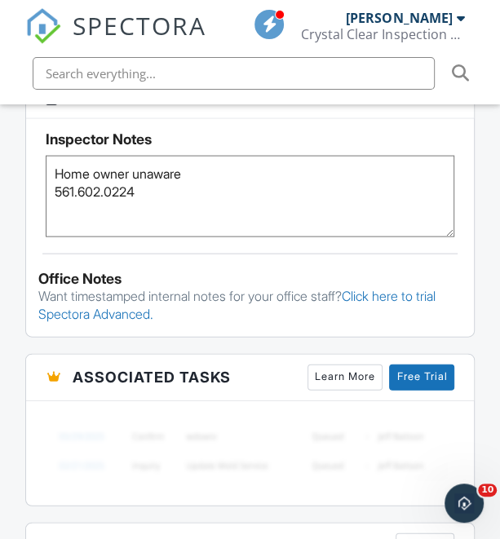
scroll to position [1330, 0]
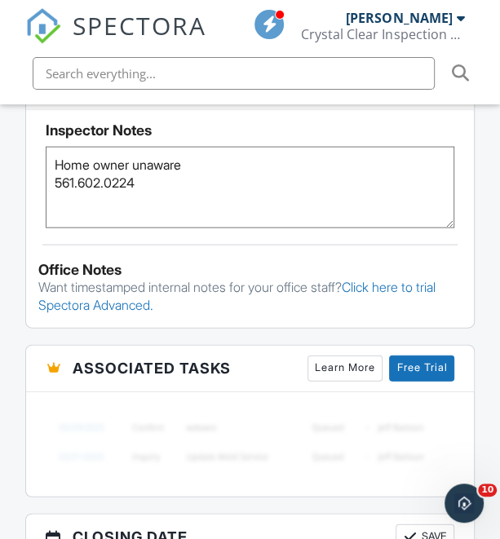
drag, startPoint x: 155, startPoint y: 189, endPoint x: -2, endPoint y: 170, distance: 157.6
click at [0, 170] on html "SPECTORA Keith Curotz Crystal Clear Inspection Services Role: Inspector Dashboa…" at bounding box center [250, 265] width 500 height 3191
click at [179, 202] on textarea "Home owner unaware 561.602.0224" at bounding box center [250, 187] width 409 height 81
drag, startPoint x: 168, startPoint y: 189, endPoint x: 20, endPoint y: 183, distance: 147.6
click at [20, 183] on div "Reports Unlocked Attach New External External Edit View Quick Publish Copy Dele…" at bounding box center [249, 16] width 469 height 1509
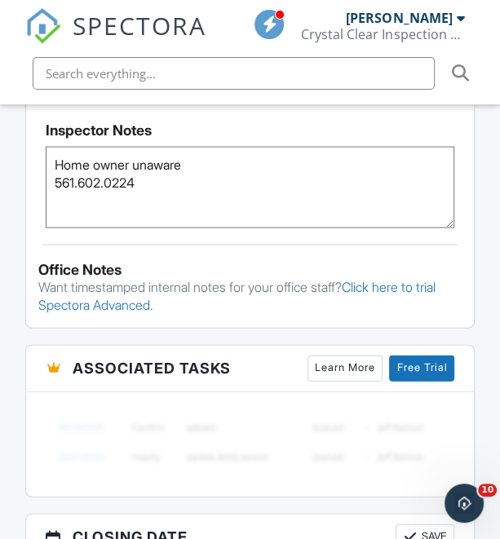
click at [170, 200] on textarea "Home owner unaware 561.602.0224" at bounding box center [250, 187] width 409 height 81
drag, startPoint x: 162, startPoint y: 188, endPoint x: 24, endPoint y: 187, distance: 138.6
click at [24, 187] on div "Reports Unlocked Attach New External External Edit View Quick Publish Copy Dele…" at bounding box center [249, 16] width 469 height 1509
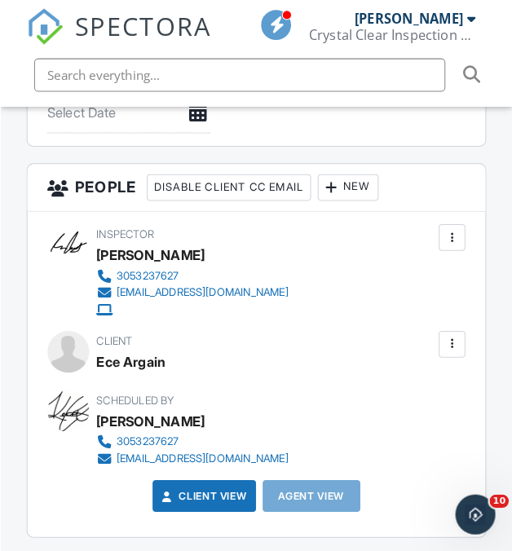
scroll to position [1942, 0]
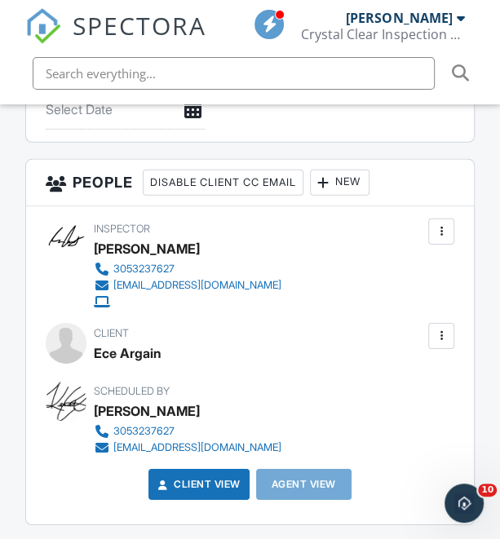
click at [431, 340] on div at bounding box center [441, 336] width 26 height 26
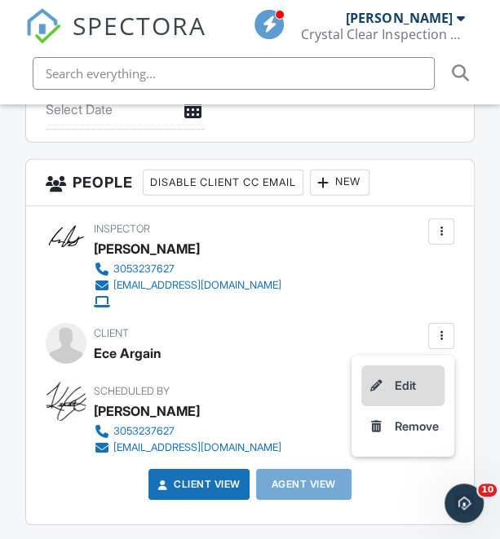
click at [431, 382] on li "Edit" at bounding box center [402, 385] width 83 height 41
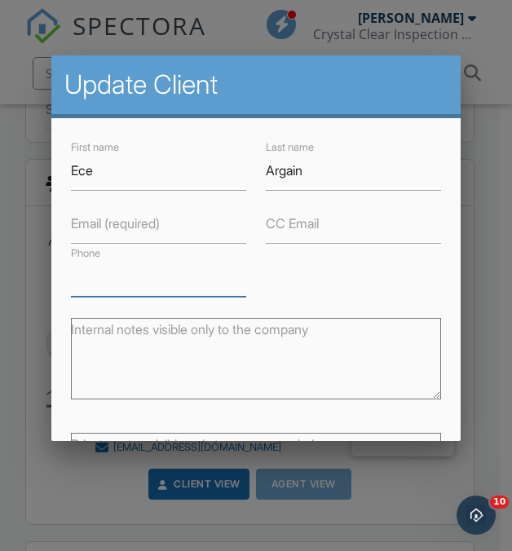
click at [112, 275] on input "Phone" at bounding box center [158, 277] width 175 height 40
paste input "561.602.0224"
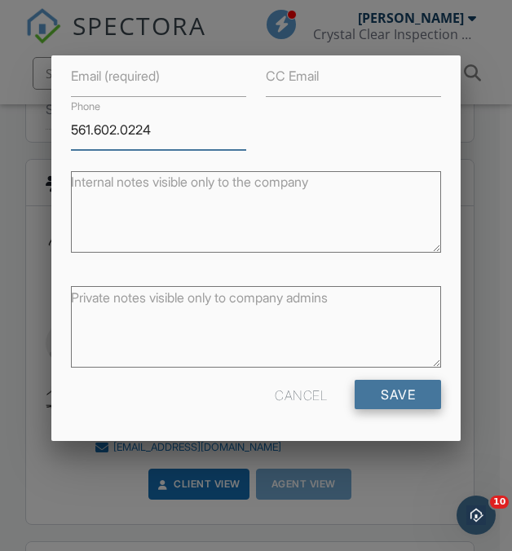
type input "561.602.0224"
click at [397, 385] on input "Save" at bounding box center [398, 394] width 86 height 29
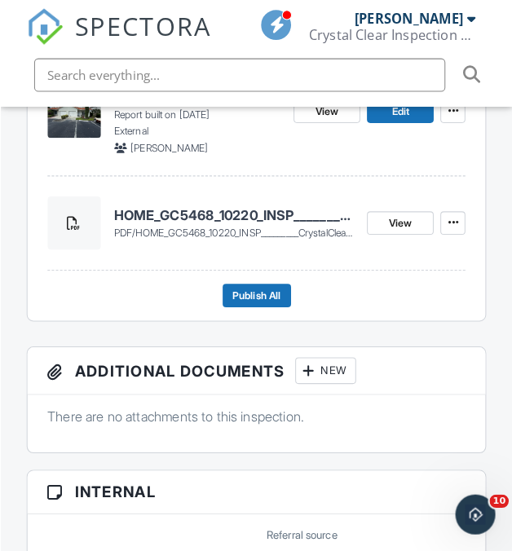
scroll to position [577, 0]
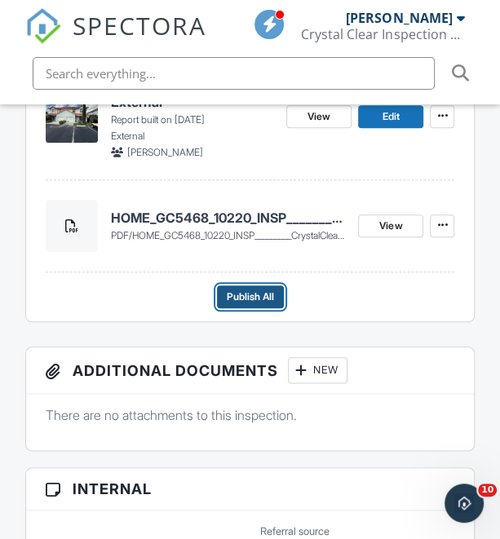
click at [252, 305] on button "Publish All" at bounding box center [250, 296] width 67 height 23
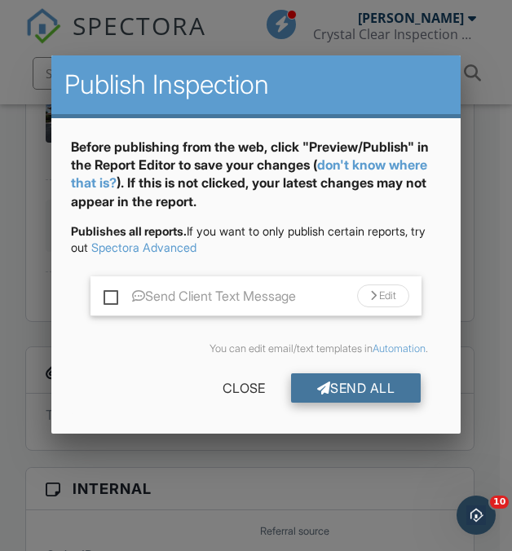
click at [363, 385] on div "Send All" at bounding box center [356, 387] width 130 height 29
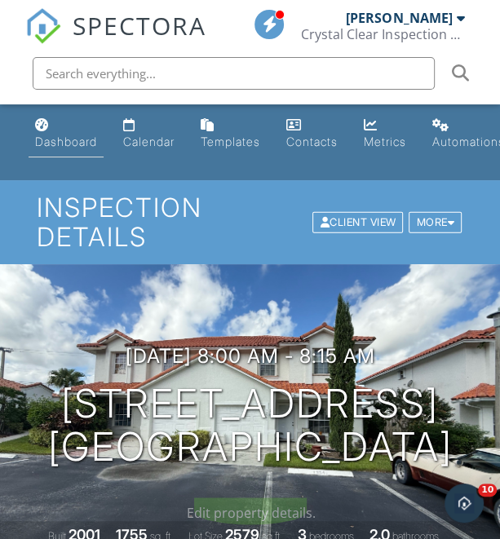
click at [70, 138] on div "Dashboard" at bounding box center [66, 141] width 62 height 14
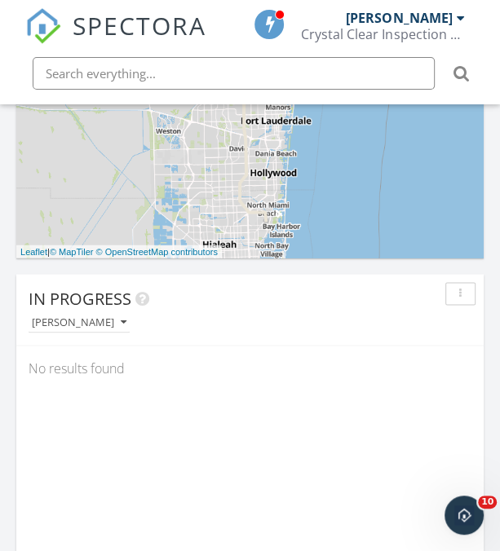
scroll to position [1036, 0]
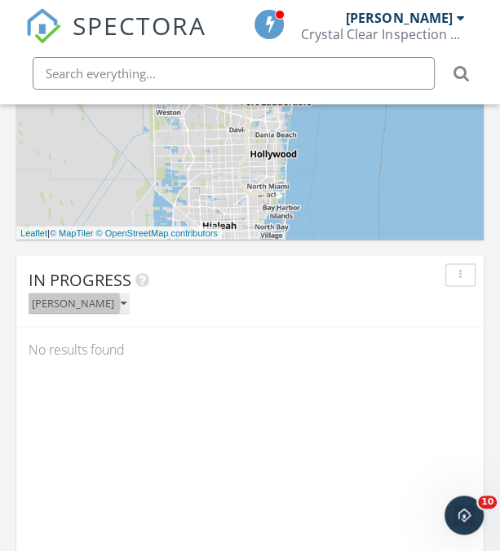
click at [99, 311] on button "[PERSON_NAME]" at bounding box center [79, 304] width 101 height 22
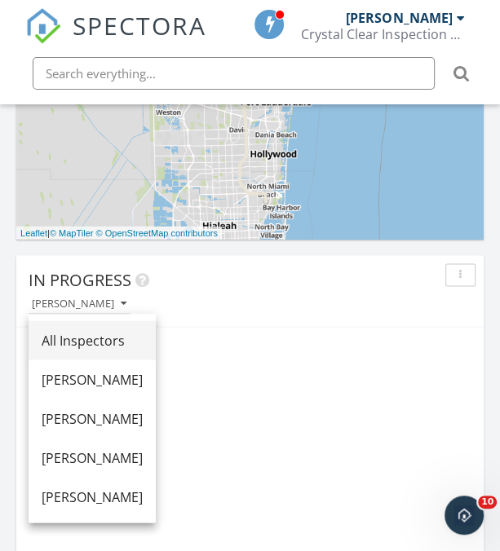
click at [124, 333] on div "All Inspectors" at bounding box center [92, 340] width 101 height 20
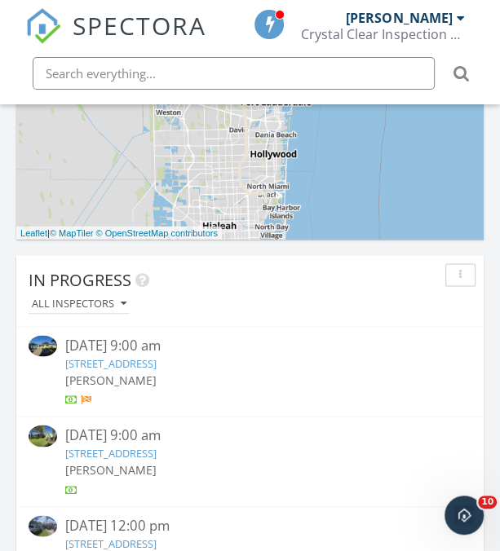
scroll to position [281, 0]
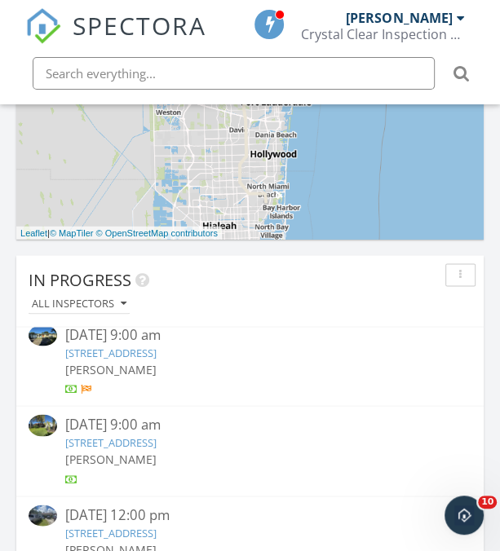
click at [156, 350] on link "511 SW 63rd Terrace, Margate, FL 33068" at bounding box center [110, 352] width 91 height 15
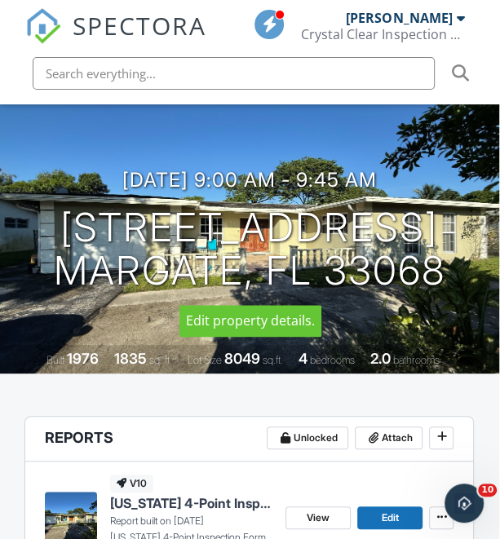
scroll to position [554, 0]
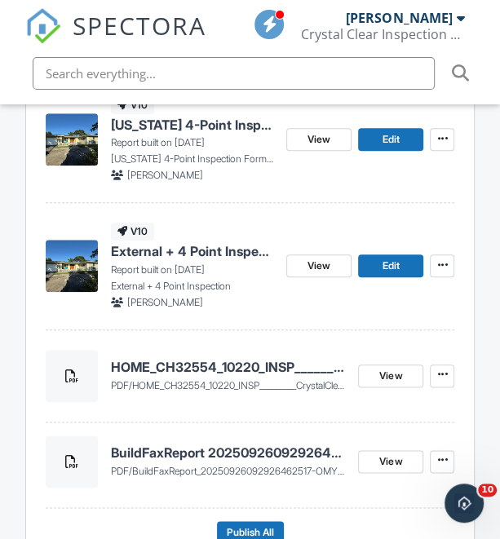
click at [222, 369] on h4 "HOME_CH32554_10220_INSP_________CrystalClear_18_94_____C_20250929" at bounding box center [228, 367] width 235 height 18
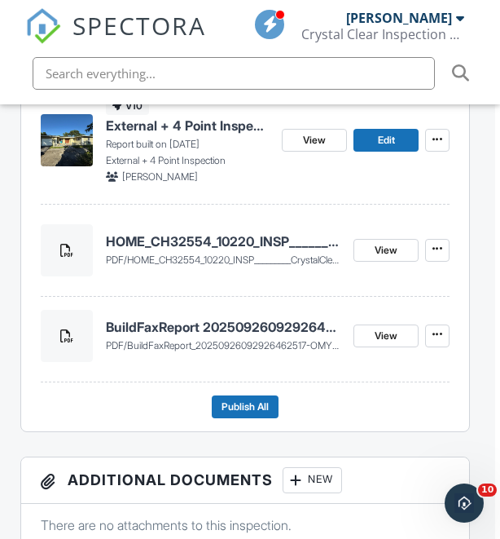
scroll to position [679, 5]
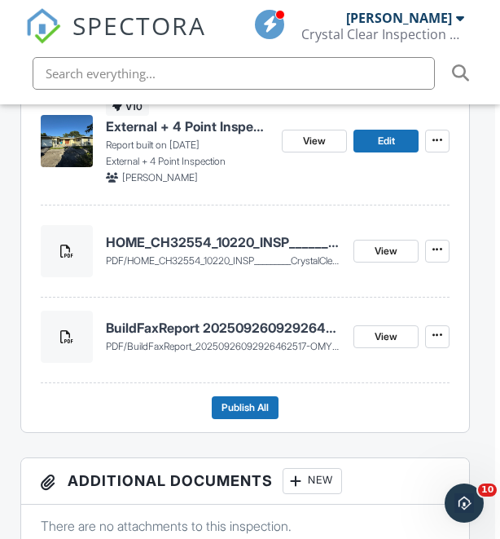
click at [244, 257] on span "HOME_CH32554_10220_INSP_________CrystalClear_18_94_____C_20250929.pdf" at bounding box center [294, 260] width 334 height 12
click at [243, 246] on h4 "HOME_CH32554_10220_INSP_________CrystalClear_18_94_____C_20250929" at bounding box center [224, 242] width 236 height 18
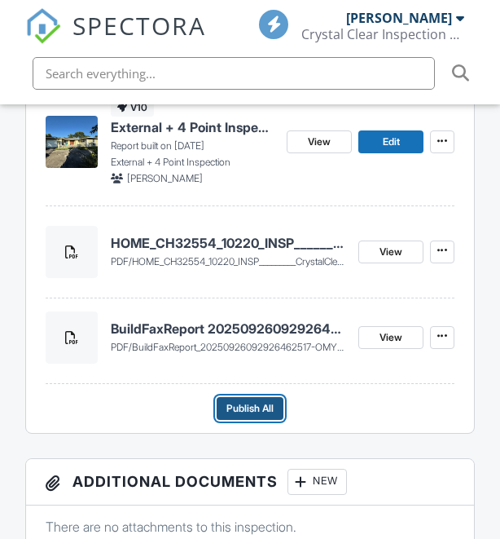
click at [232, 404] on span "Publish All" at bounding box center [250, 408] width 47 height 16
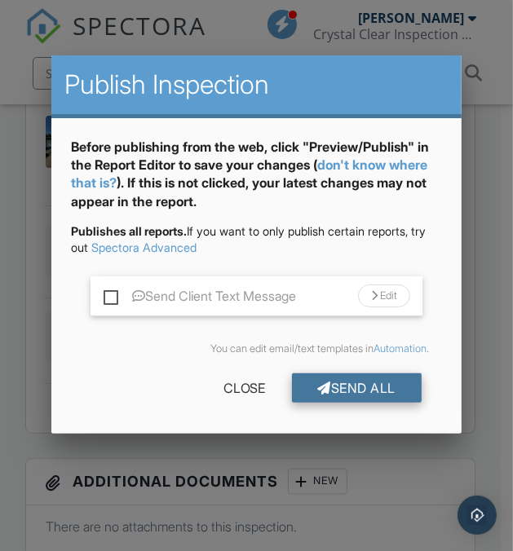
click at [386, 389] on div "Send All" at bounding box center [357, 387] width 130 height 29
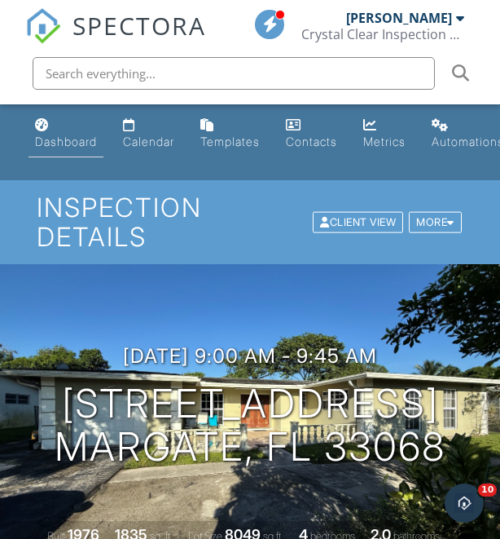
click at [70, 128] on link "Dashboard" at bounding box center [66, 134] width 75 height 46
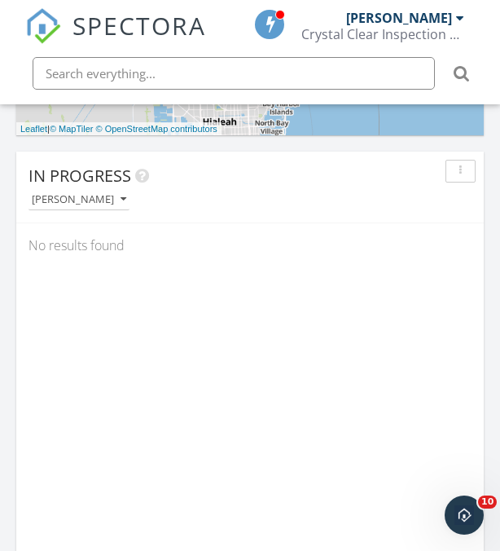
scroll to position [1139, 0]
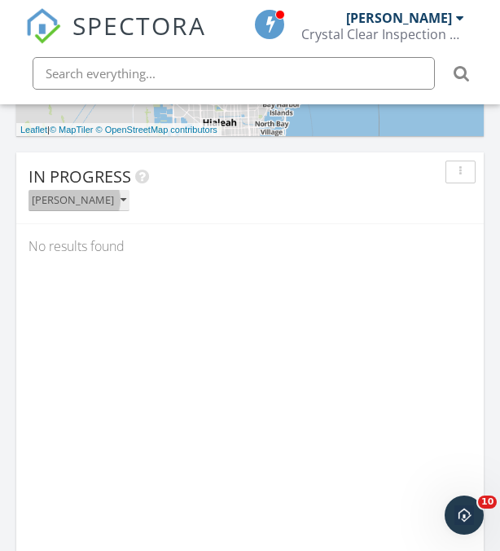
click at [95, 209] on button "[PERSON_NAME]" at bounding box center [79, 201] width 101 height 22
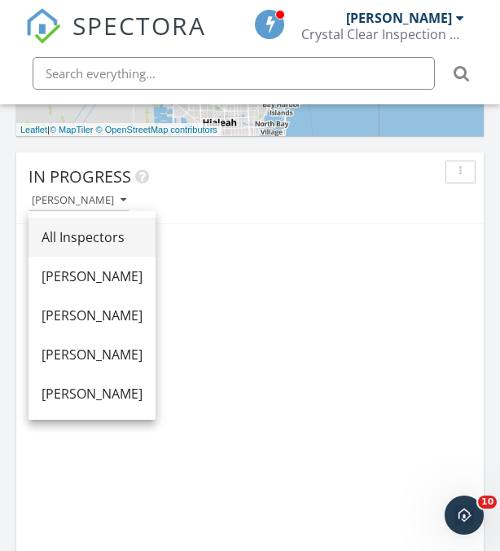
click at [128, 245] on div "All Inspectors" at bounding box center [92, 237] width 101 height 20
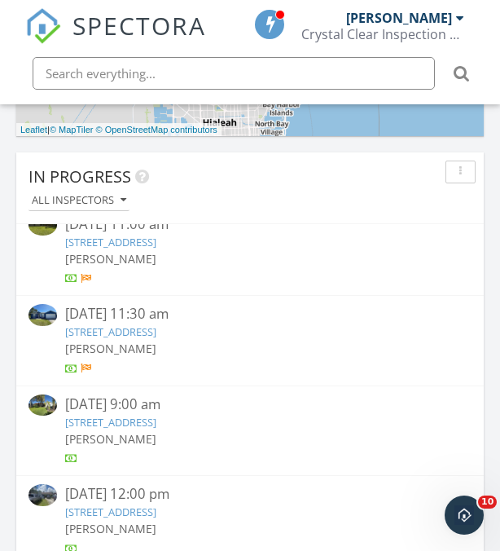
scroll to position [0, 0]
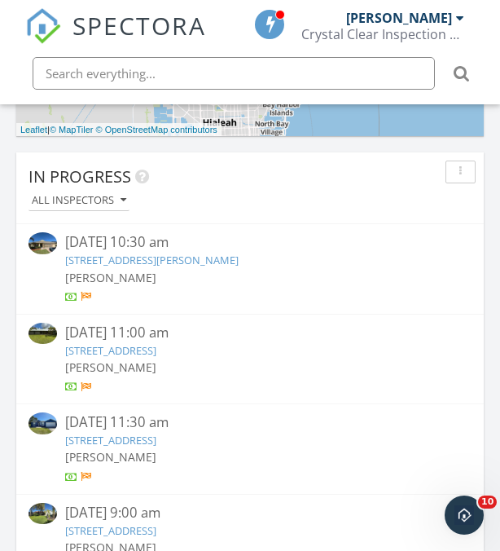
click at [239, 254] on link "239 Abernathy Cir, Palm Bay, FL 32909" at bounding box center [152, 260] width 174 height 15
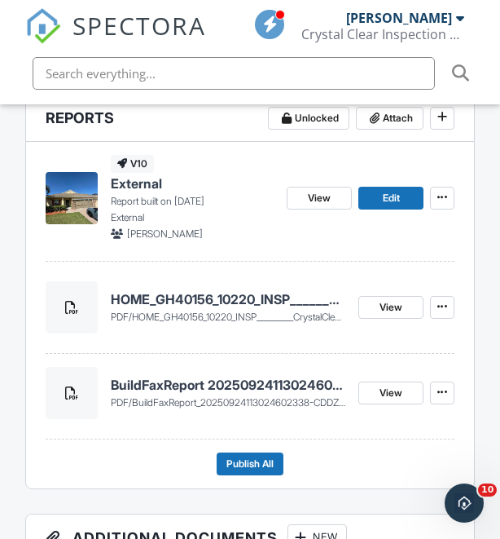
scroll to position [494, 0]
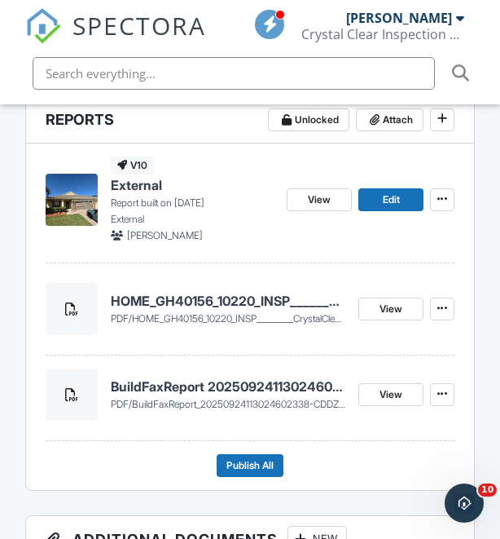
click at [245, 302] on h4 "HOME_GH40156_10220_INSP_________CrystalClear_18_40_____C_20250929" at bounding box center [229, 301] width 236 height 18
